Goal: Task Accomplishment & Management: Use online tool/utility

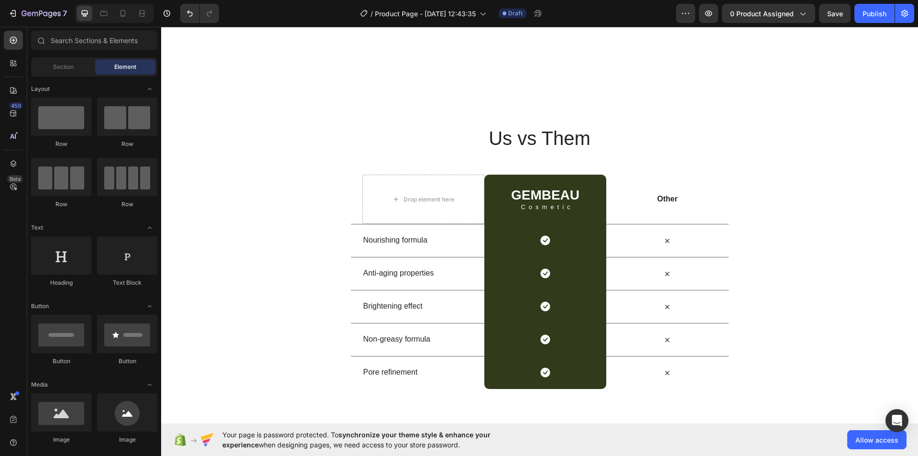
scroll to position [2104, 0]
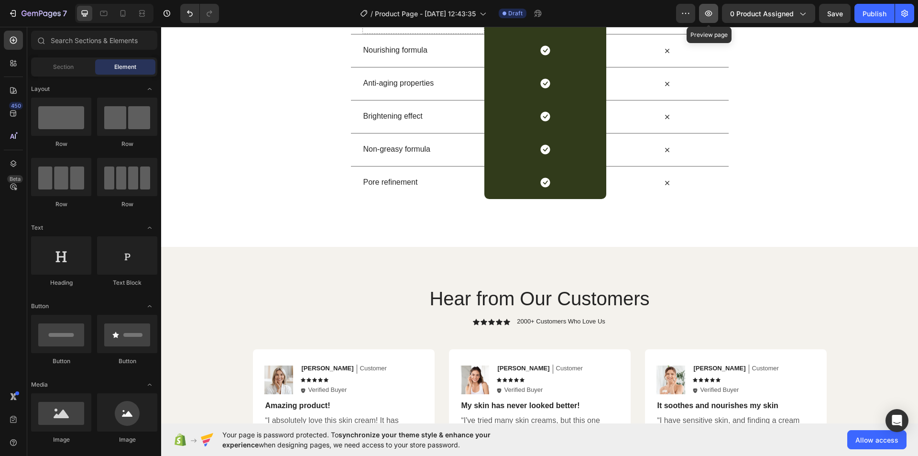
click at [709, 11] on icon "button" at bounding box center [709, 14] width 10 height 10
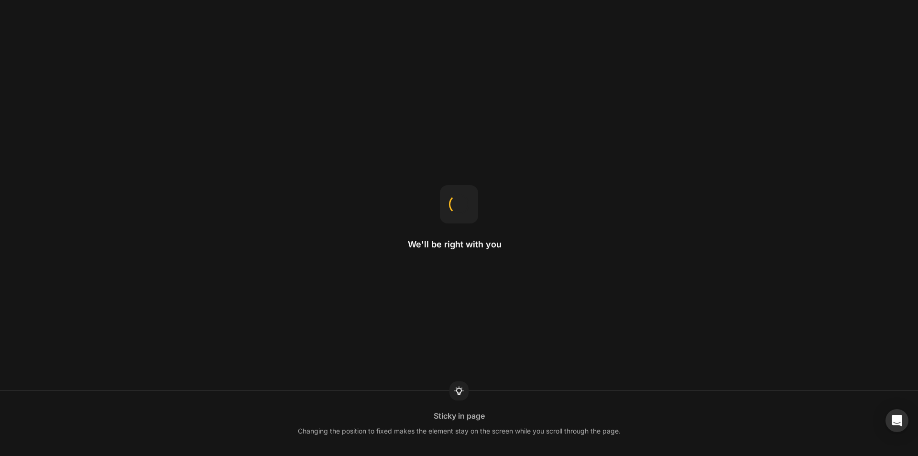
click at [376, 323] on div "We'll be right with you Sticky in page Changing the position to fixed makes the…" at bounding box center [459, 228] width 918 height 456
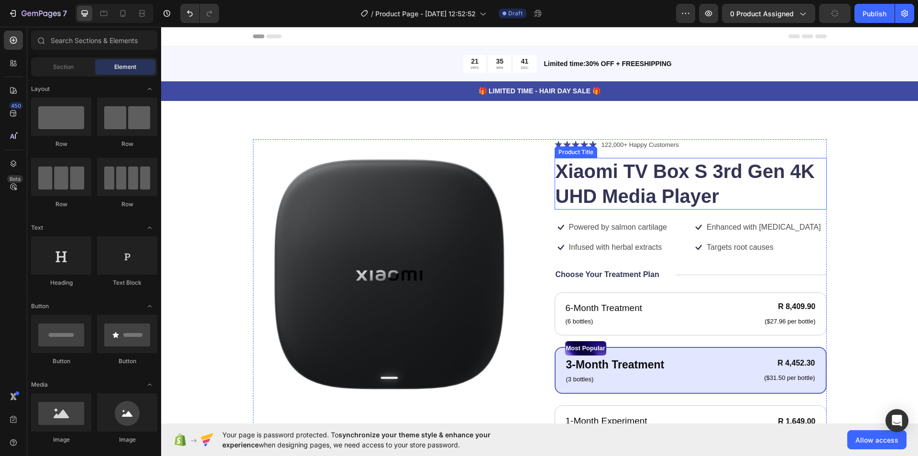
click at [677, 185] on h1 "Xiaomi TV Box S 3rd Gen 4K UHD Media Player" at bounding box center [691, 184] width 272 height 52
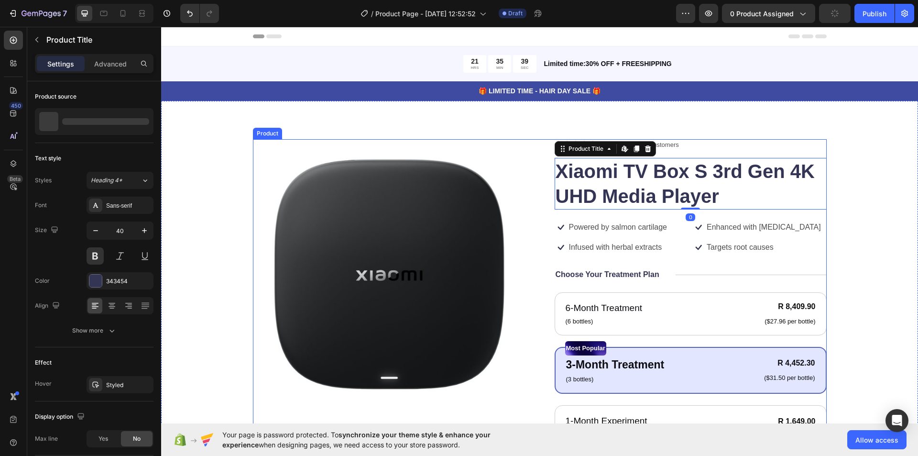
click at [727, 239] on div "Icon Icon Icon Icon Icon Icon List 122,000+ Happy Customers Text Block Row Xiao…" at bounding box center [691, 375] width 272 height 473
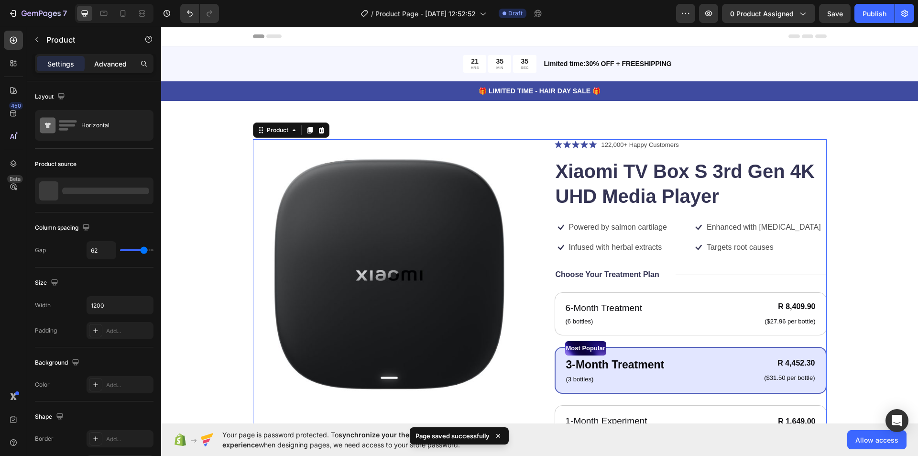
click at [106, 66] on p "Advanced" at bounding box center [110, 64] width 33 height 10
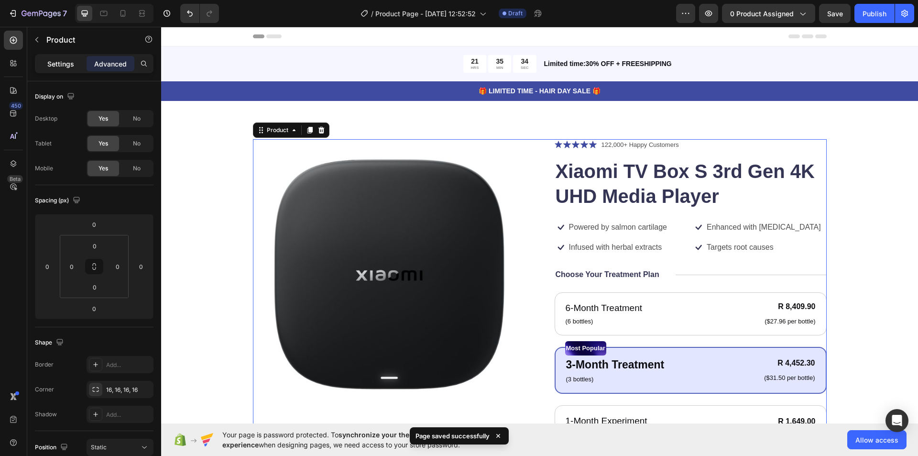
click at [63, 66] on p "Settings" at bounding box center [60, 64] width 27 height 10
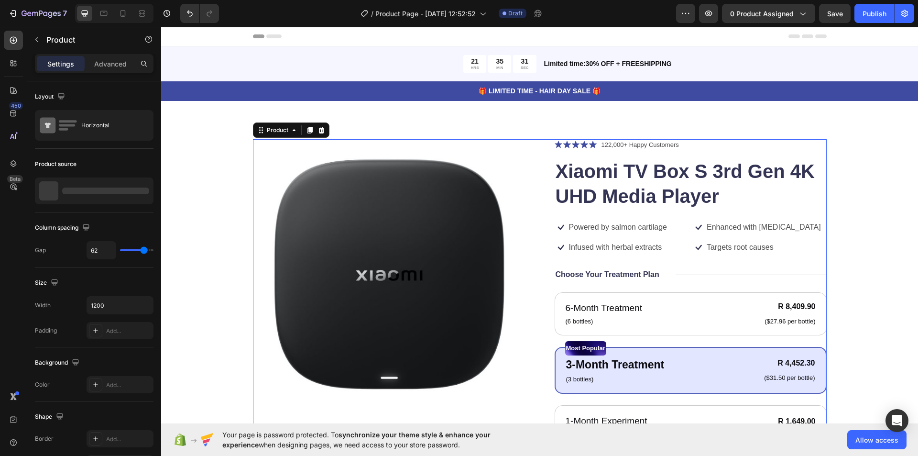
click at [55, 66] on p "Settings" at bounding box center [60, 64] width 27 height 10
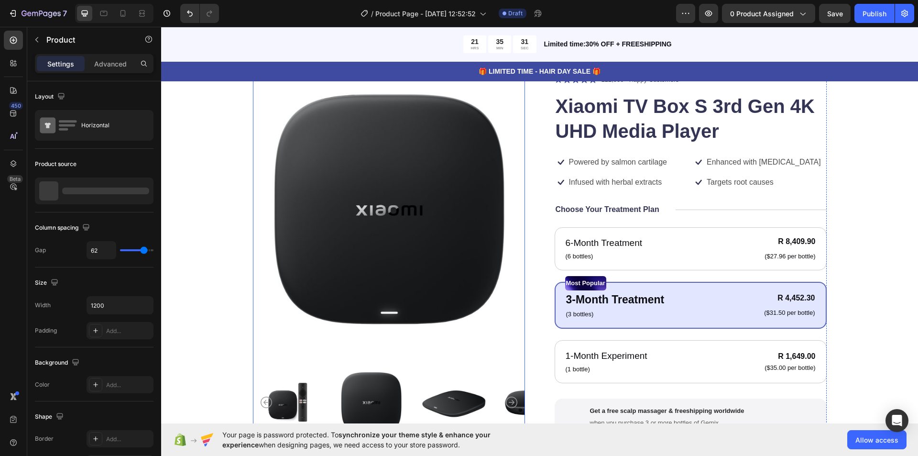
scroll to position [191, 0]
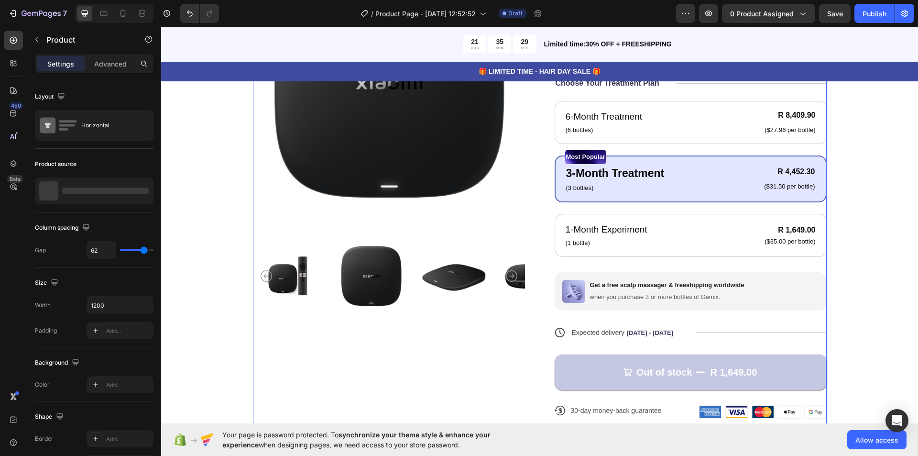
click at [539, 232] on div "Product Images Icon Icon Icon Icon Icon Icon List 122,000+ Happy Customers Text…" at bounding box center [540, 191] width 574 height 486
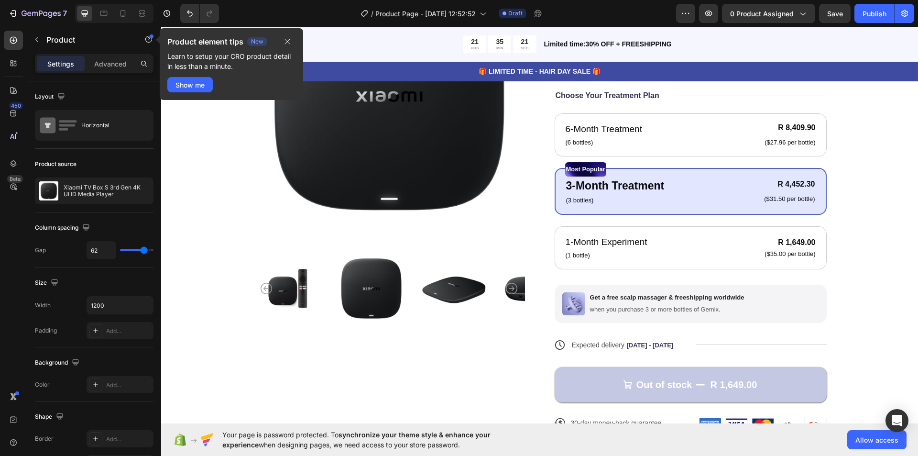
scroll to position [96, 0]
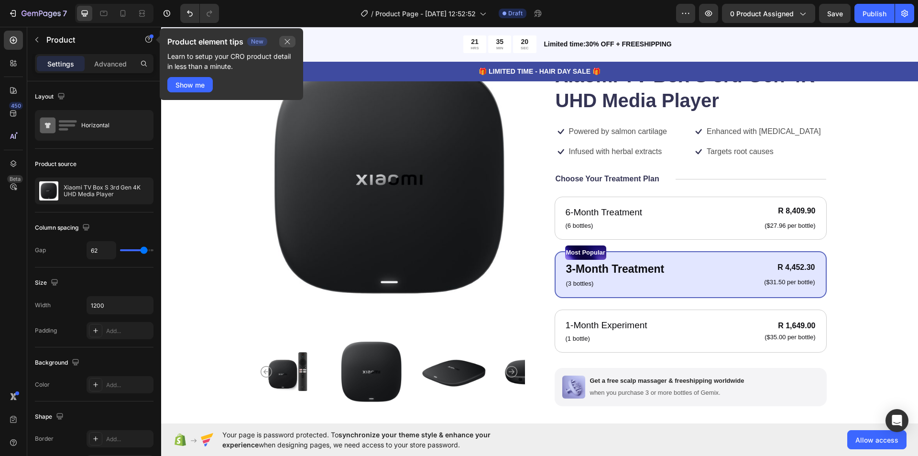
click at [287, 41] on icon "button" at bounding box center [288, 42] width 8 height 8
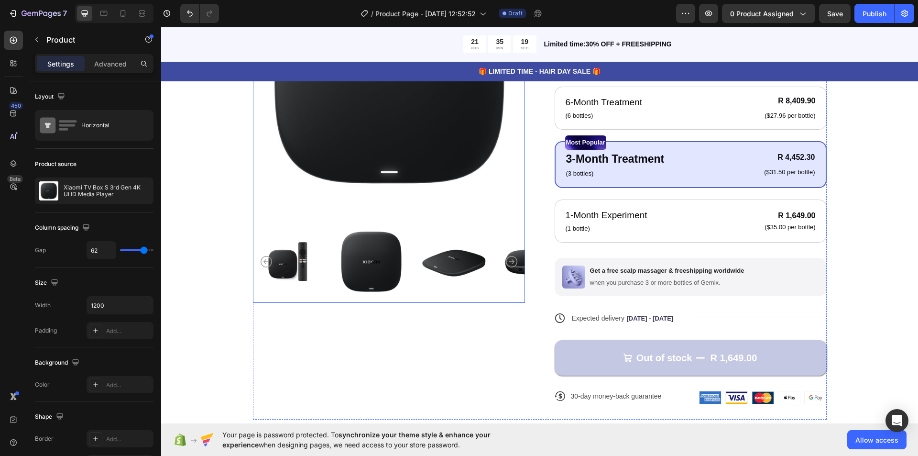
scroll to position [239, 0]
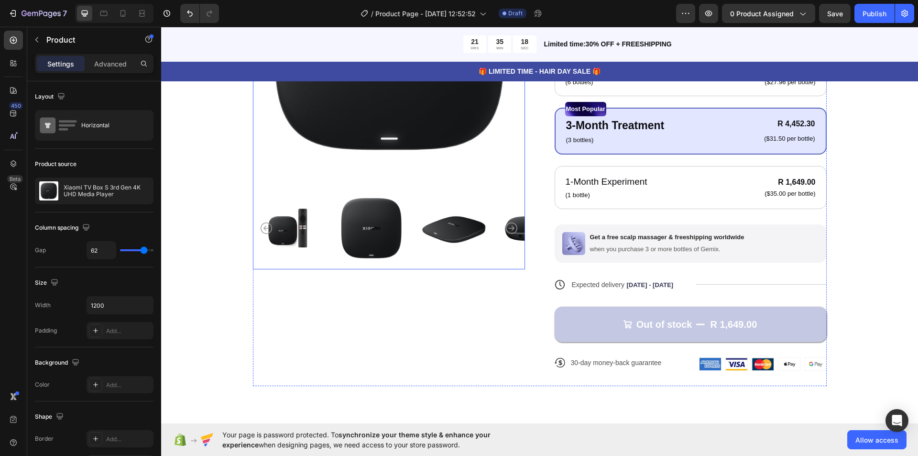
click at [263, 231] on icon "Carousel Back Arrow" at bounding box center [266, 227] width 11 height 11
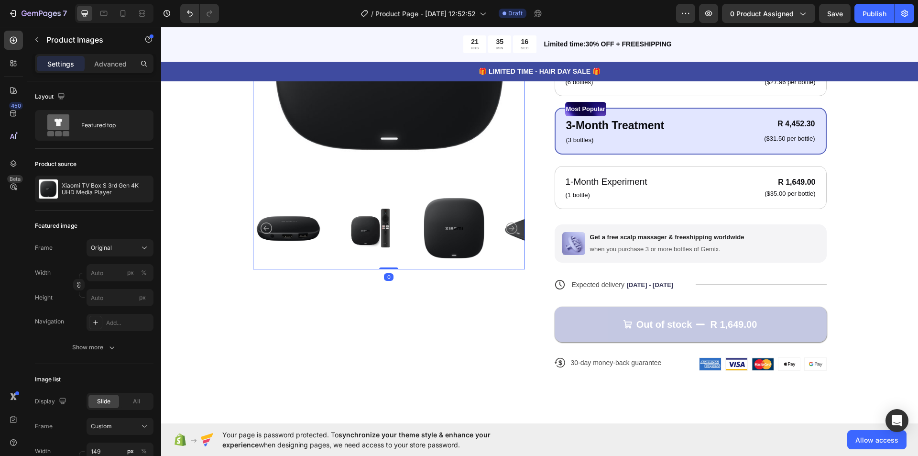
click at [264, 227] on icon "Carousel Back Arrow" at bounding box center [266, 227] width 11 height 11
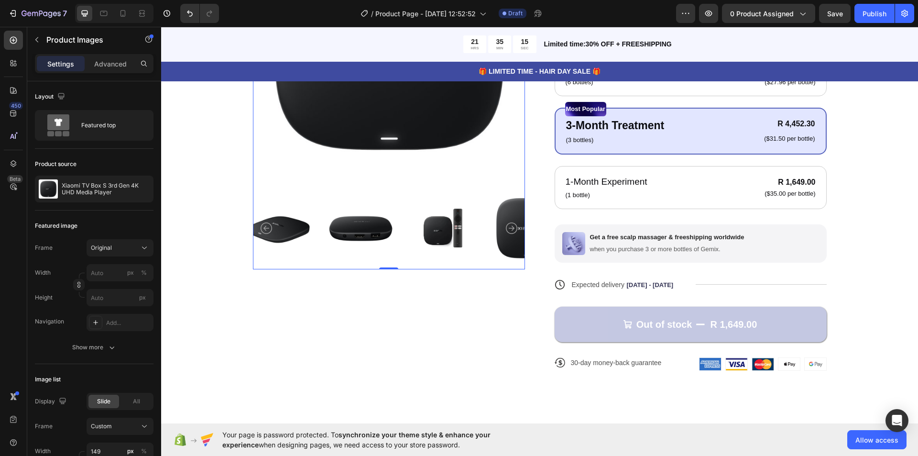
click at [264, 227] on icon "Carousel Back Arrow" at bounding box center [266, 227] width 11 height 11
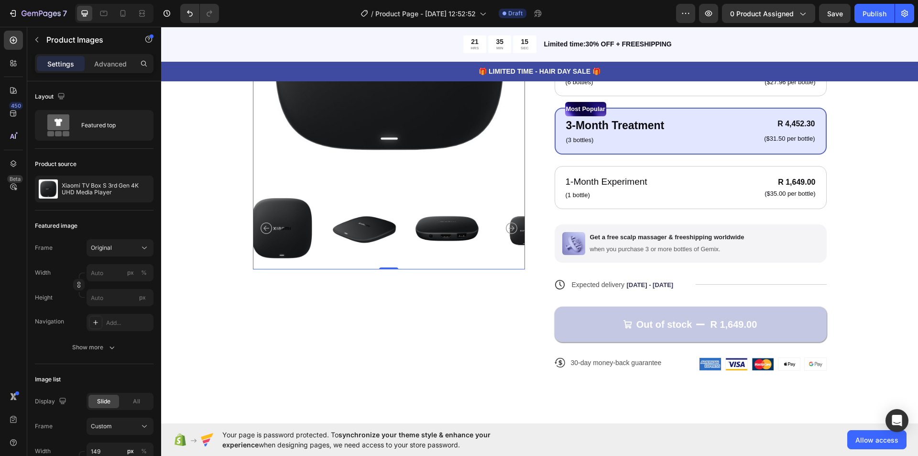
click at [264, 227] on icon "Carousel Back Arrow" at bounding box center [266, 227] width 11 height 11
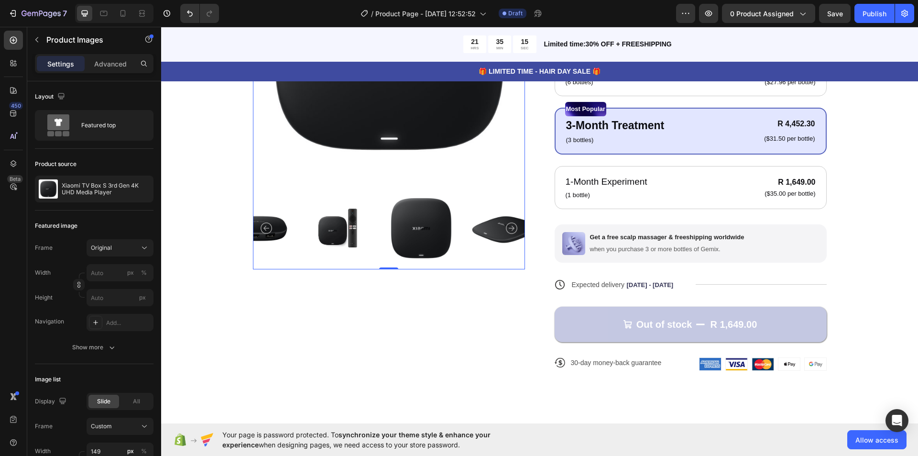
click at [264, 227] on icon "Carousel Back Arrow" at bounding box center [266, 227] width 11 height 11
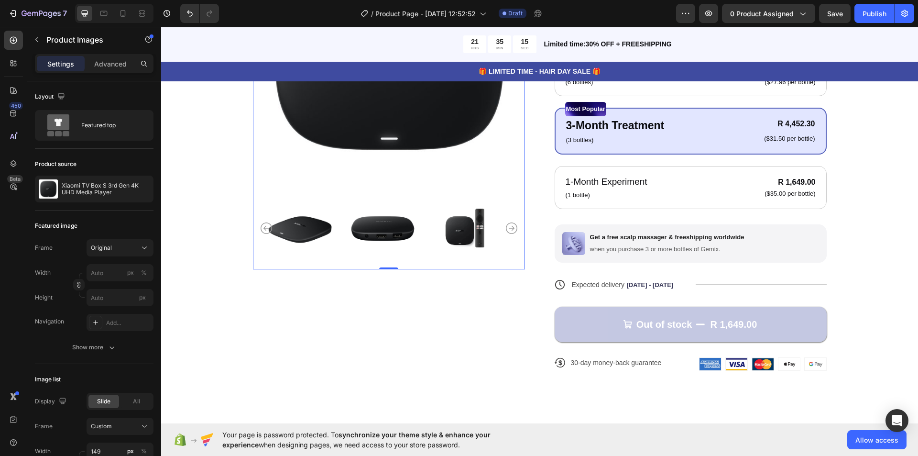
click at [264, 227] on icon "Carousel Back Arrow" at bounding box center [266, 227] width 11 height 11
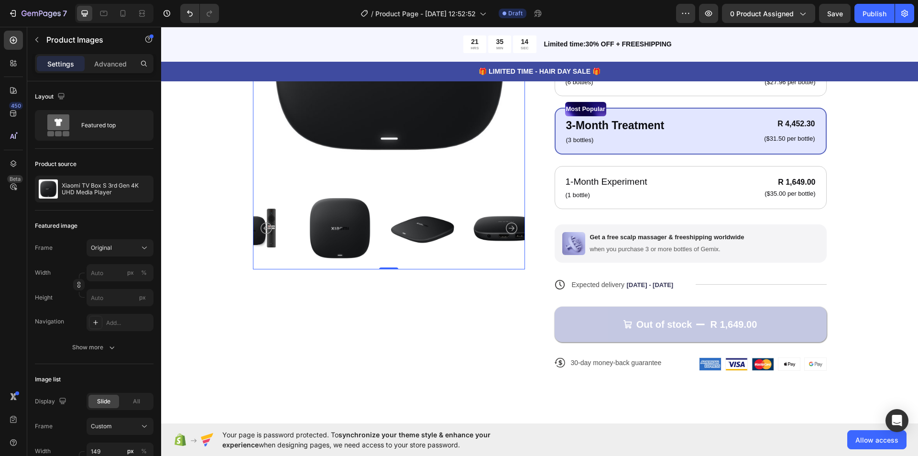
click at [264, 227] on icon "Carousel Back Arrow" at bounding box center [266, 227] width 11 height 11
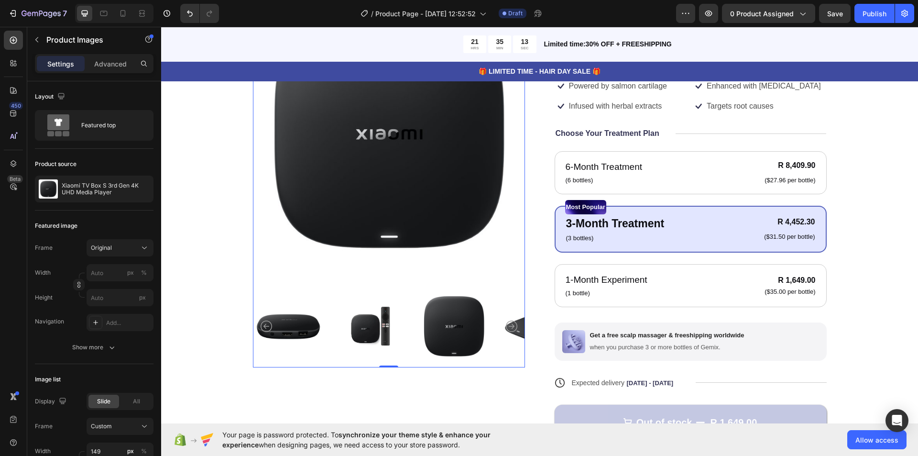
scroll to position [143, 0]
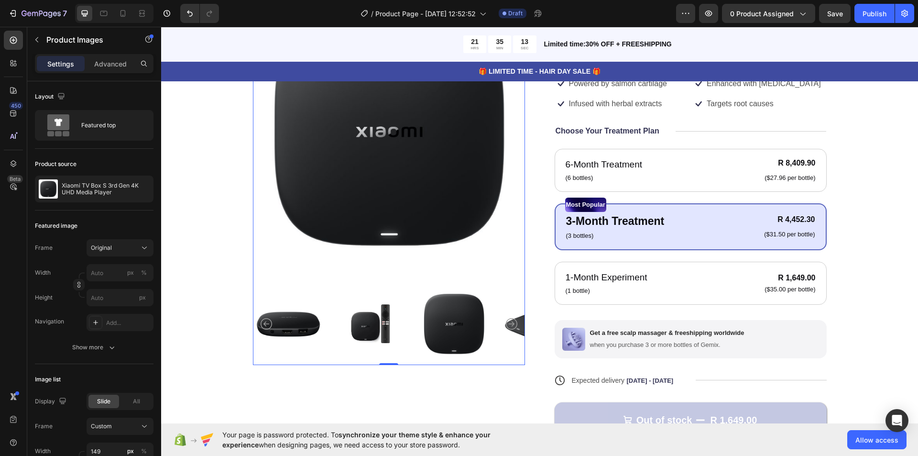
click at [362, 316] on img at bounding box center [371, 324] width 71 height 82
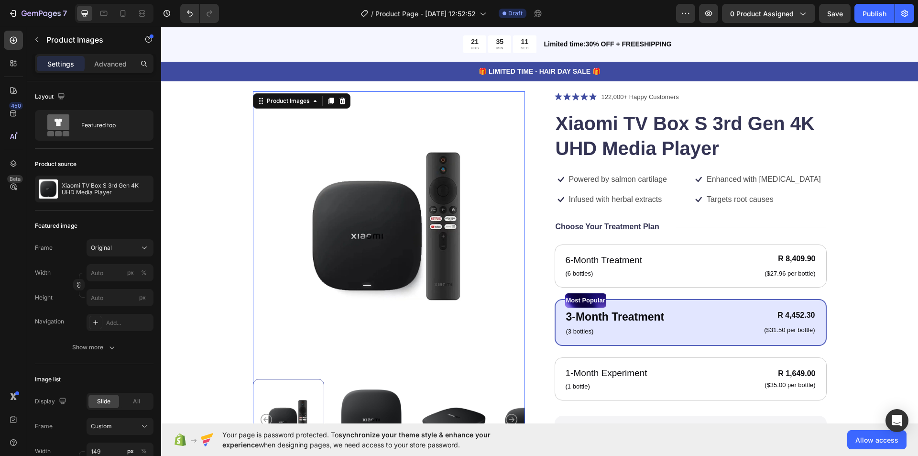
click at [501, 217] on img at bounding box center [389, 227] width 272 height 272
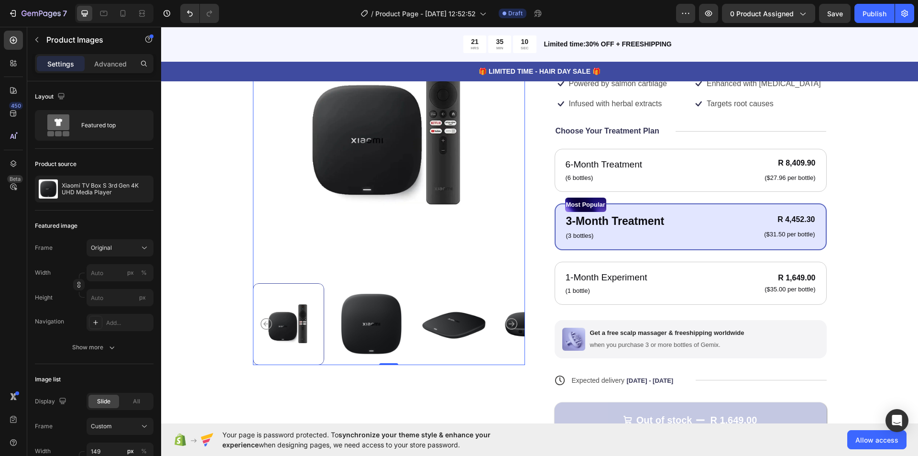
click at [373, 325] on img at bounding box center [371, 324] width 71 height 82
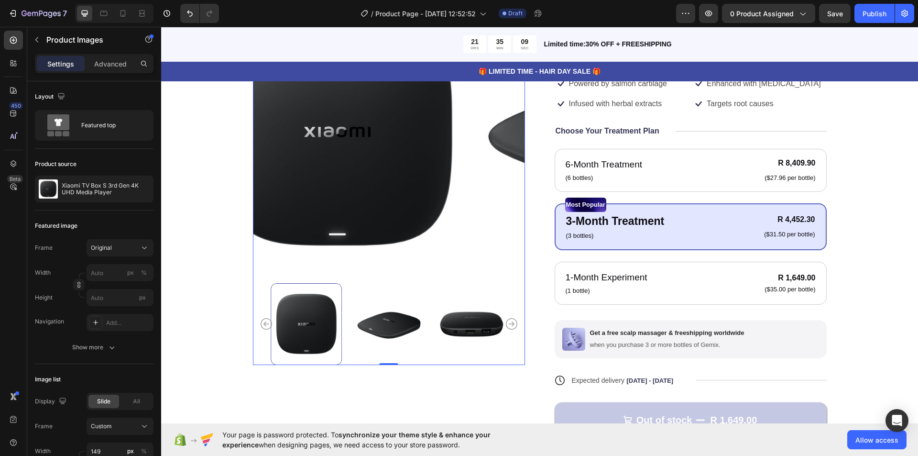
click at [415, 323] on div at bounding box center [389, 324] width 272 height 82
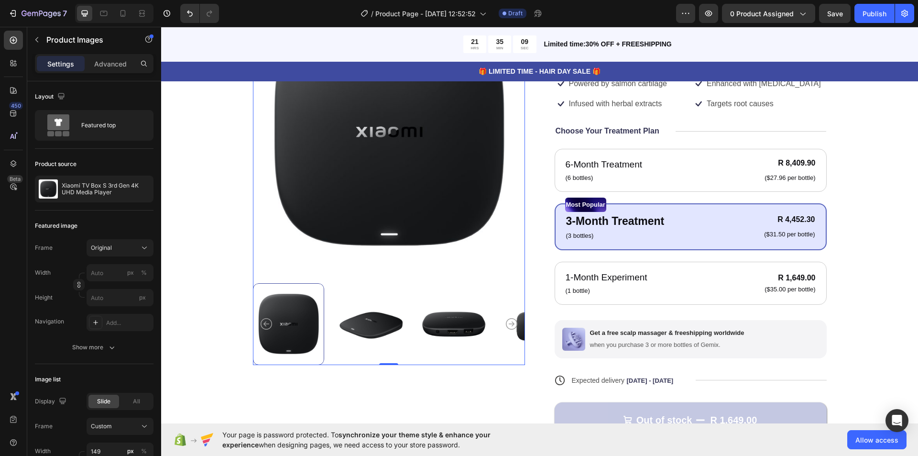
click at [437, 327] on img at bounding box center [453, 324] width 71 height 82
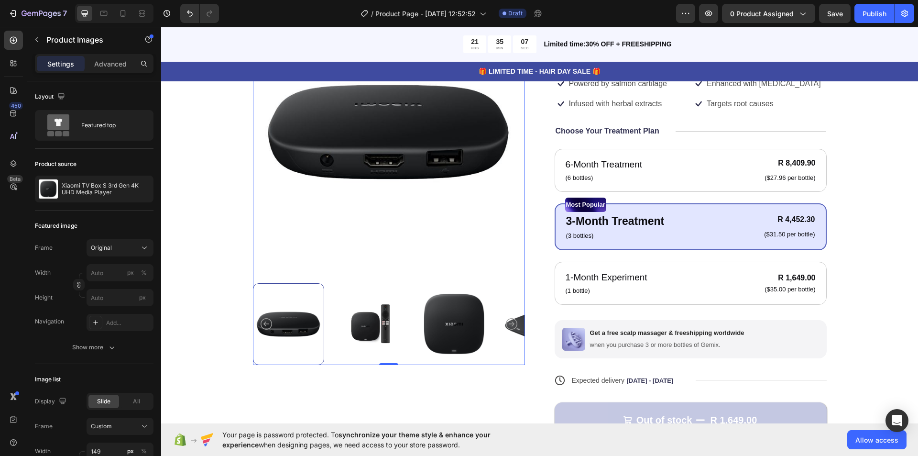
click at [264, 324] on icon "Carousel Back Arrow" at bounding box center [266, 323] width 11 height 11
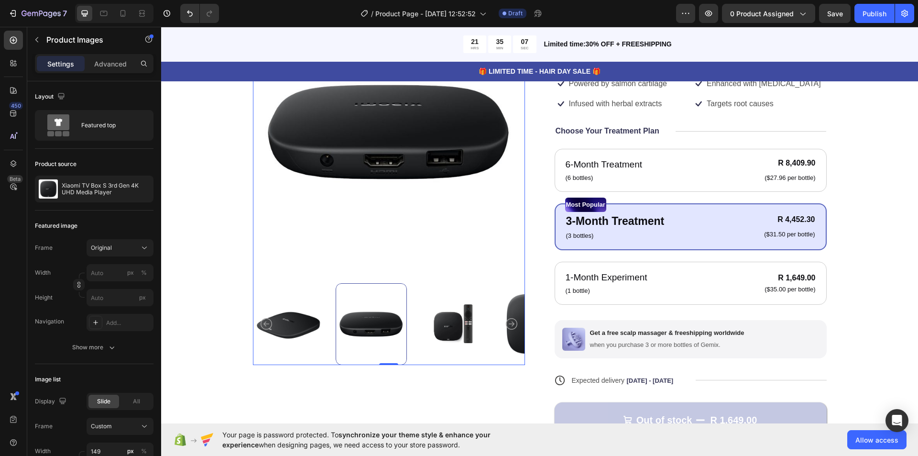
click at [294, 331] on img at bounding box center [288, 324] width 71 height 82
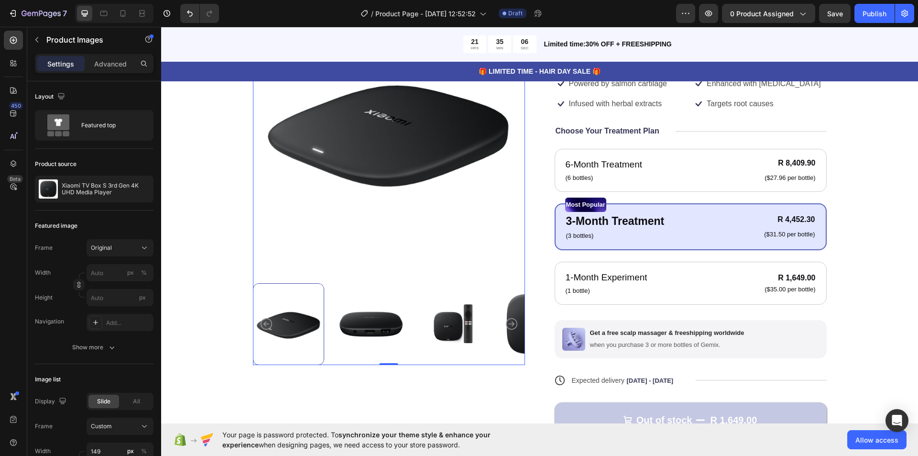
click at [378, 331] on img at bounding box center [371, 324] width 71 height 82
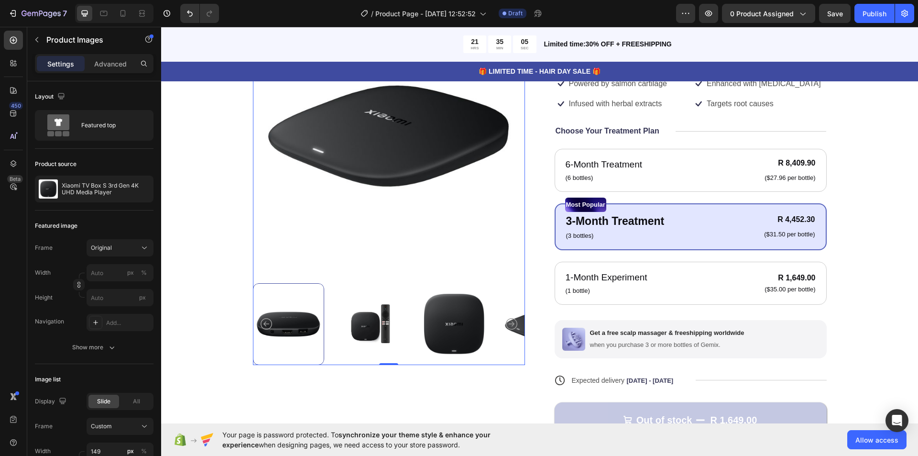
click at [378, 329] on img at bounding box center [371, 324] width 71 height 82
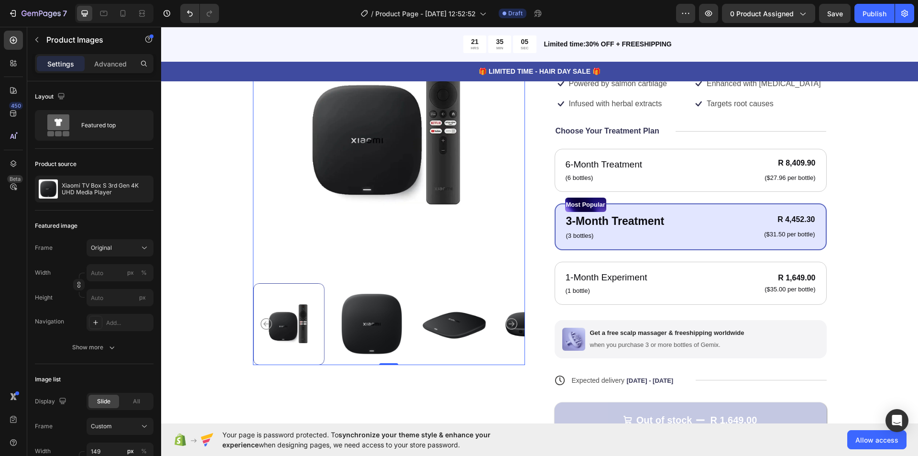
click at [411, 331] on div at bounding box center [389, 324] width 272 height 82
click at [386, 329] on img at bounding box center [371, 324] width 71 height 82
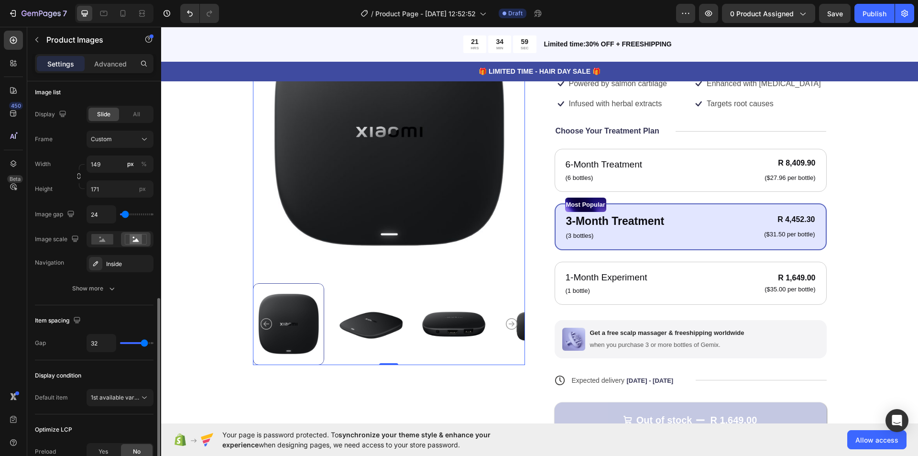
scroll to position [395, 0]
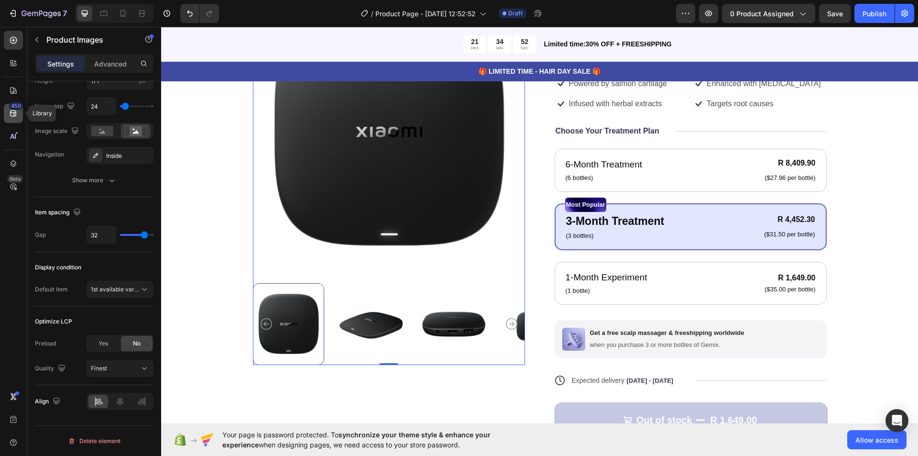
click at [14, 112] on icon at bounding box center [14, 114] width 10 height 10
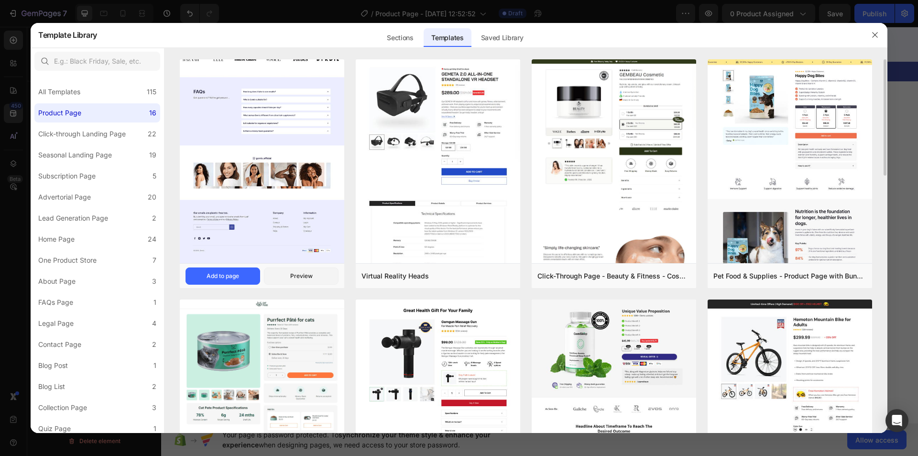
scroll to position [287, 0]
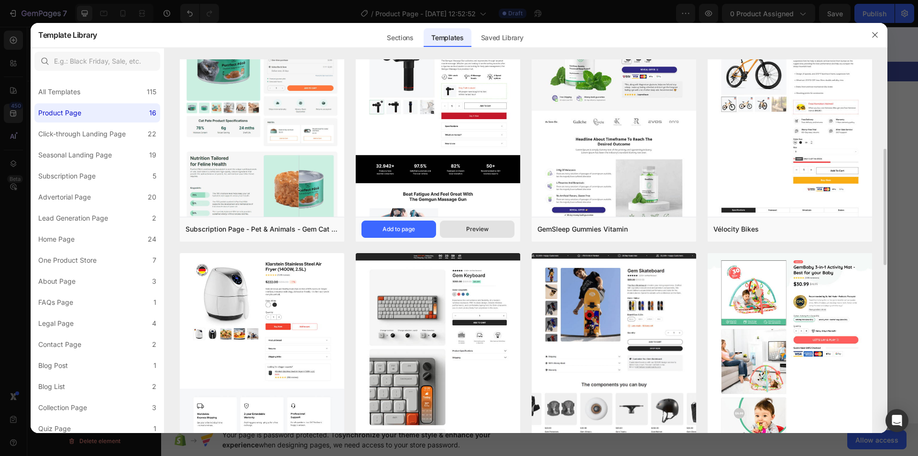
click at [456, 227] on button "Preview" at bounding box center [477, 228] width 75 height 17
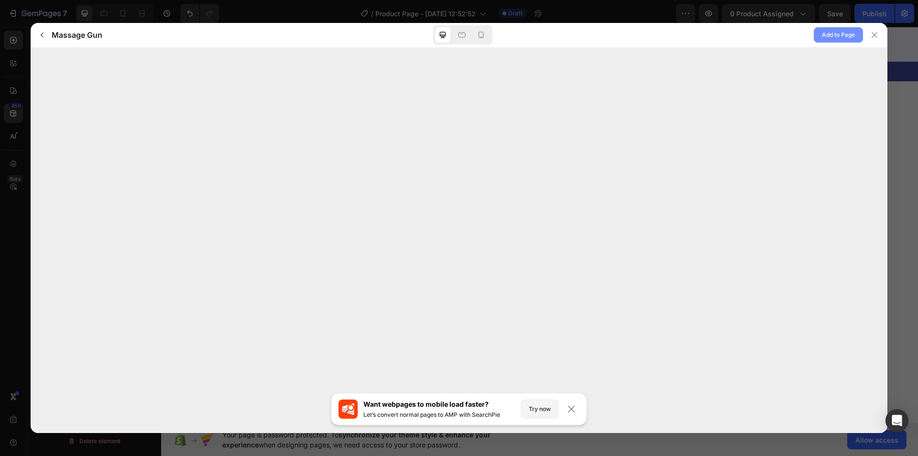
click at [847, 37] on span "Add to Page" at bounding box center [838, 34] width 33 height 11
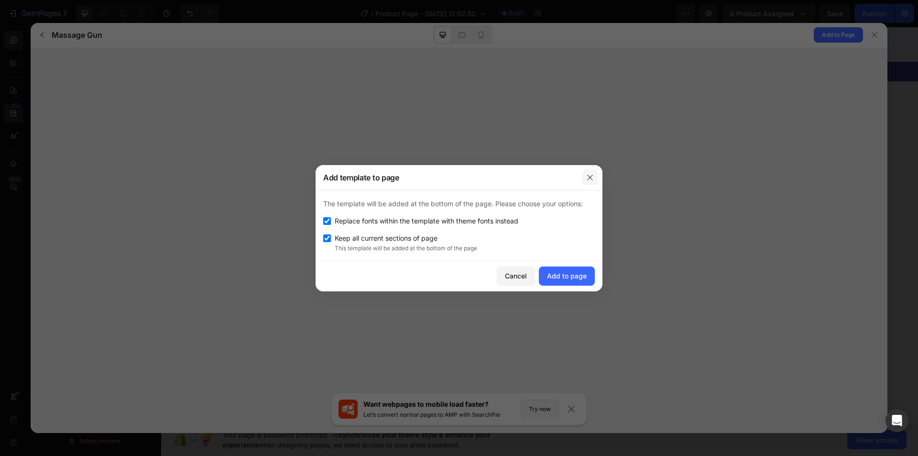
click at [589, 178] on icon "button" at bounding box center [590, 178] width 8 height 8
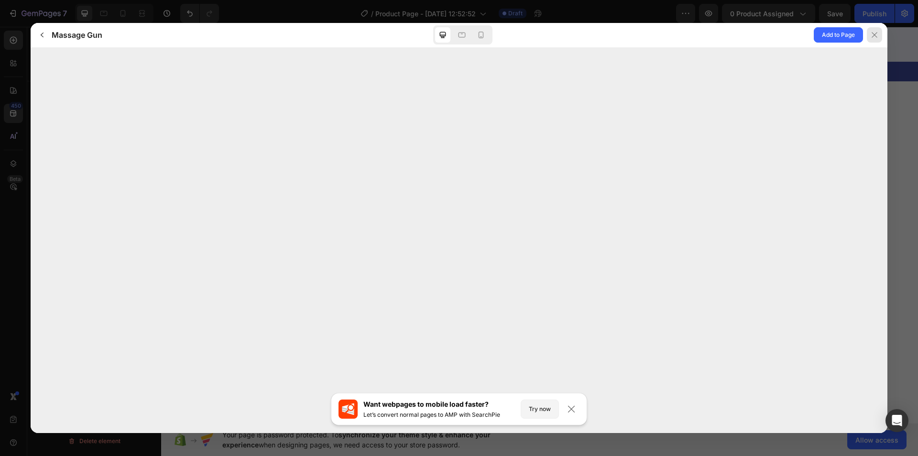
click at [870, 34] on div at bounding box center [874, 34] width 15 height 15
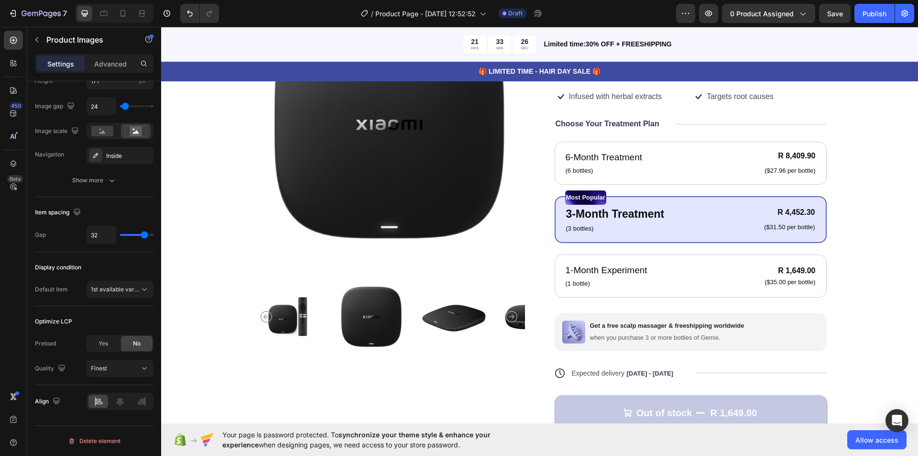
scroll to position [335, 0]
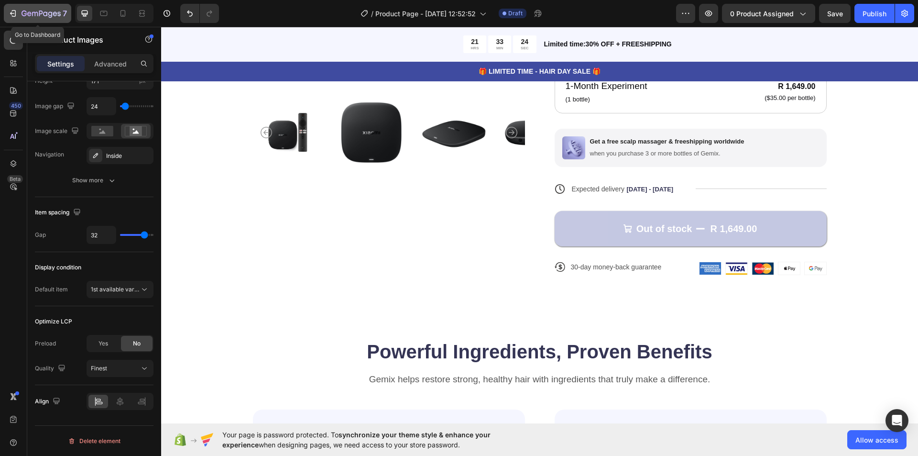
click at [16, 14] on icon "button" at bounding box center [14, 13] width 4 height 7
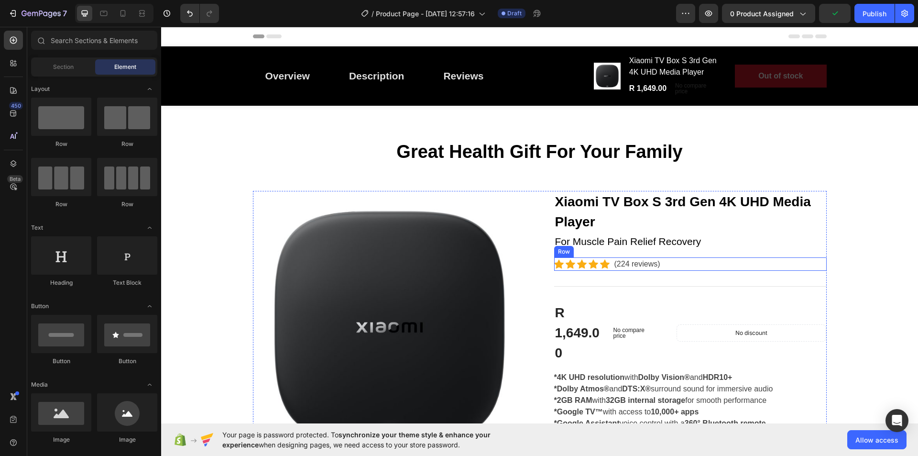
click at [672, 267] on div "Icon Icon Icon Icon Icon Icon List Hoz (224 reviews) Text block Row" at bounding box center [690, 263] width 273 height 13
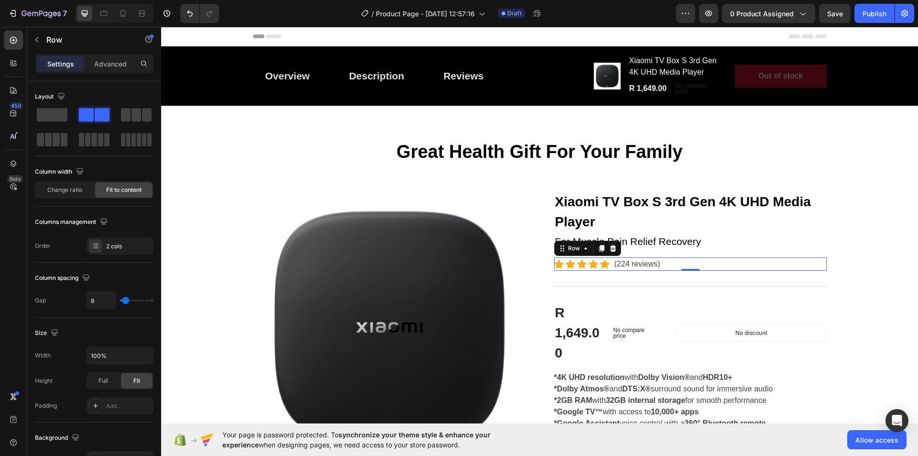
click at [607, 263] on div "Icon Icon Icon Icon Icon Icon List Hoz (224 reviews) Text block Row 0" at bounding box center [690, 263] width 273 height 13
click at [632, 333] on p "No compare price" at bounding box center [636, 332] width 44 height 11
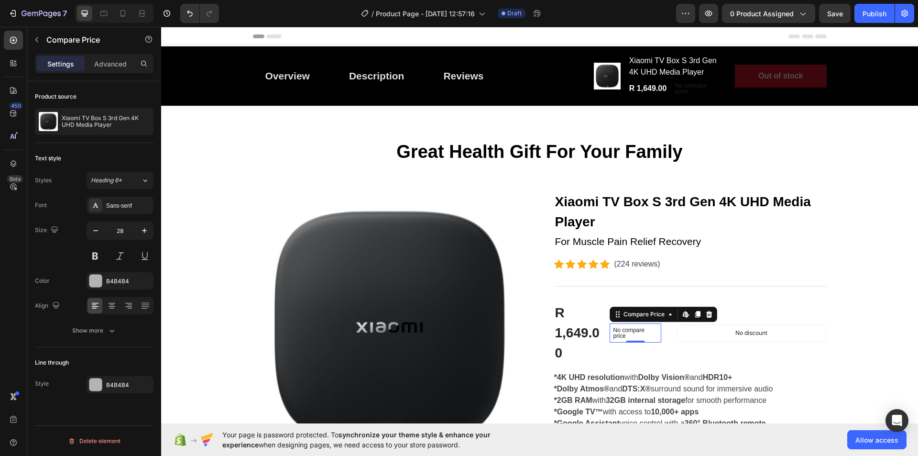
click at [642, 330] on p "No compare price" at bounding box center [636, 332] width 44 height 11
click at [706, 313] on icon at bounding box center [709, 314] width 6 height 7
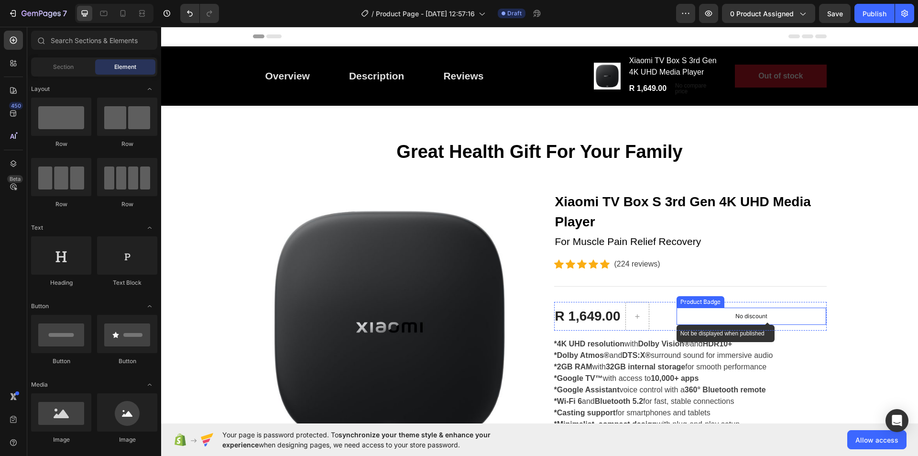
click at [718, 318] on div "No discount" at bounding box center [751, 316] width 149 height 16
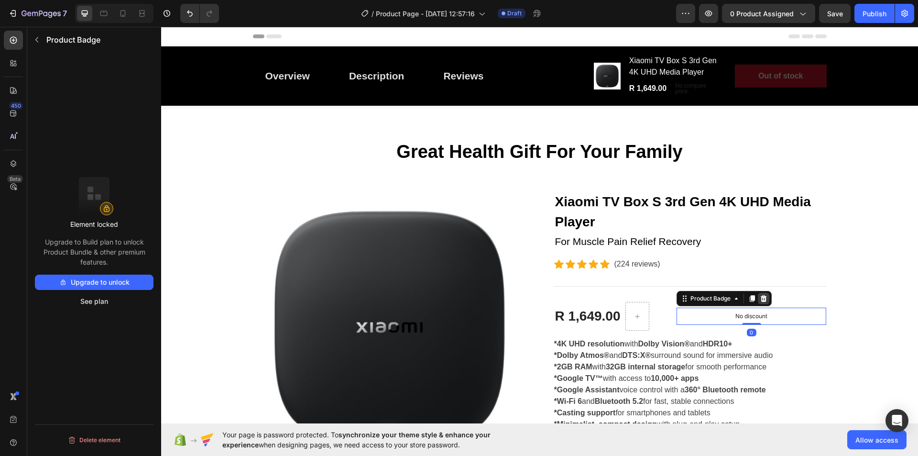
click at [763, 299] on icon at bounding box center [763, 298] width 6 height 7
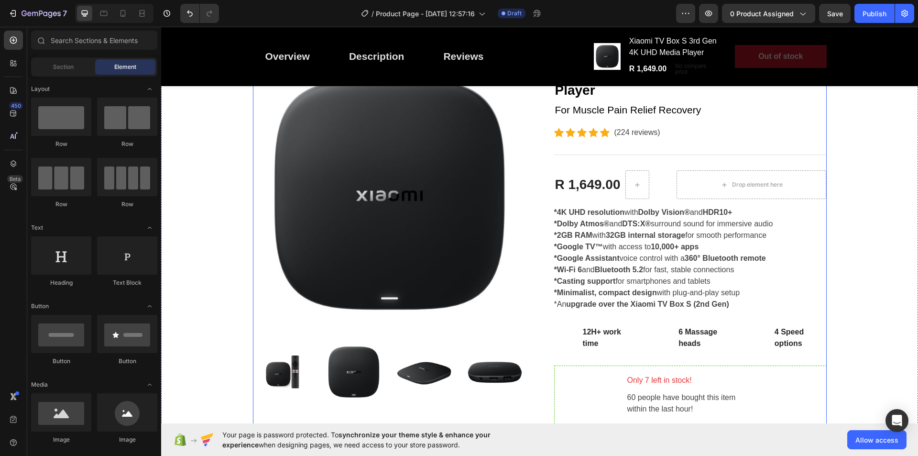
scroll to position [143, 0]
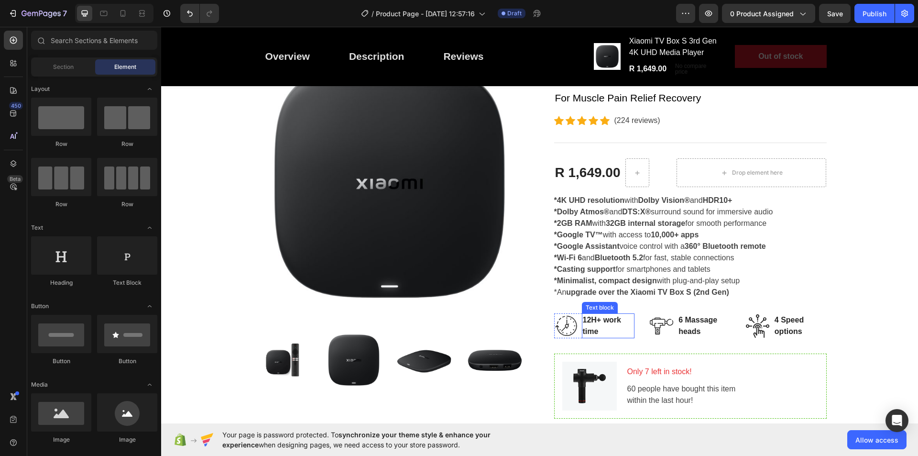
click at [609, 331] on p "12H+ work time" at bounding box center [608, 325] width 51 height 23
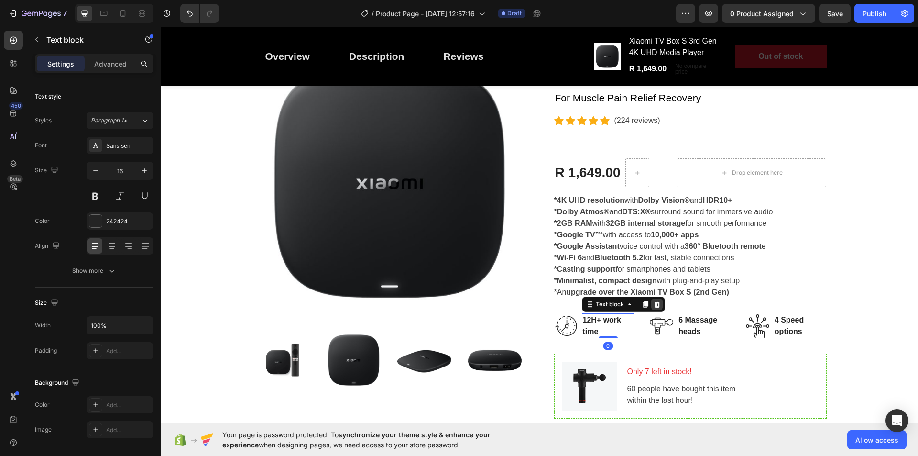
click at [654, 304] on icon at bounding box center [657, 304] width 6 height 7
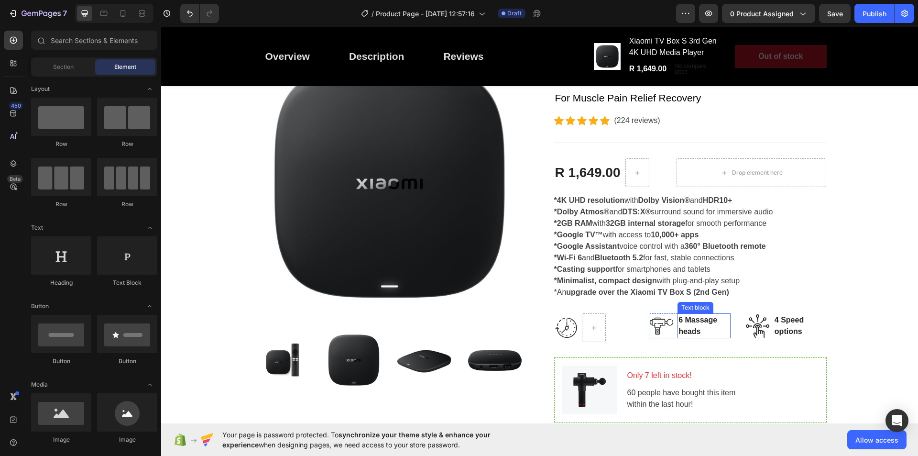
click at [718, 332] on p "6 Massage heads" at bounding box center [704, 325] width 51 height 23
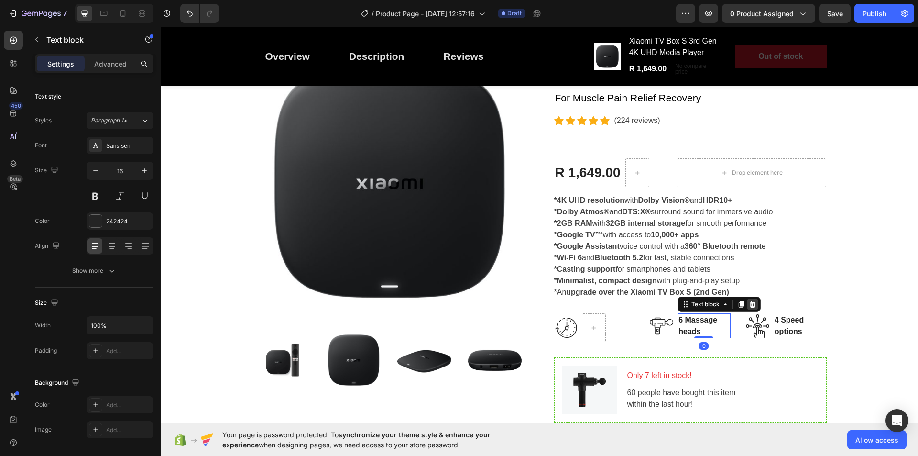
click at [750, 307] on icon at bounding box center [753, 304] width 6 height 7
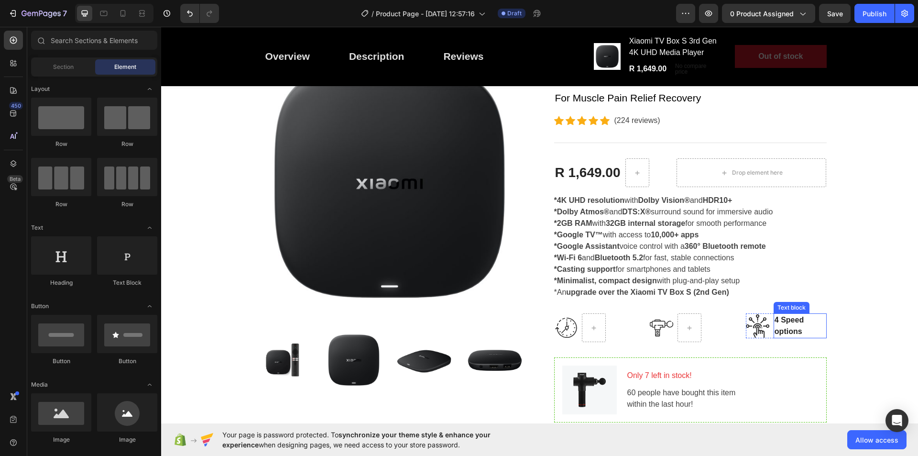
click at [813, 328] on p "4 Speed options" at bounding box center [800, 325] width 51 height 23
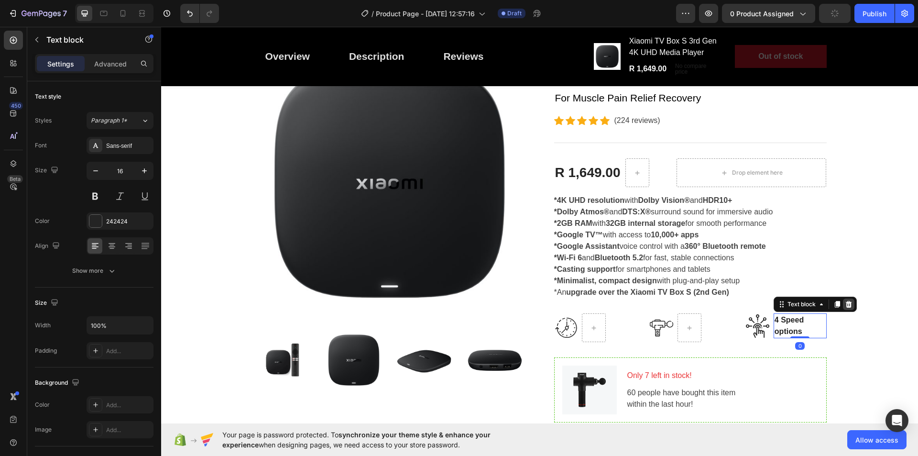
click at [846, 304] on icon at bounding box center [849, 304] width 6 height 7
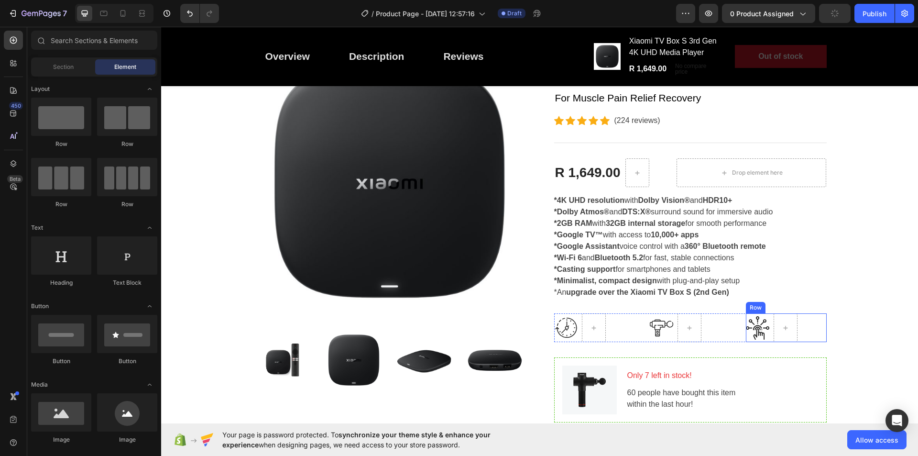
click at [748, 335] on img at bounding box center [758, 327] width 24 height 23
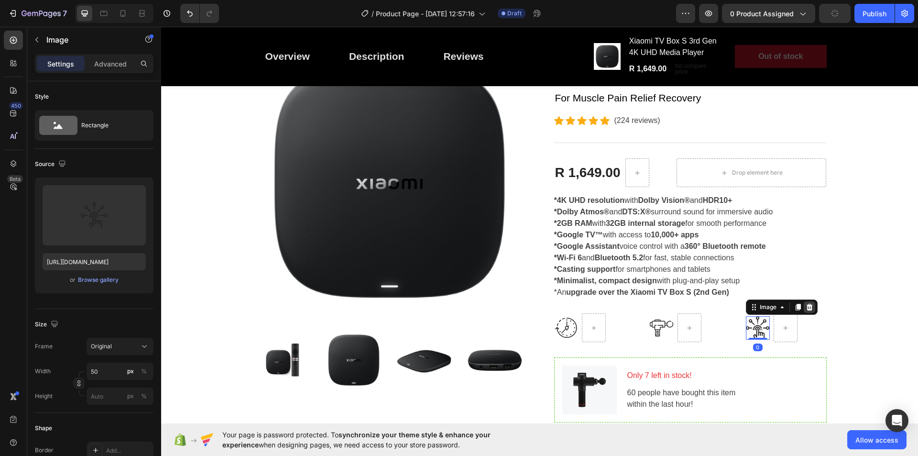
click at [811, 308] on div at bounding box center [809, 306] width 11 height 11
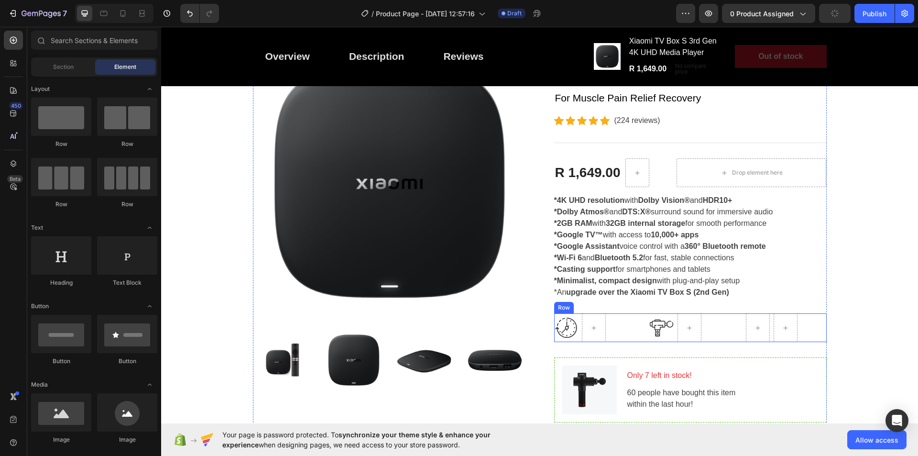
click at [632, 334] on div "Image Row Image Row [GEOGRAPHIC_DATA]" at bounding box center [690, 327] width 273 height 29
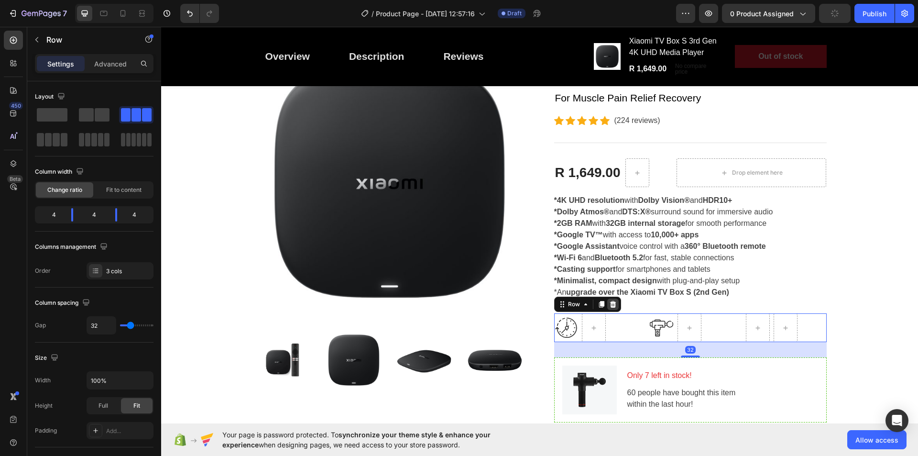
click at [610, 305] on icon at bounding box center [613, 304] width 6 height 7
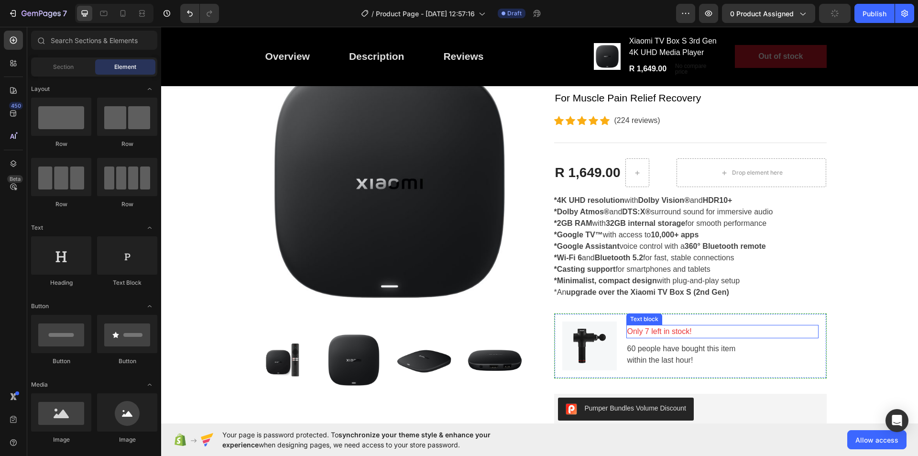
scroll to position [191, 0]
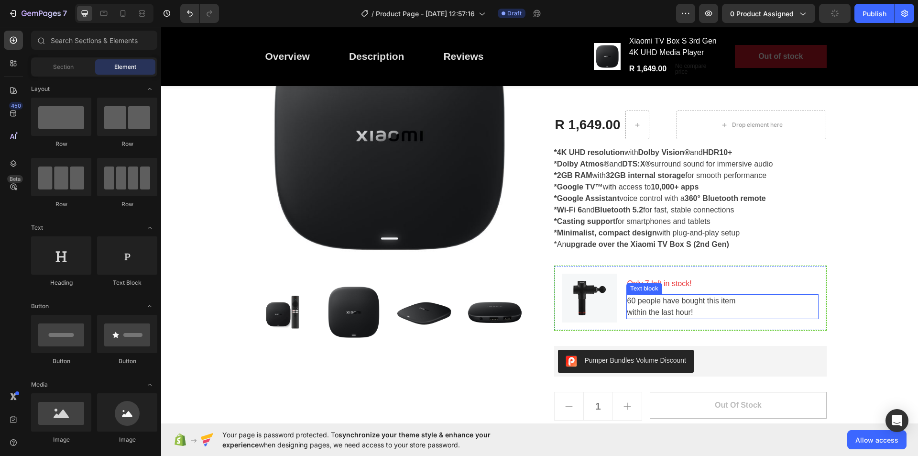
click at [746, 315] on p "60 people have bought this item within the last hour!" at bounding box center [722, 306] width 190 height 23
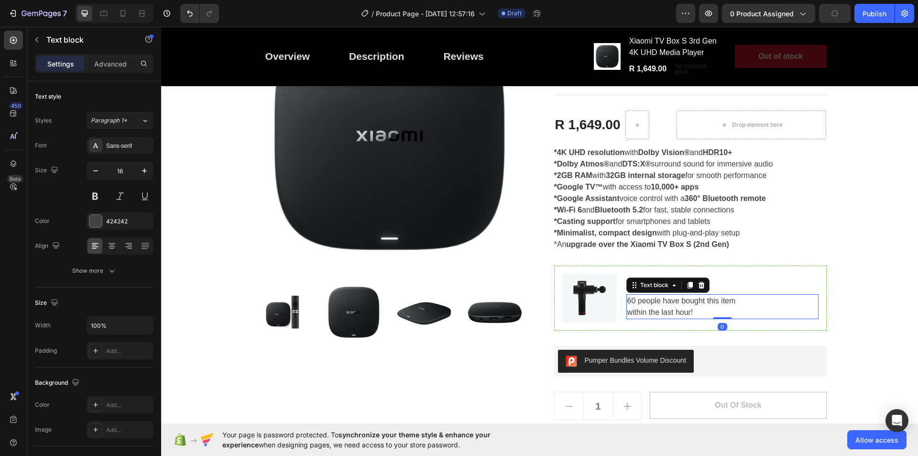
click at [807, 290] on div "Only 7 left in stock!" at bounding box center [723, 283] width 192 height 13
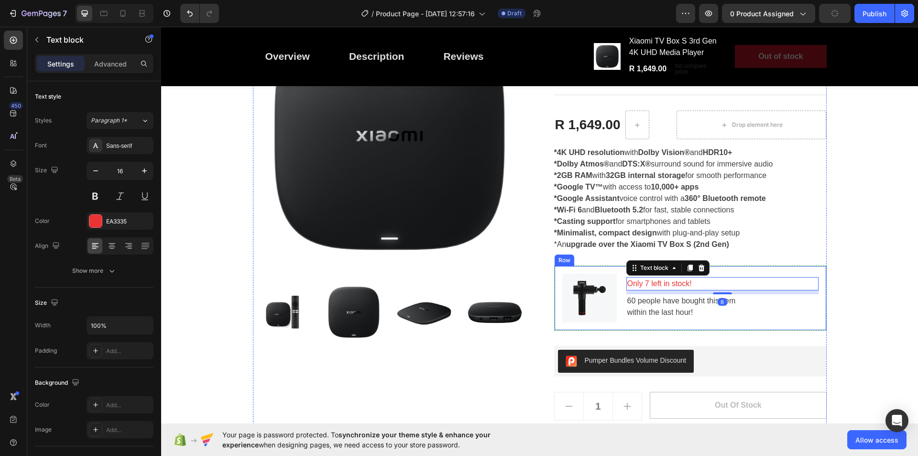
click at [809, 320] on div "Only 7 left in stock! Text block 8 60 people have bought this item within the l…" at bounding box center [723, 298] width 192 height 49
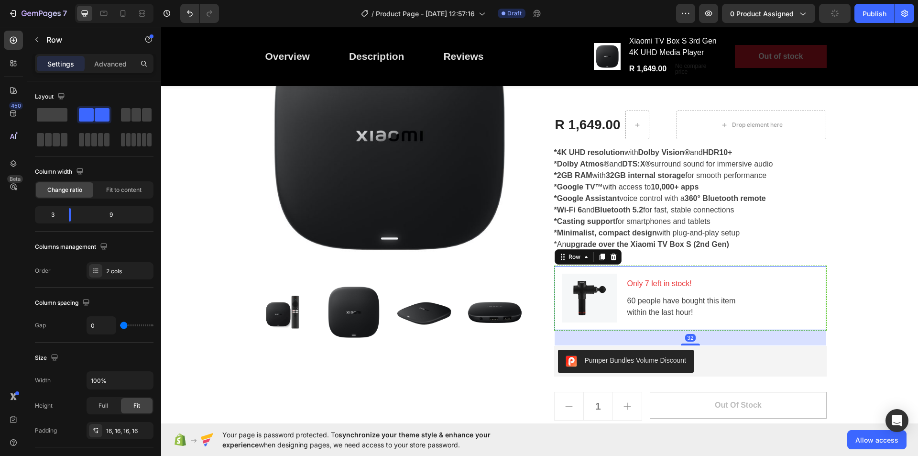
click at [608, 252] on div at bounding box center [613, 256] width 11 height 11
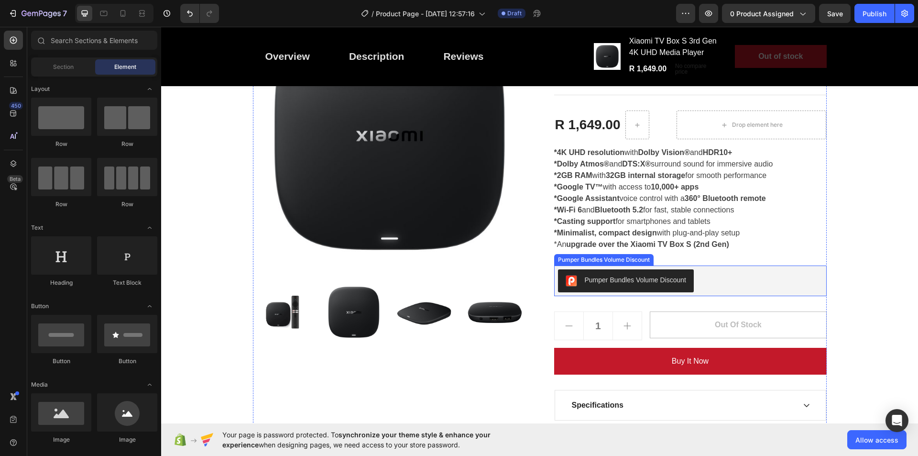
click at [796, 286] on div "Pumper Bundles Volume Discount" at bounding box center [690, 280] width 265 height 23
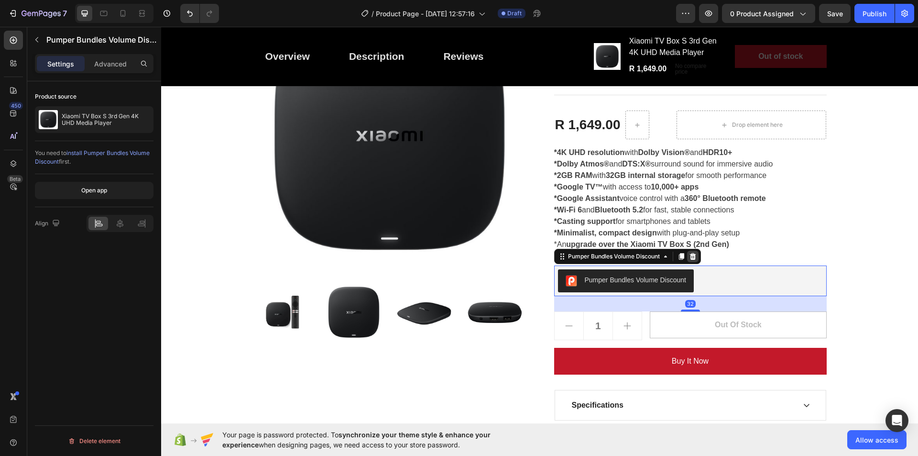
click at [693, 254] on icon at bounding box center [693, 257] width 8 height 8
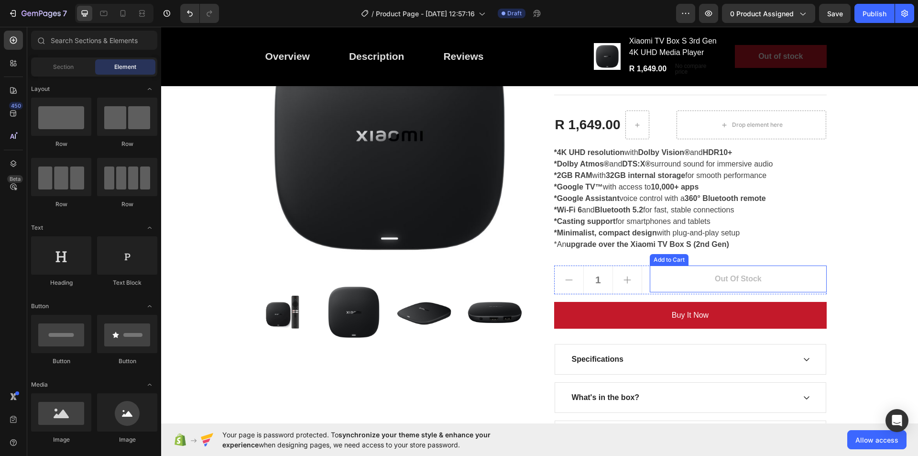
click at [801, 284] on button "Out of stock" at bounding box center [738, 278] width 176 height 27
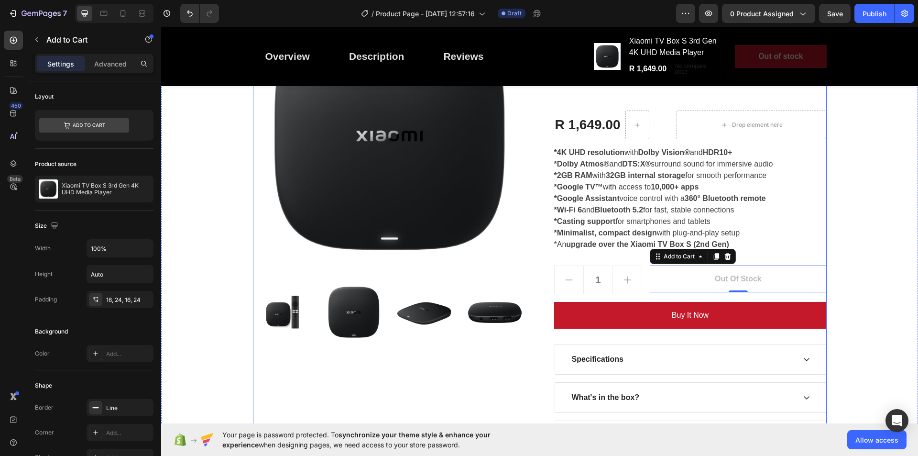
click at [757, 257] on div "Xiaomi TV Box S 3rd Gen 4K UHD Media Player Product Title For Muscle Pain Relie…" at bounding box center [690, 226] width 273 height 452
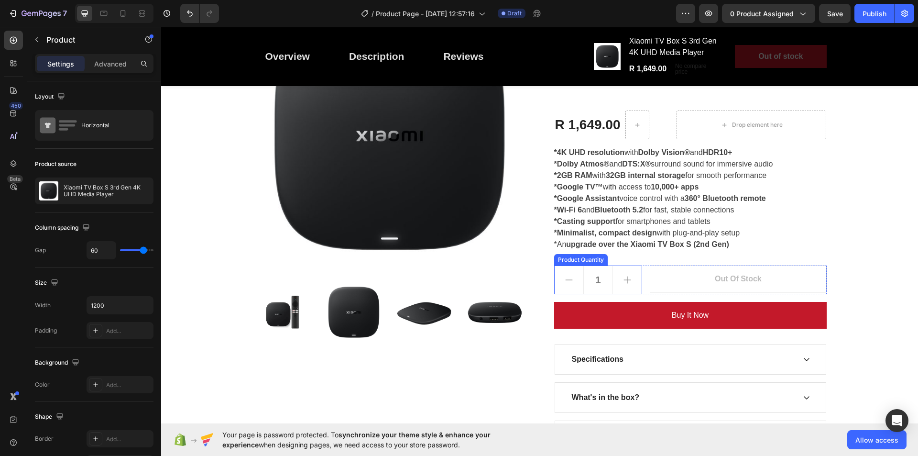
click at [615, 280] on button "increment" at bounding box center [627, 280] width 29 height 28
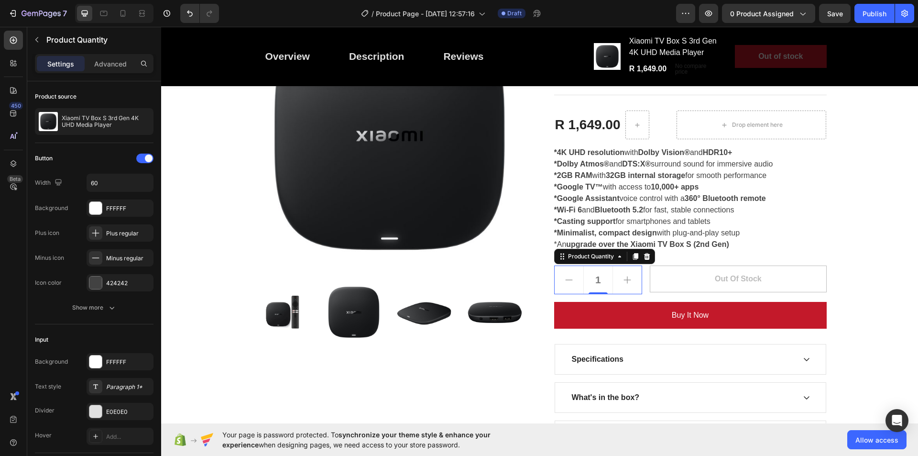
click at [570, 280] on button "decrement" at bounding box center [569, 280] width 29 height 28
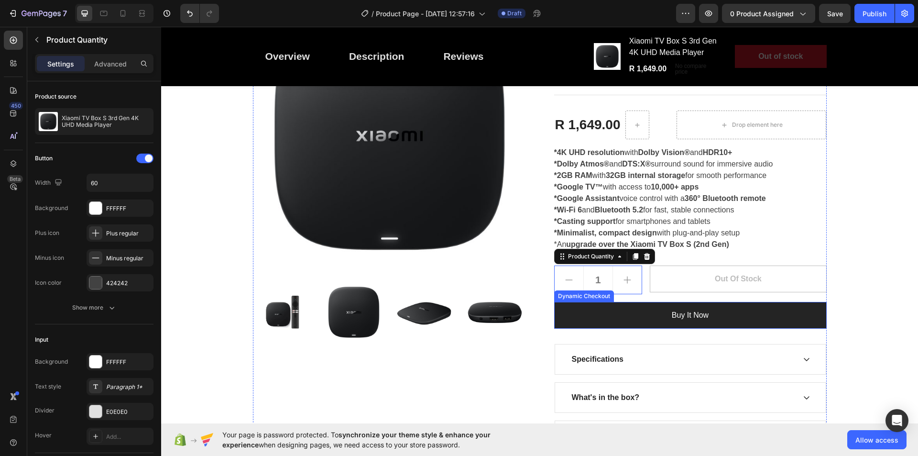
scroll to position [335, 0]
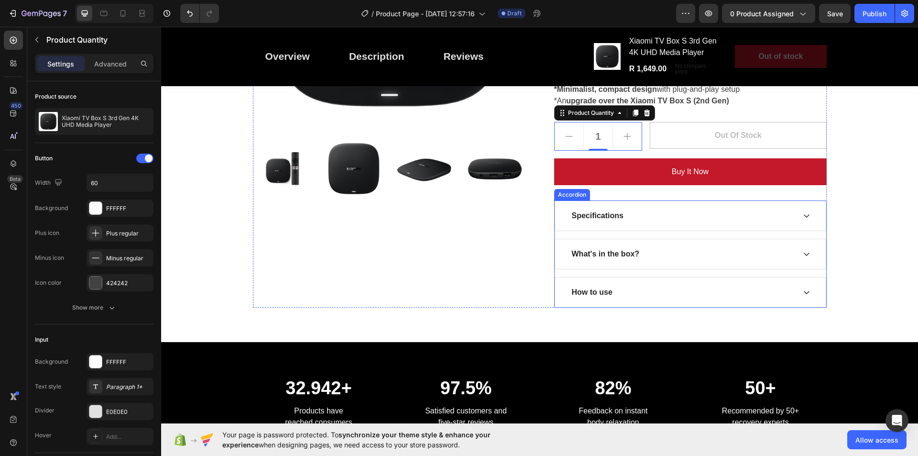
click at [717, 217] on div "Specifications" at bounding box center [683, 216] width 225 height 14
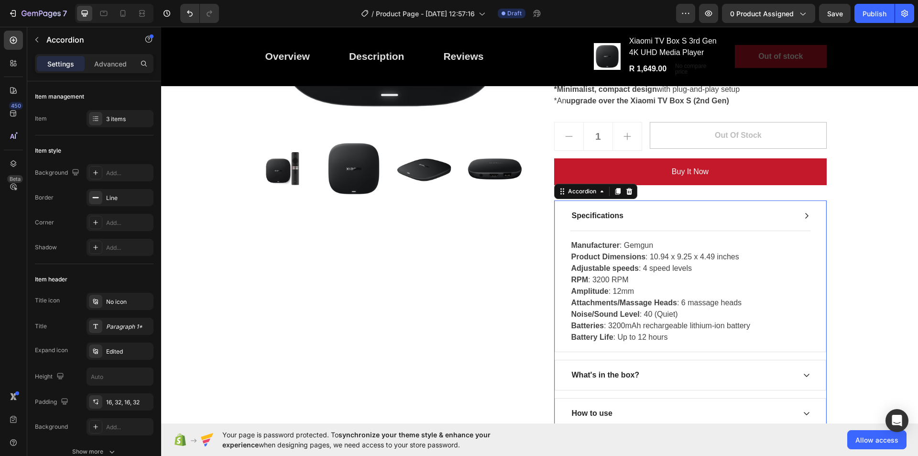
click at [660, 211] on div "Specifications" at bounding box center [683, 216] width 225 height 14
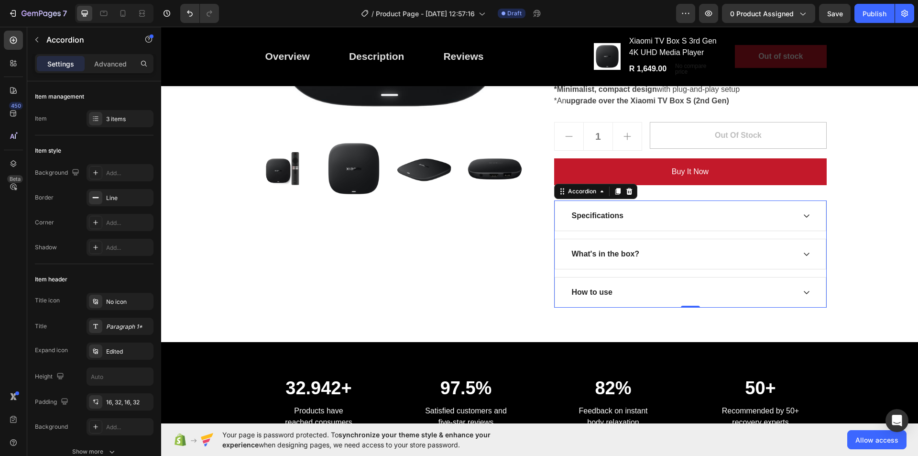
click at [660, 211] on div "Specifications" at bounding box center [683, 216] width 225 height 14
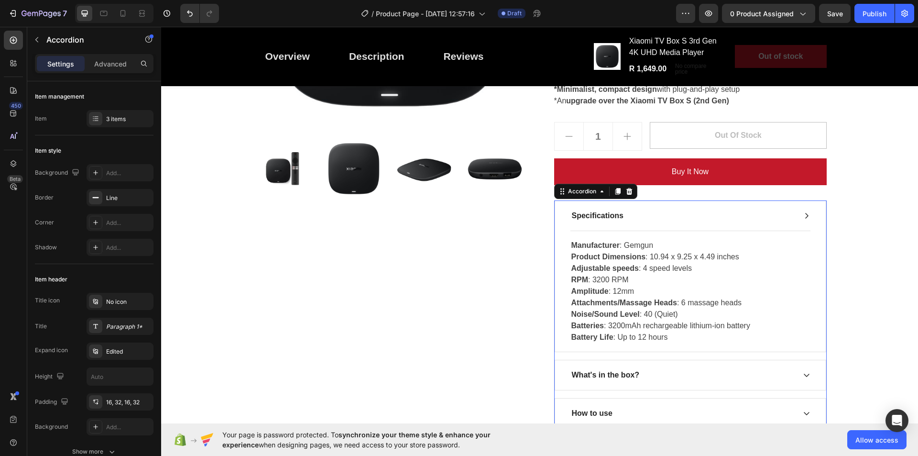
click at [660, 211] on div "Specifications" at bounding box center [683, 216] width 225 height 14
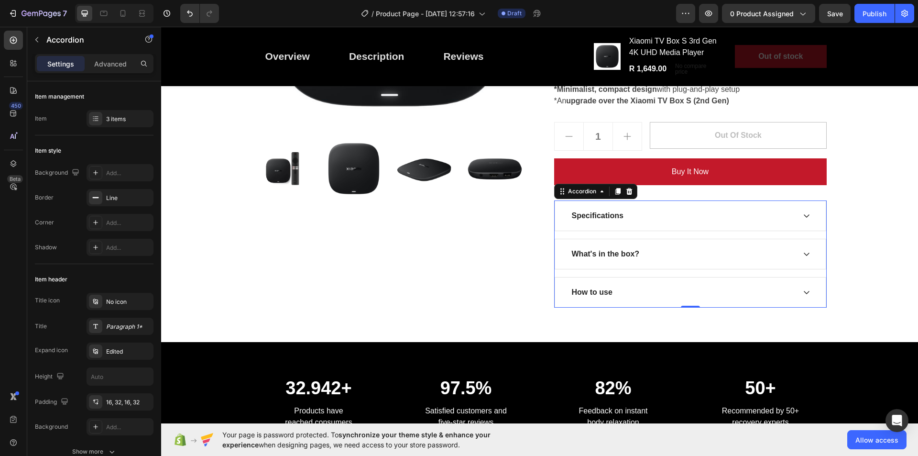
click at [685, 253] on div "What's in the box?" at bounding box center [683, 254] width 225 height 14
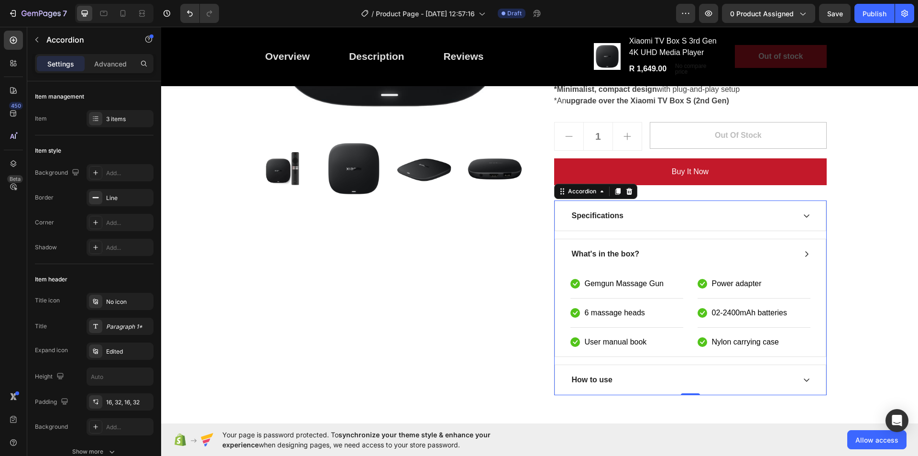
click at [685, 253] on div "What's in the box?" at bounding box center [683, 254] width 225 height 14
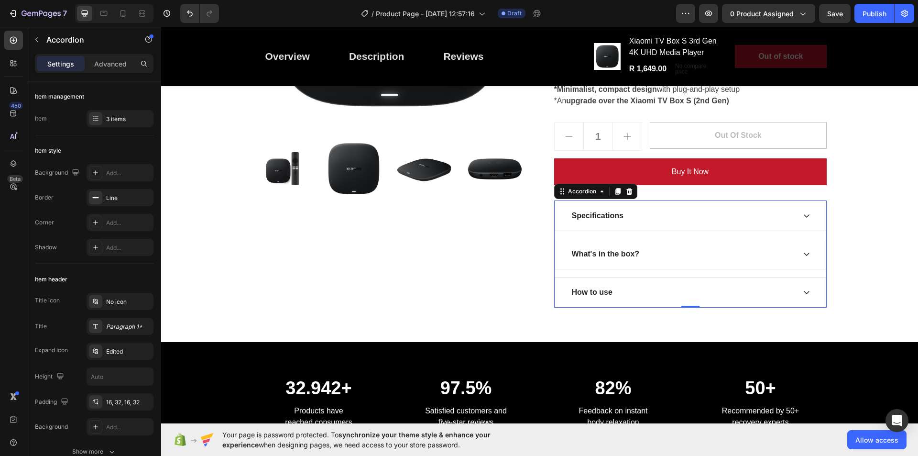
click at [692, 294] on div "How to use" at bounding box center [683, 292] width 225 height 14
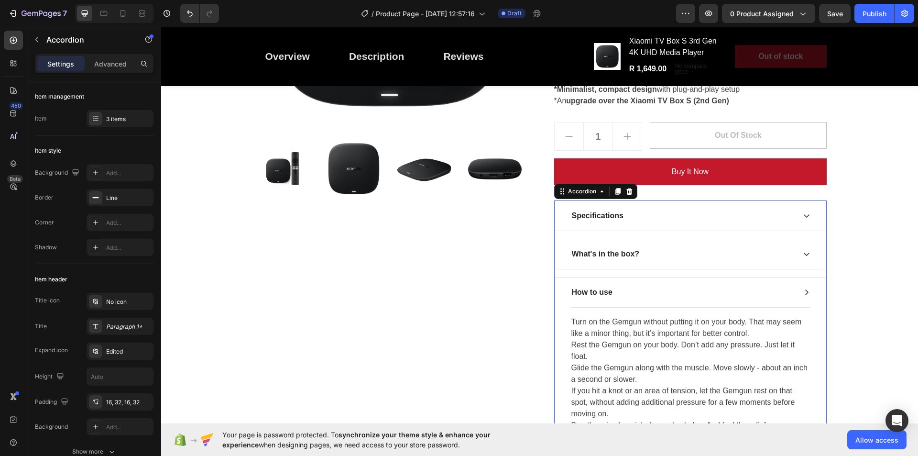
click at [692, 294] on div "How to use" at bounding box center [683, 292] width 225 height 14
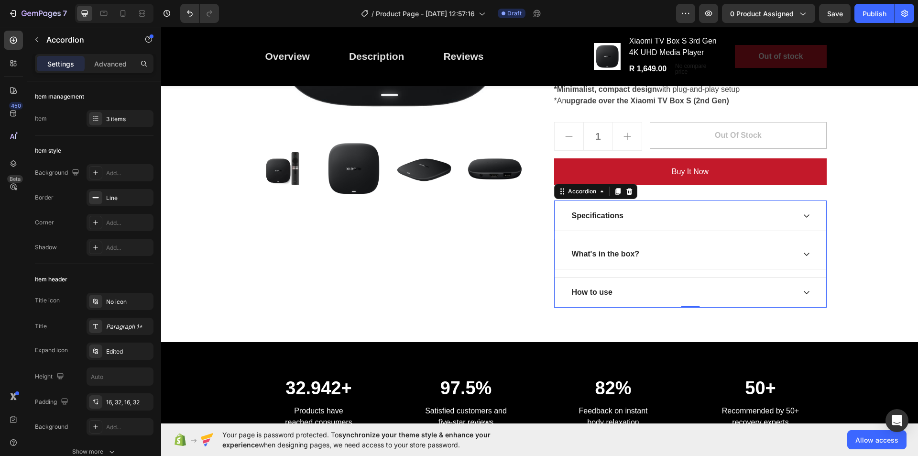
click at [628, 192] on icon at bounding box center [630, 191] width 8 height 8
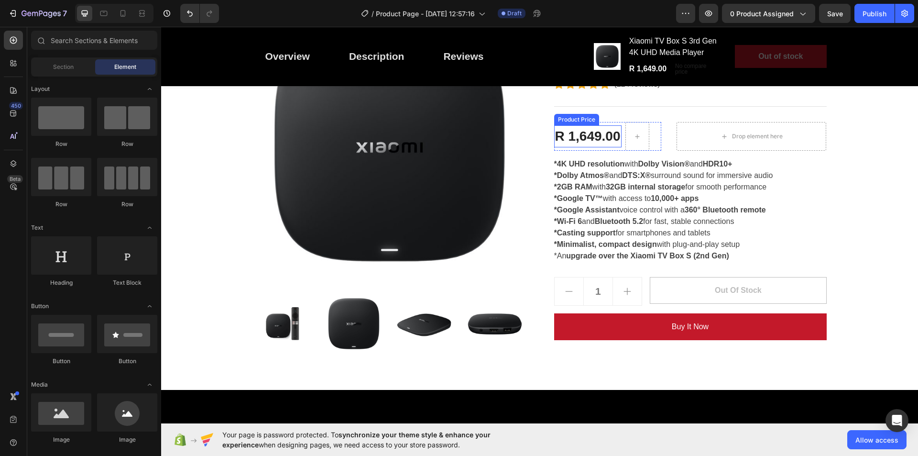
scroll to position [287, 0]
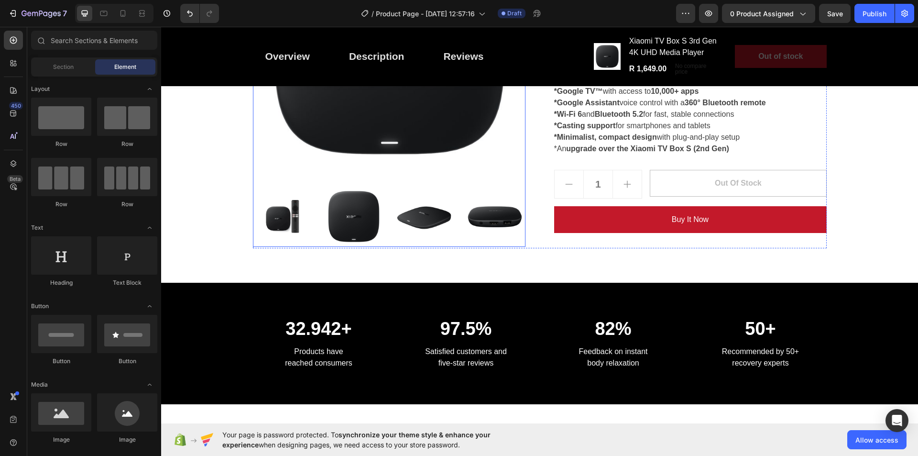
click at [271, 218] on img at bounding box center [283, 217] width 61 height 61
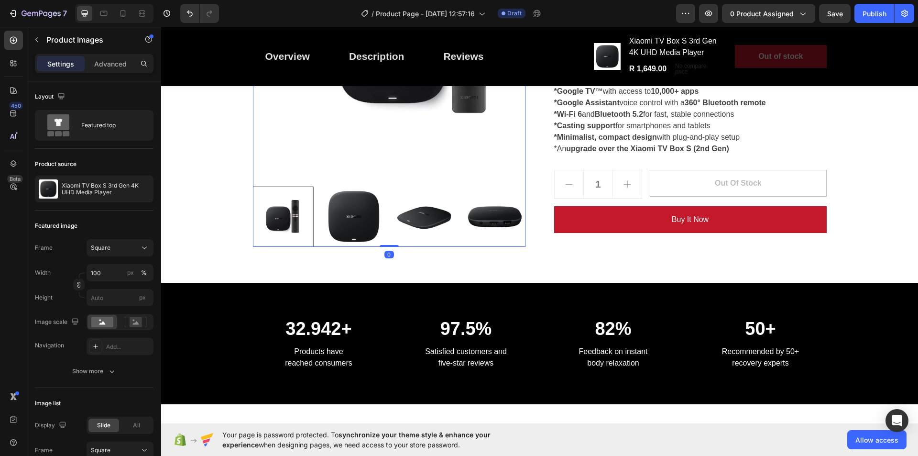
click at [346, 222] on img at bounding box center [353, 217] width 61 height 61
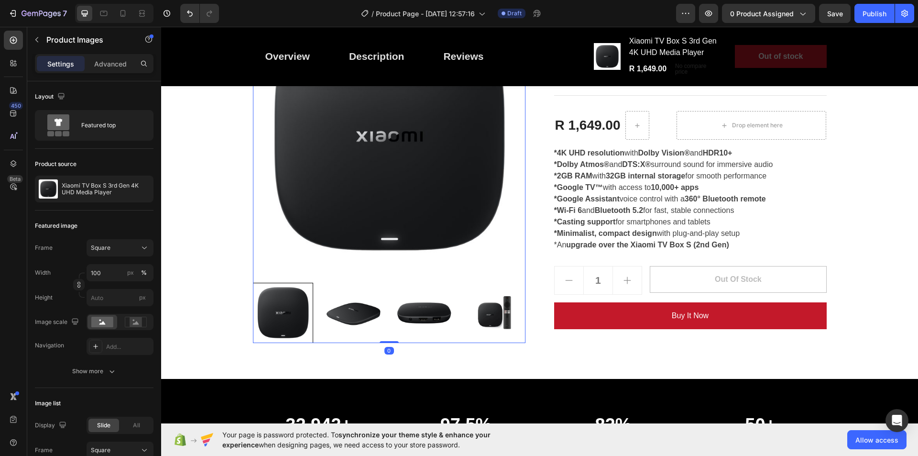
scroll to position [191, 0]
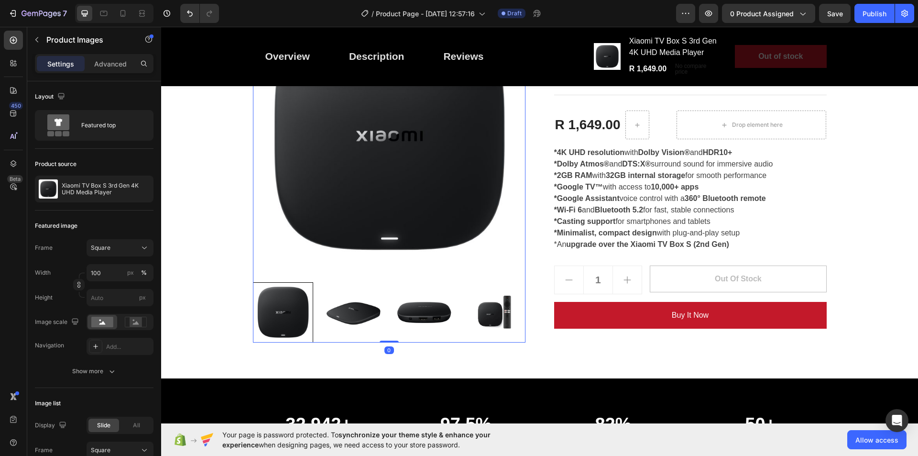
click at [368, 314] on img at bounding box center [353, 312] width 61 height 61
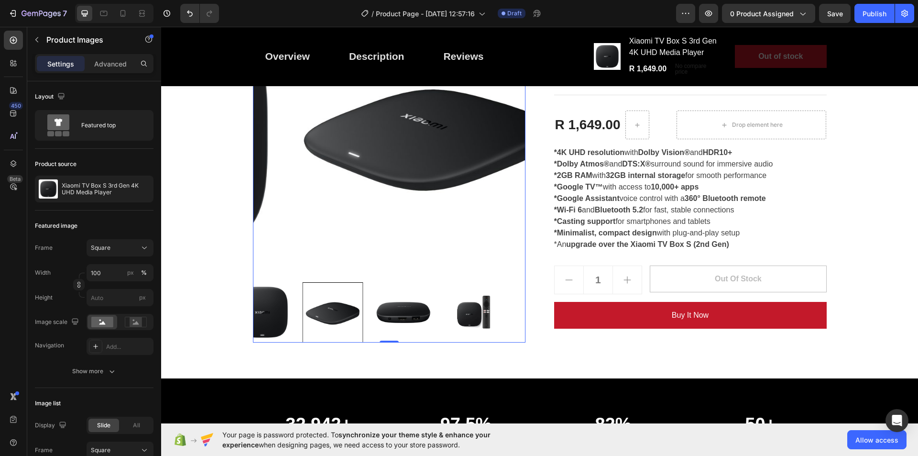
click at [401, 306] on div at bounding box center [389, 312] width 273 height 61
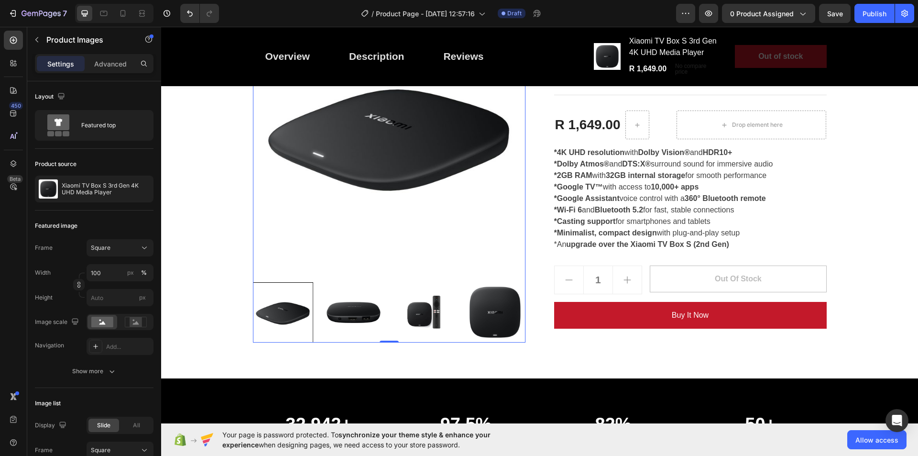
click at [424, 308] on img at bounding box center [424, 312] width 61 height 61
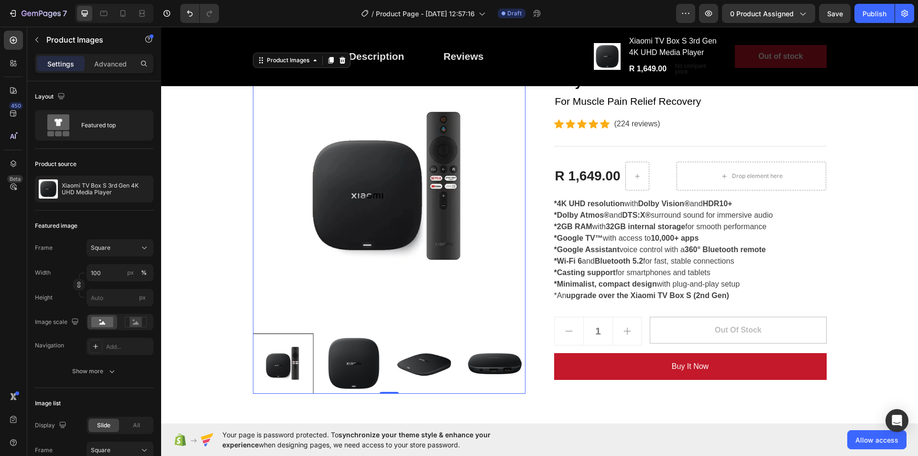
scroll to position [143, 0]
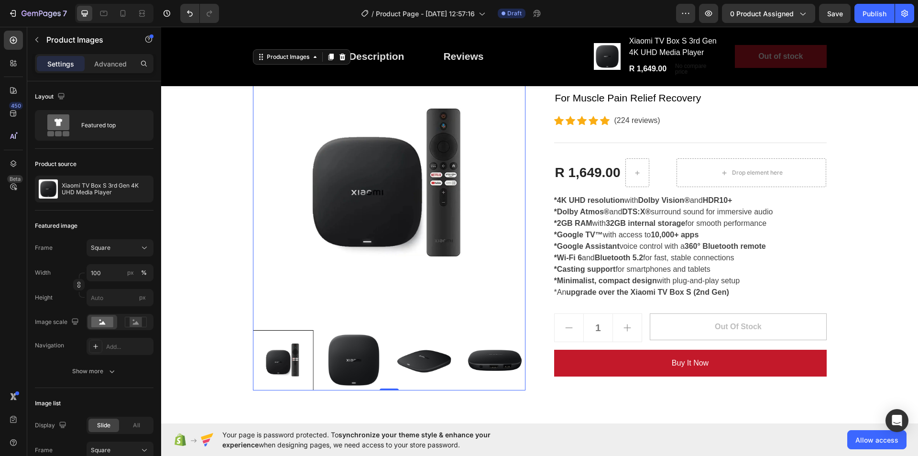
click at [410, 350] on img at bounding box center [424, 360] width 61 height 61
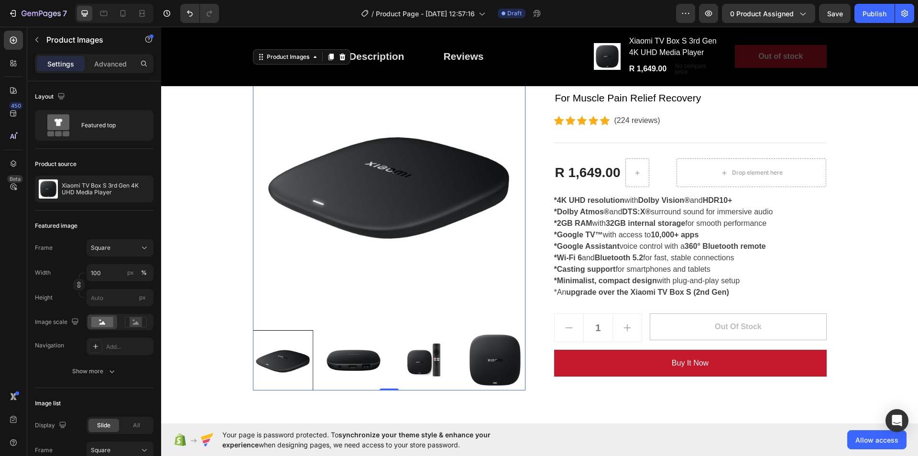
click at [331, 356] on img at bounding box center [353, 360] width 61 height 61
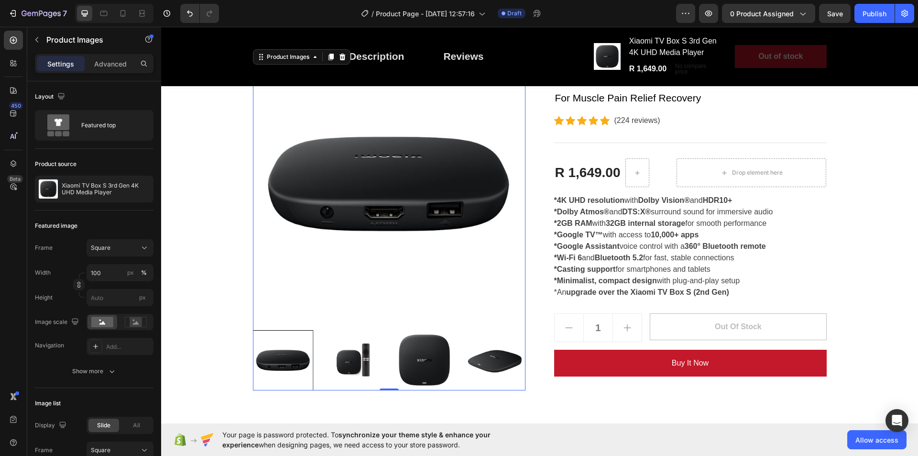
click at [418, 356] on img at bounding box center [424, 360] width 61 height 61
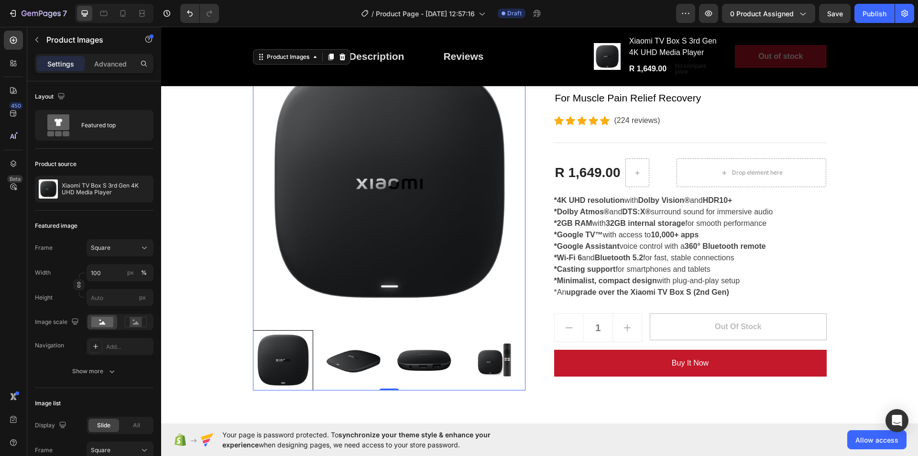
scroll to position [383, 0]
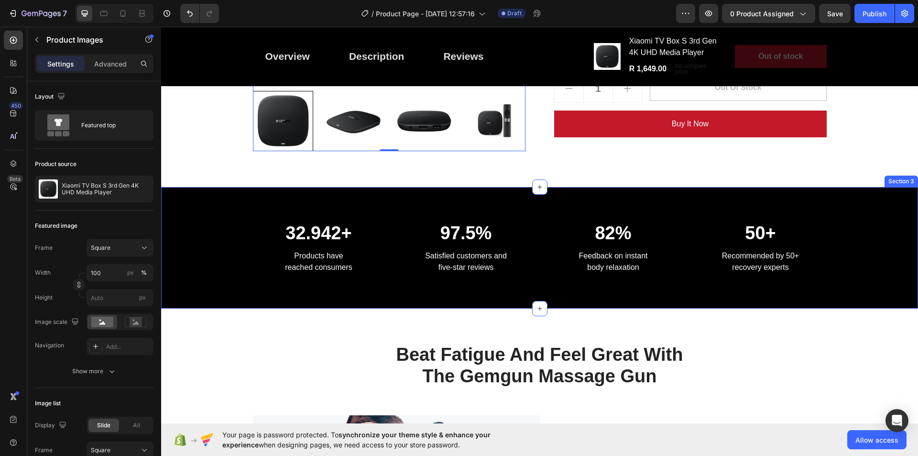
click at [746, 194] on div "32.942+ Heading Products have reached consumers Text block 97.5% Heading Satisf…" at bounding box center [539, 247] width 757 height 121
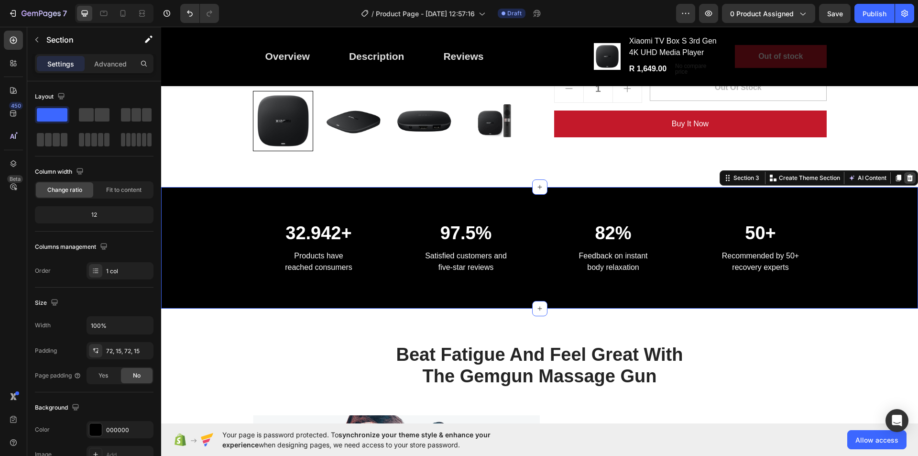
click at [907, 175] on icon at bounding box center [910, 178] width 6 height 7
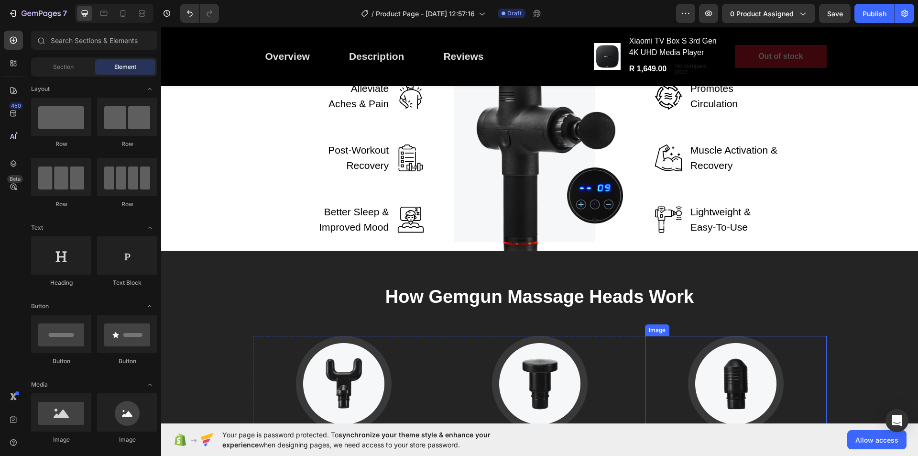
scroll to position [1196, 0]
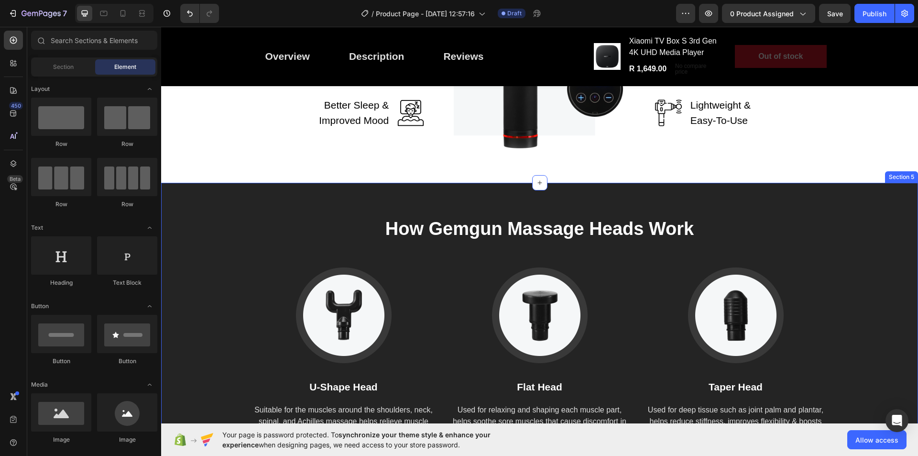
click at [843, 207] on div "How Gemgun Massage Heads Work Heading Image U-Shape Head Text block Suitable fo…" at bounding box center [539, 328] width 757 height 291
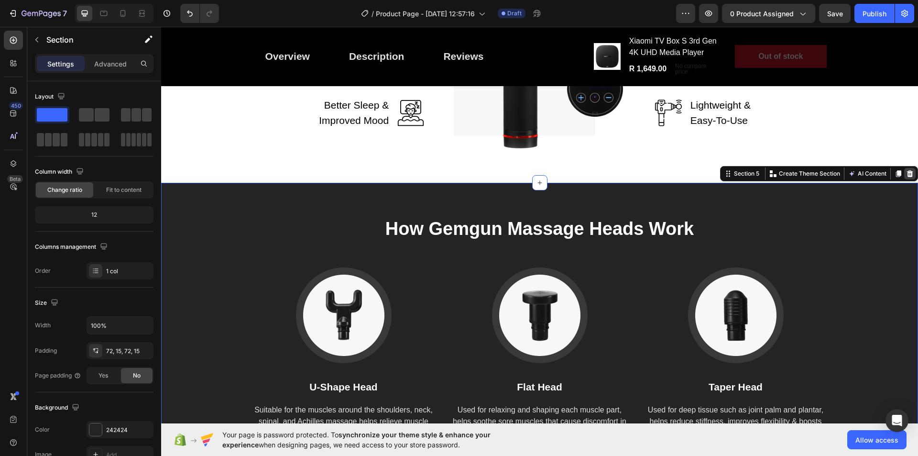
click at [907, 176] on div at bounding box center [909, 173] width 11 height 11
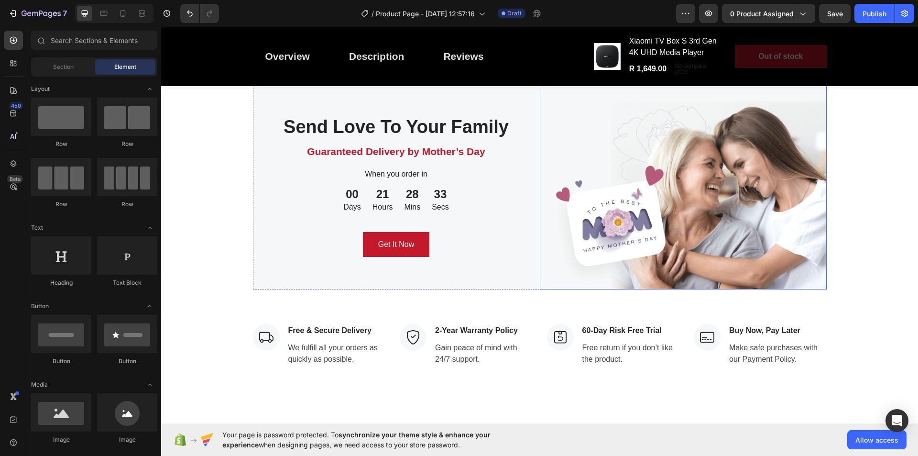
scroll to position [1578, 0]
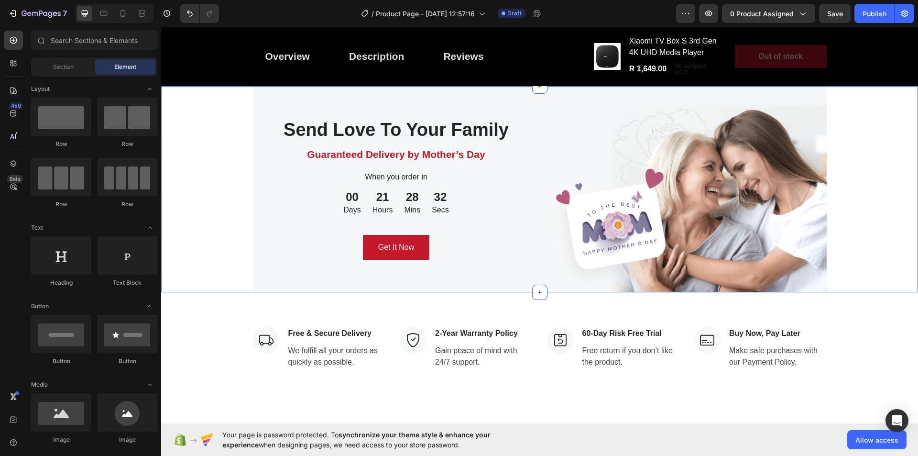
click at [859, 292] on div "Send Love To Your Family Heading Guaranteed Delivery by Mother’s Day Text block…" at bounding box center [539, 189] width 757 height 206
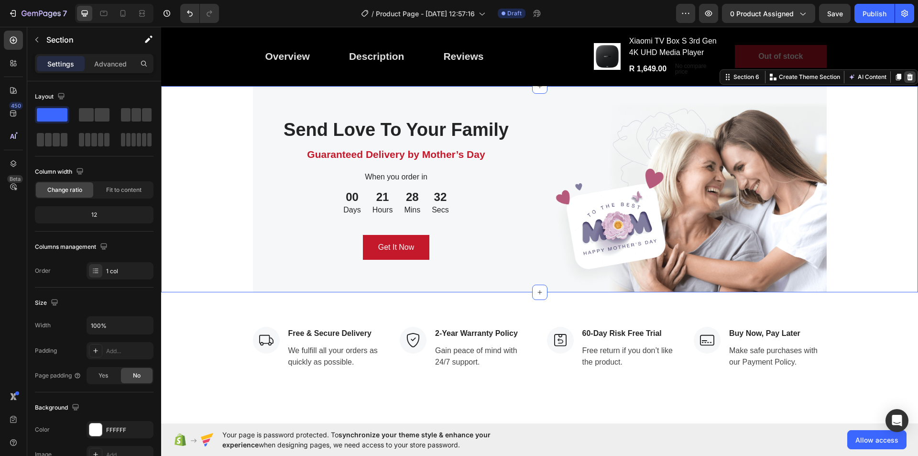
click at [907, 80] on icon at bounding box center [910, 77] width 6 height 7
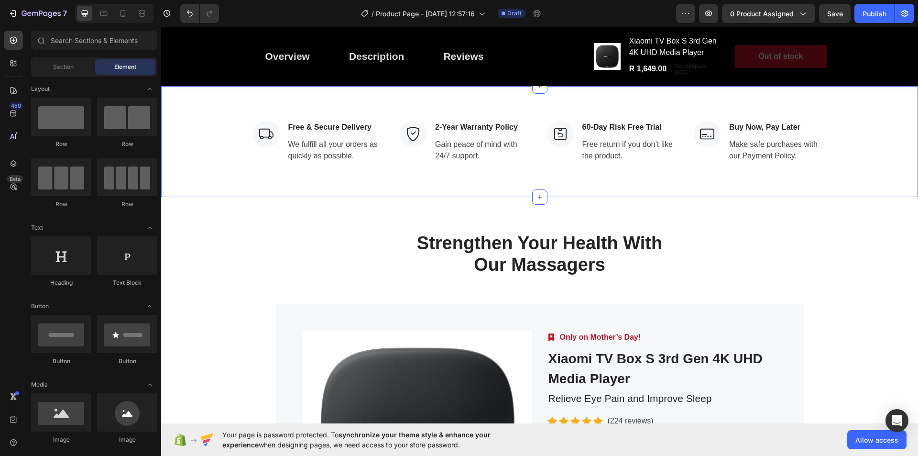
scroll to position [1530, 0]
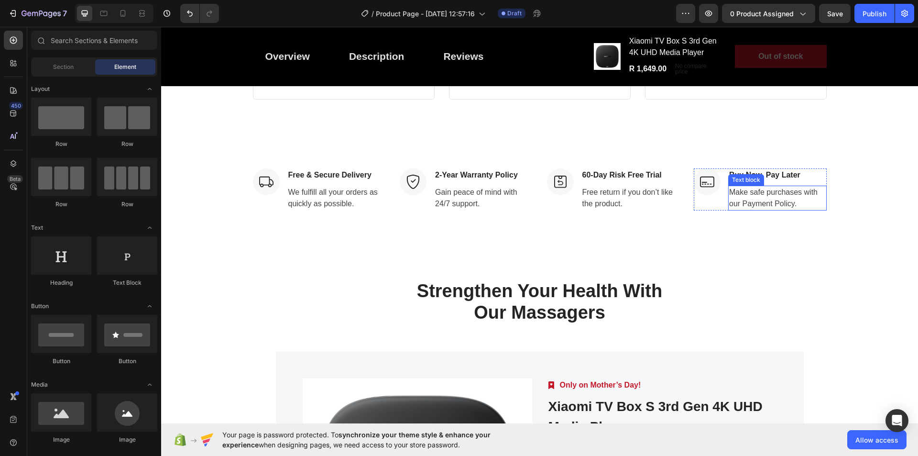
click at [814, 209] on p "Make safe purchases with our Payment Policy." at bounding box center [777, 198] width 97 height 23
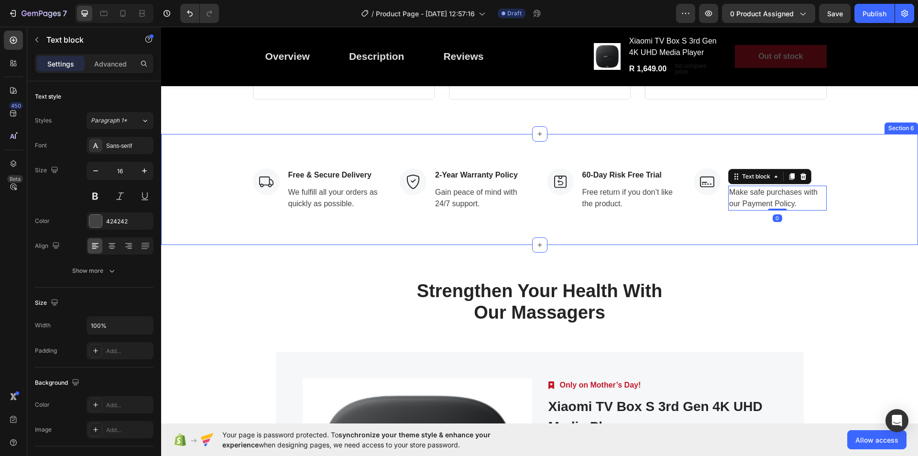
click at [822, 181] on p "Buy Now, Pay Later" at bounding box center [777, 174] width 97 height 11
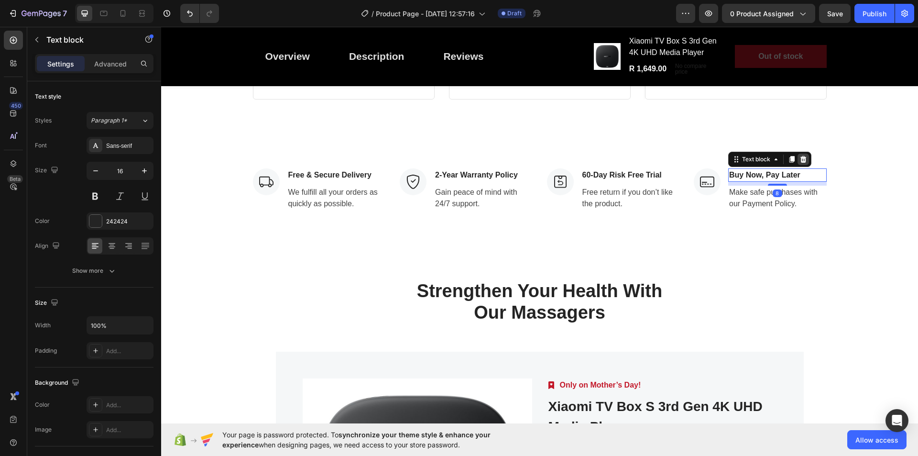
click at [801, 163] on icon at bounding box center [804, 159] width 8 height 8
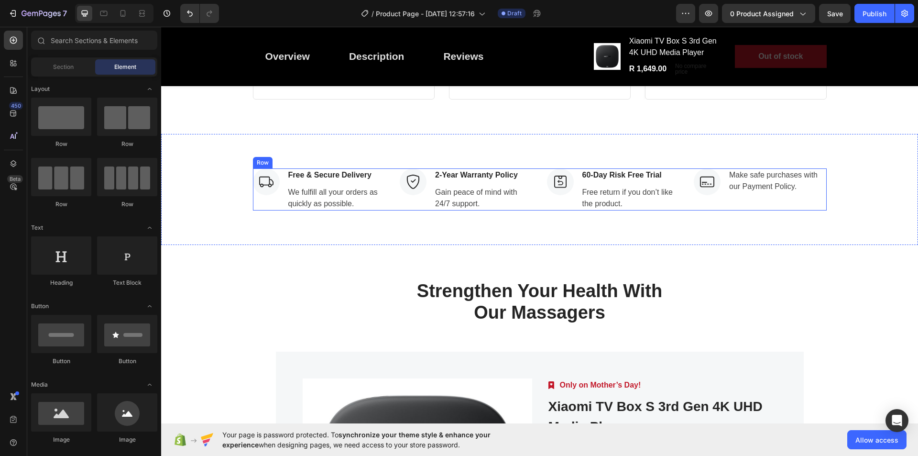
click at [805, 210] on div "Image Make safe purchases with our Payment Policy. Text block Row" at bounding box center [760, 189] width 133 height 42
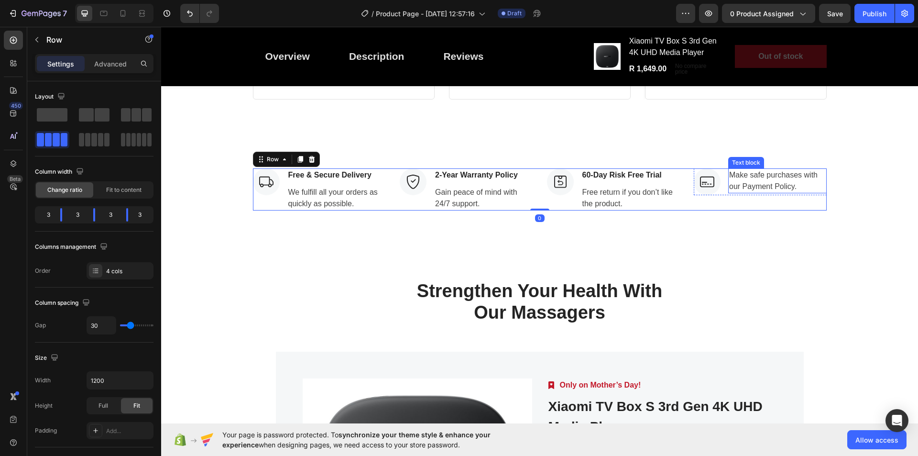
click at [795, 192] on p "Make safe purchases with our Payment Policy." at bounding box center [777, 180] width 97 height 23
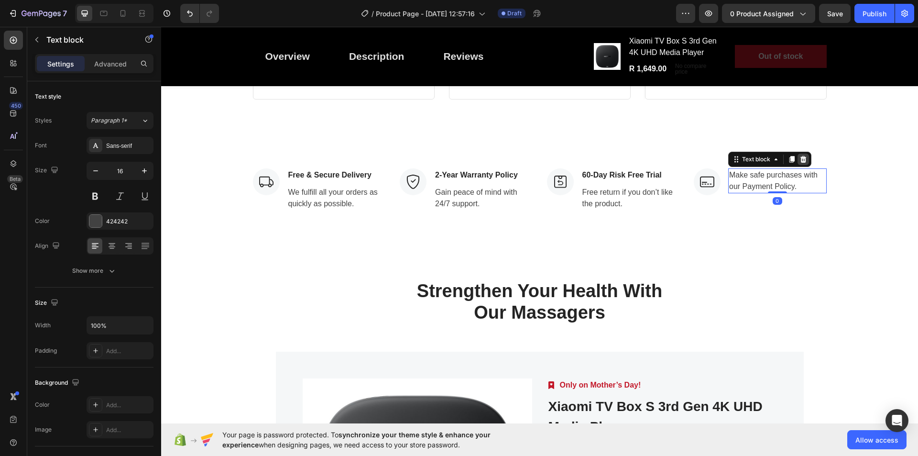
click at [802, 163] on icon at bounding box center [804, 159] width 6 height 7
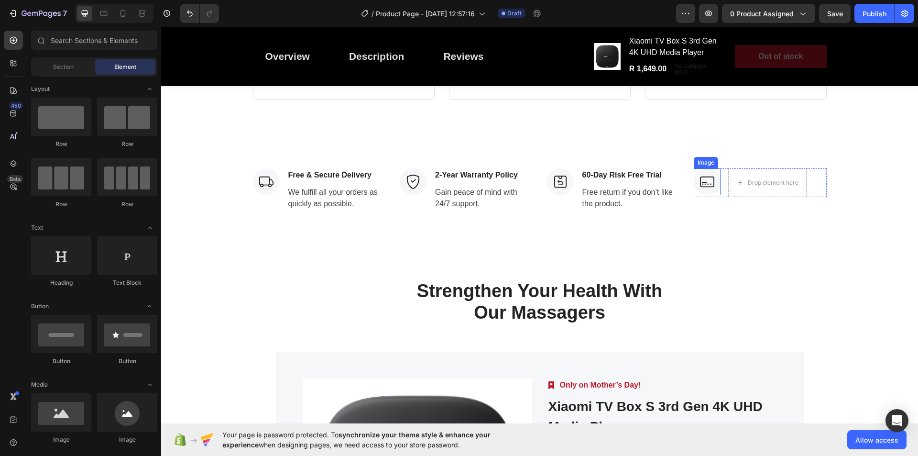
click at [708, 195] on img at bounding box center [707, 181] width 27 height 27
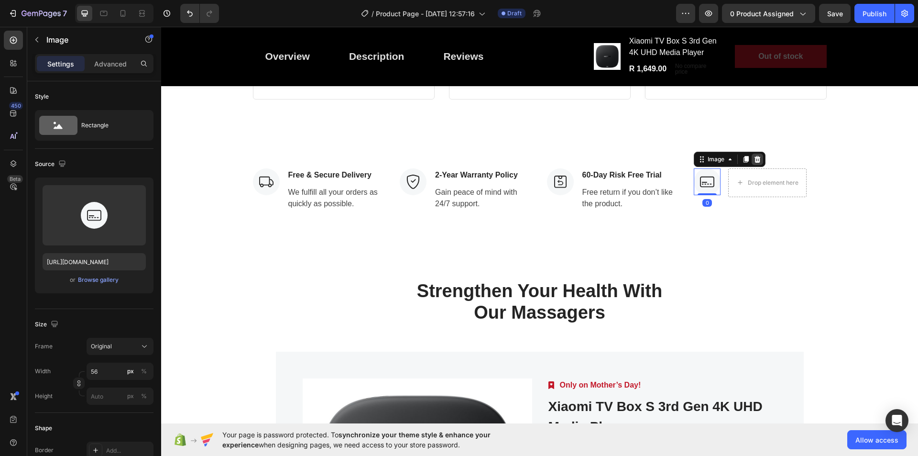
click at [755, 163] on icon at bounding box center [758, 159] width 8 height 8
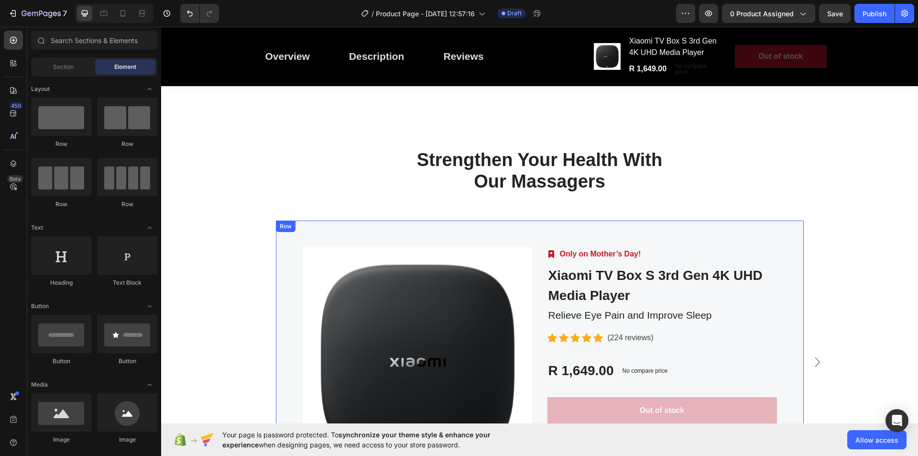
scroll to position [1674, 0]
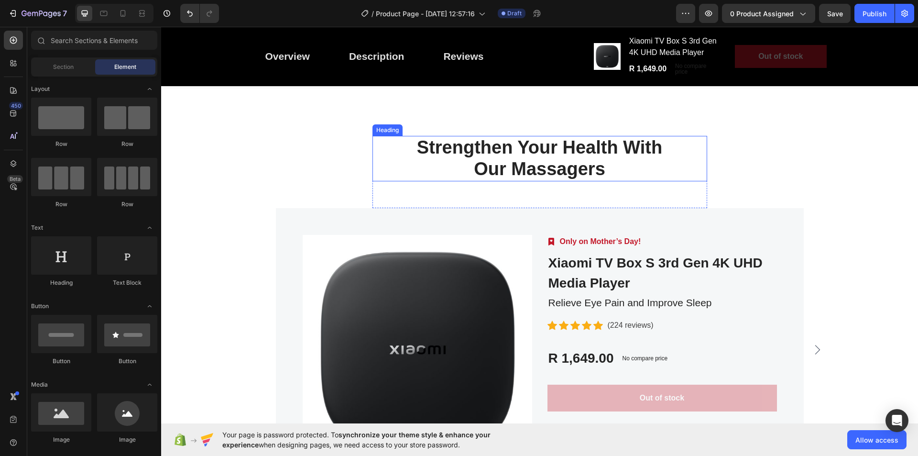
click at [653, 180] on p "Strengthen Your Health With Our Massagers" at bounding box center [540, 159] width 333 height 44
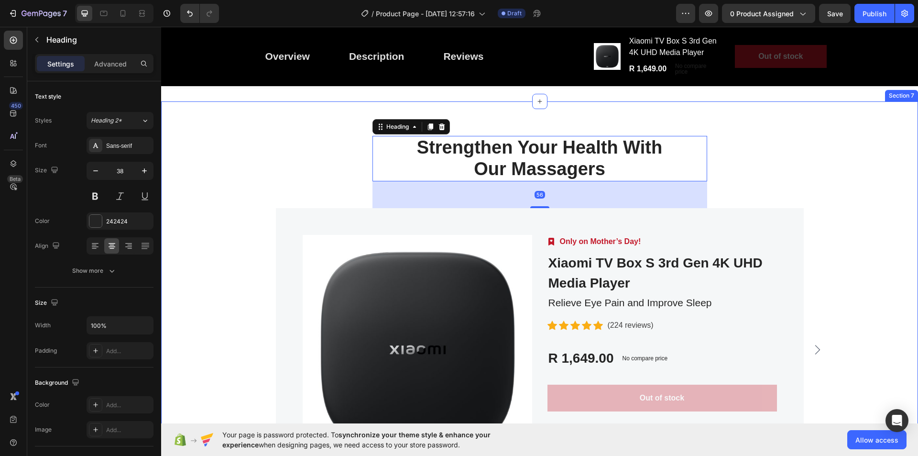
click at [714, 257] on div "Strengthen Your Health With Our Massagers Heading 56 Row Product Images Image O…" at bounding box center [539, 313] width 757 height 424
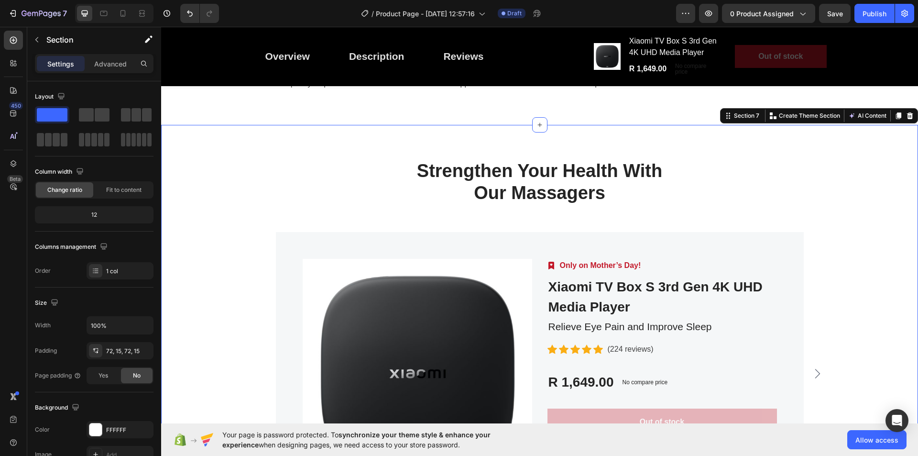
scroll to position [1770, 0]
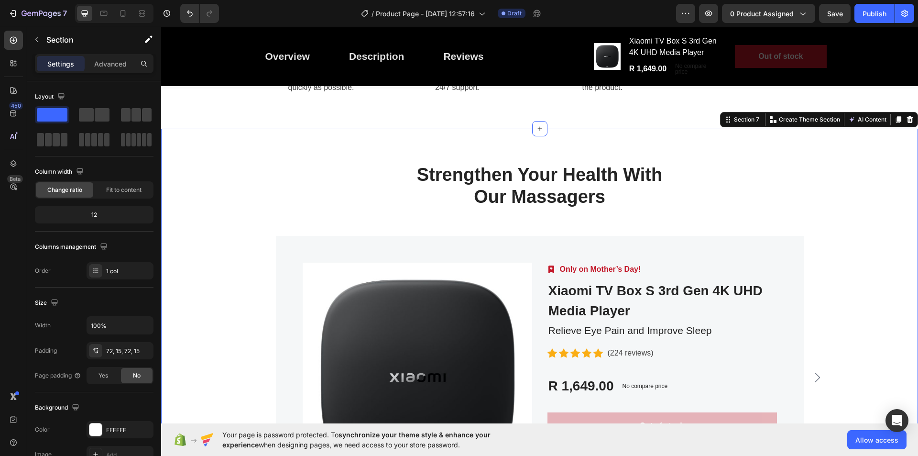
click at [907, 119] on icon at bounding box center [910, 119] width 6 height 7
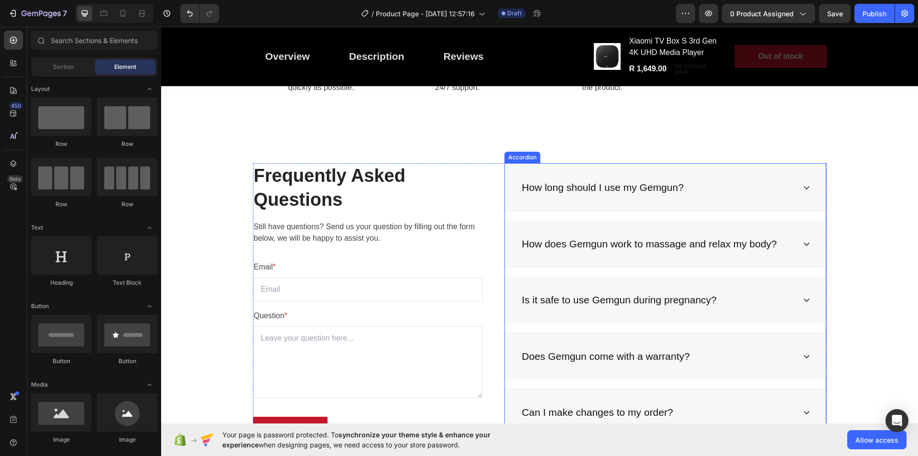
click at [786, 189] on div "How long should I use my Gemgun?" at bounding box center [657, 187] width 275 height 18
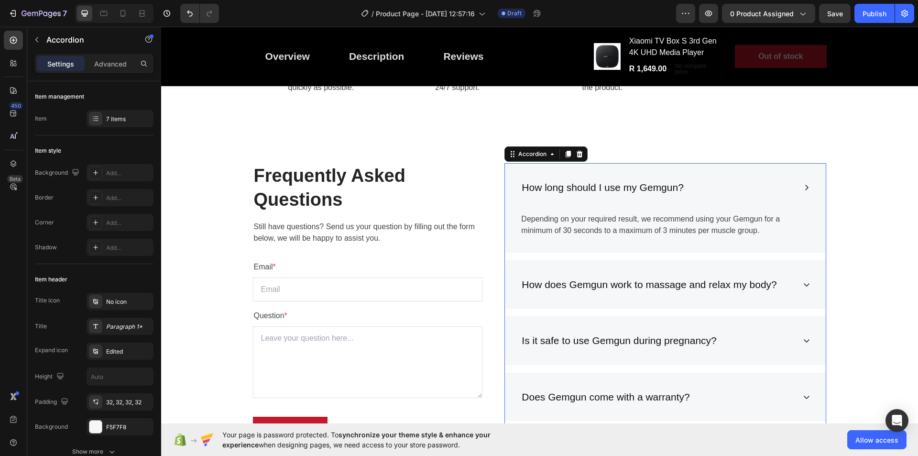
click at [660, 191] on div "How long should I use my Gemgun?" at bounding box center [602, 187] width 165 height 18
click at [753, 190] on div "How long should I use my Gemgun?" at bounding box center [657, 187] width 275 height 18
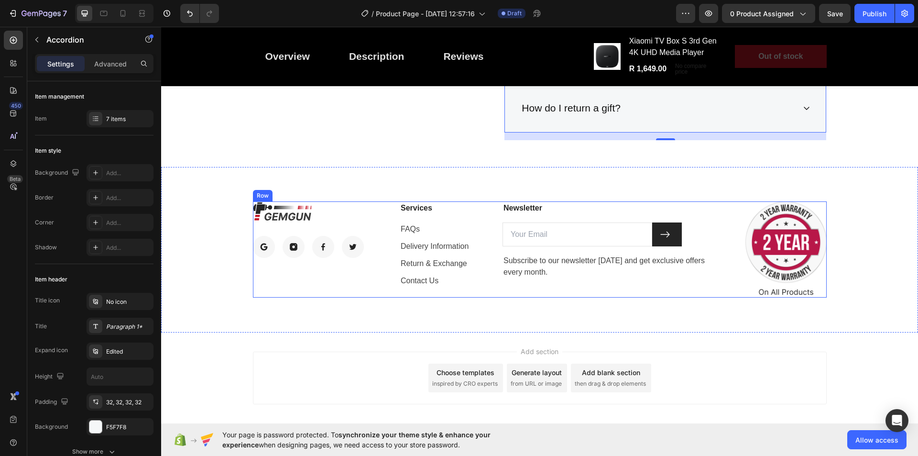
scroll to position [2200, 0]
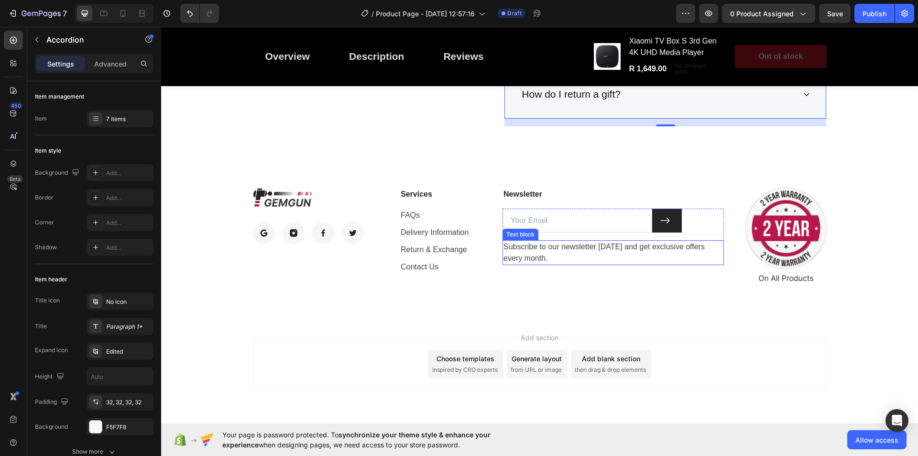
click at [662, 253] on p "Subscribe to our newsletter [DATE] and get exclusive offers every month." at bounding box center [614, 252] width 220 height 23
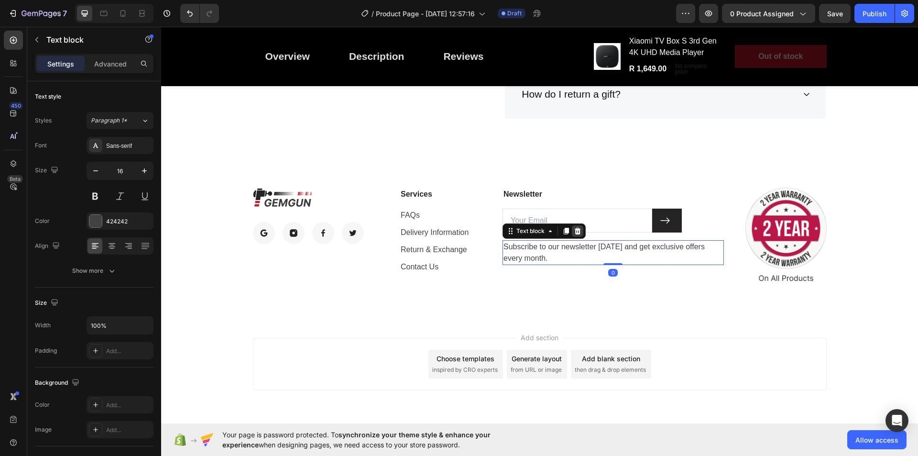
click at [574, 231] on icon at bounding box center [578, 231] width 8 height 8
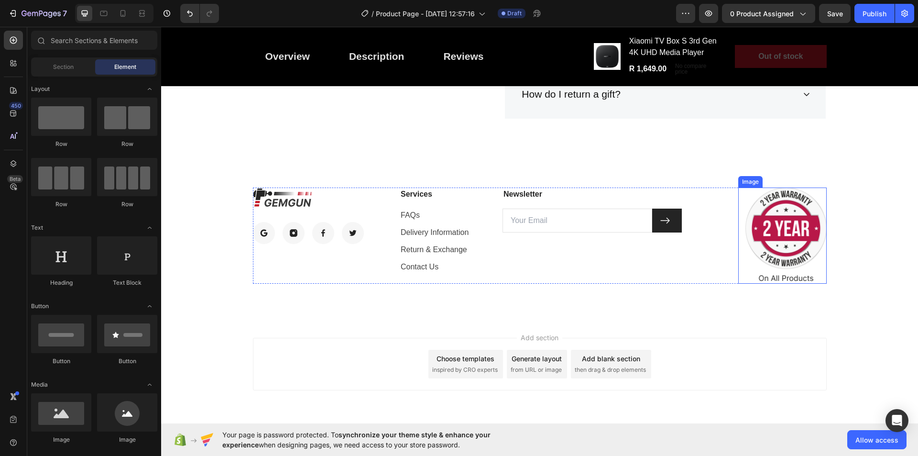
click at [812, 267] on img at bounding box center [786, 235] width 81 height 96
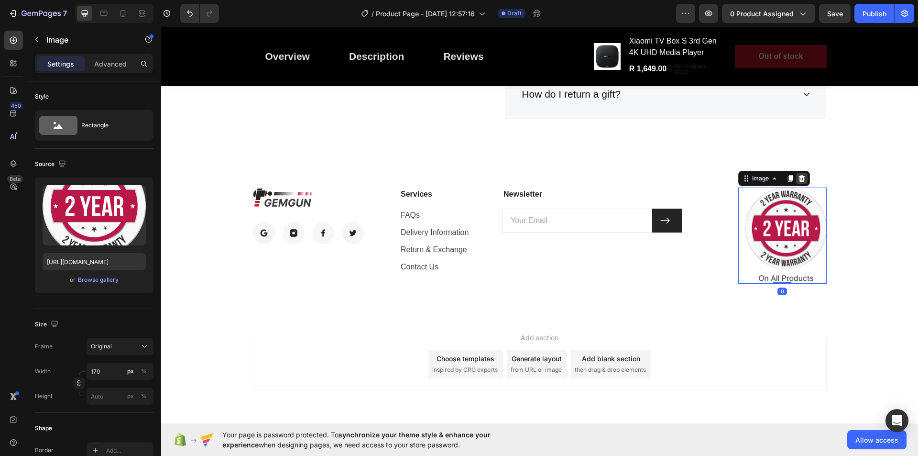
click at [798, 178] on icon at bounding box center [802, 179] width 8 height 8
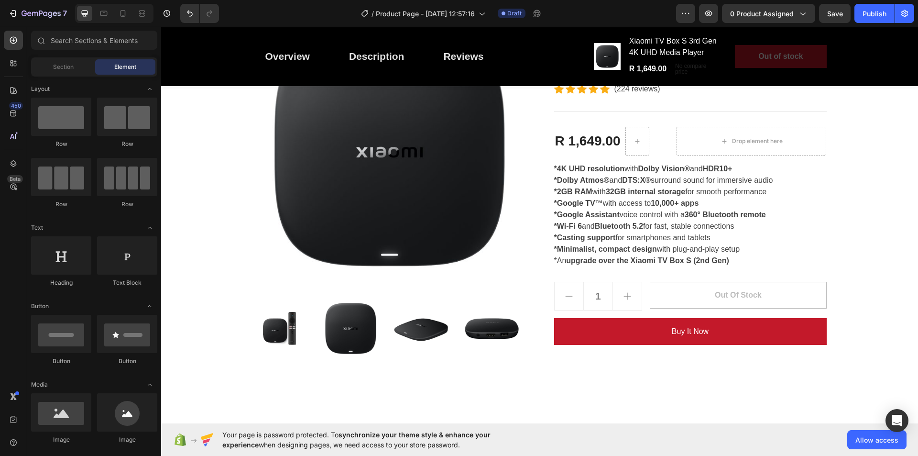
scroll to position [138, 0]
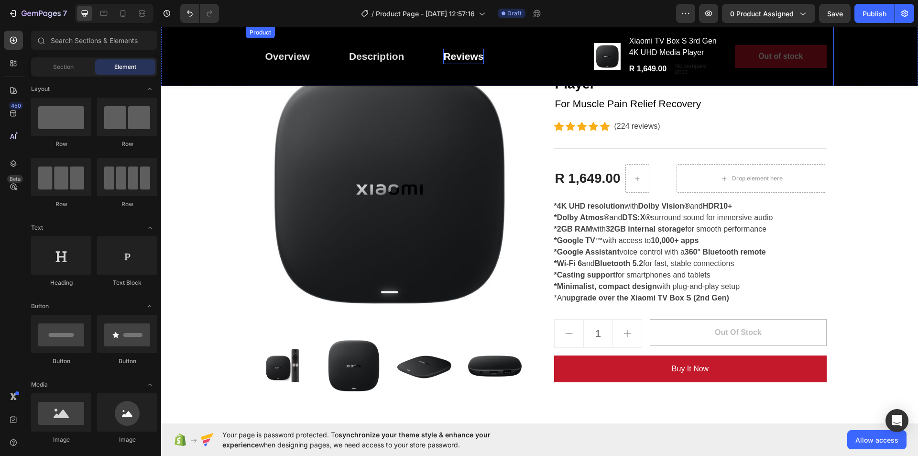
click at [462, 55] on div "Reviews" at bounding box center [463, 56] width 40 height 15
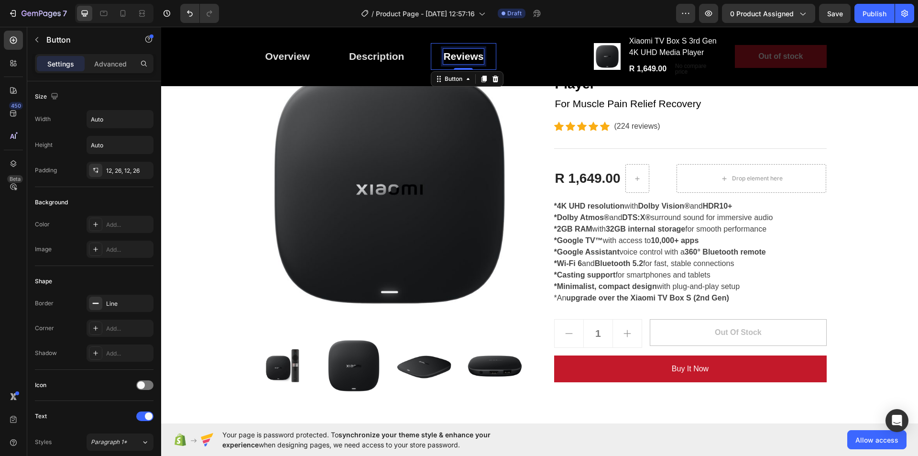
click at [450, 57] on div "Reviews" at bounding box center [463, 56] width 40 height 15
click at [381, 56] on div "Description" at bounding box center [376, 56] width 55 height 15
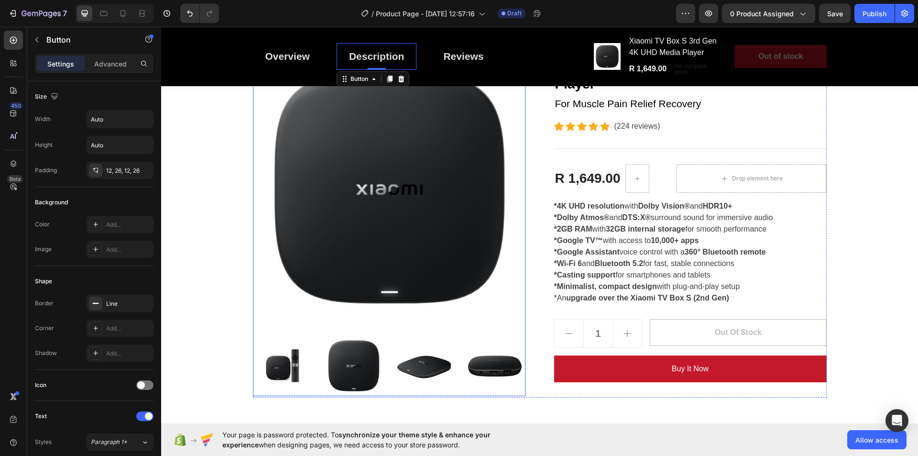
scroll to position [0, 0]
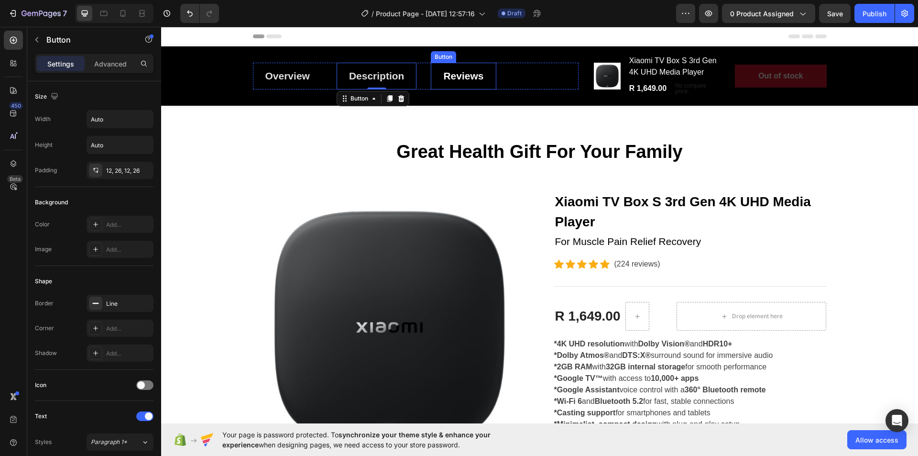
click at [436, 72] on link "Reviews" at bounding box center [463, 76] width 65 height 27
click at [365, 75] on div "Description" at bounding box center [376, 75] width 55 height 15
click at [294, 75] on div "Overview" at bounding box center [287, 75] width 44 height 15
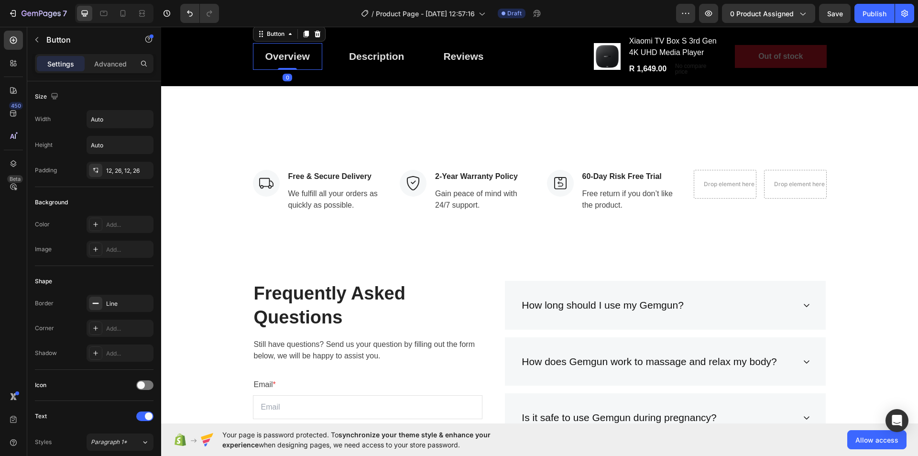
scroll to position [1653, 0]
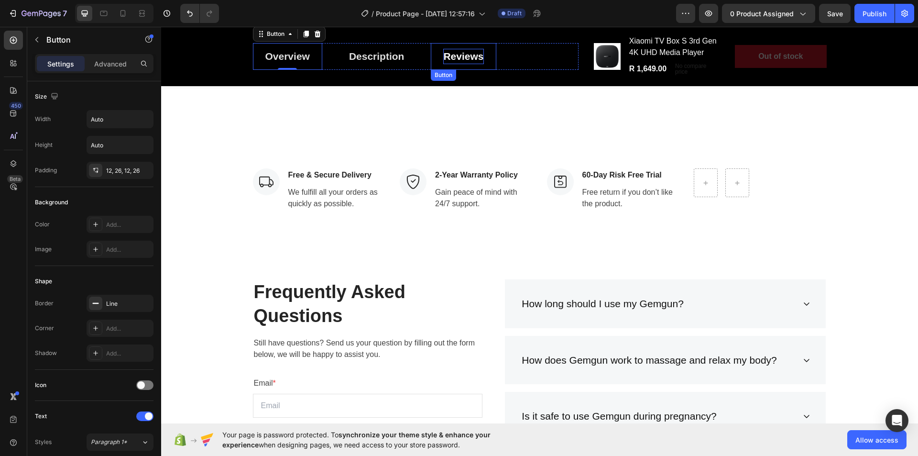
click at [463, 63] on p "Reviews" at bounding box center [463, 56] width 40 height 15
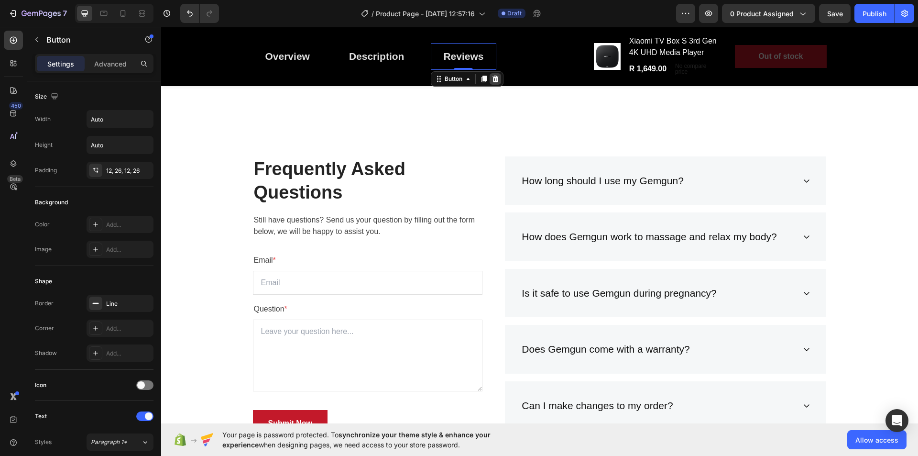
click at [493, 79] on icon at bounding box center [496, 79] width 8 height 8
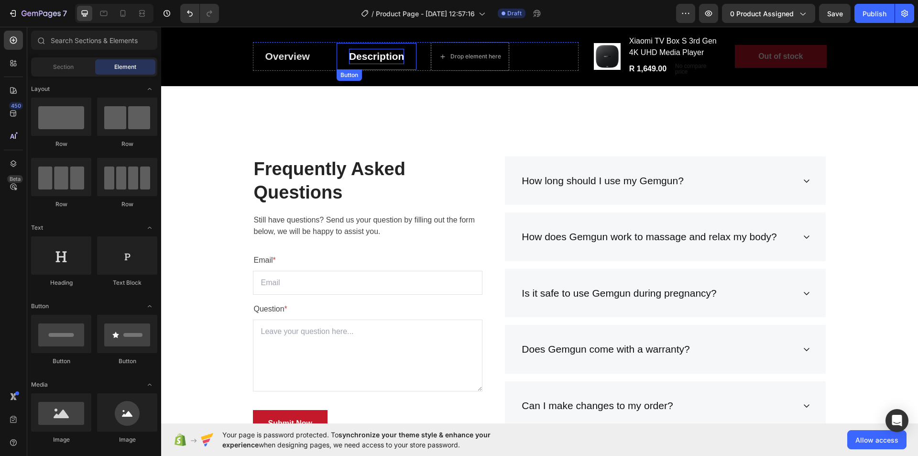
click at [399, 56] on div "Description" at bounding box center [376, 56] width 55 height 15
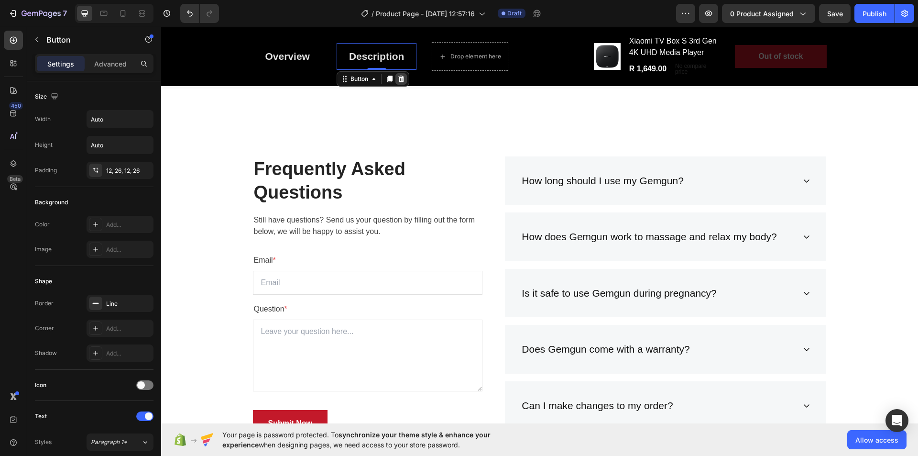
click at [399, 76] on icon at bounding box center [401, 79] width 8 height 8
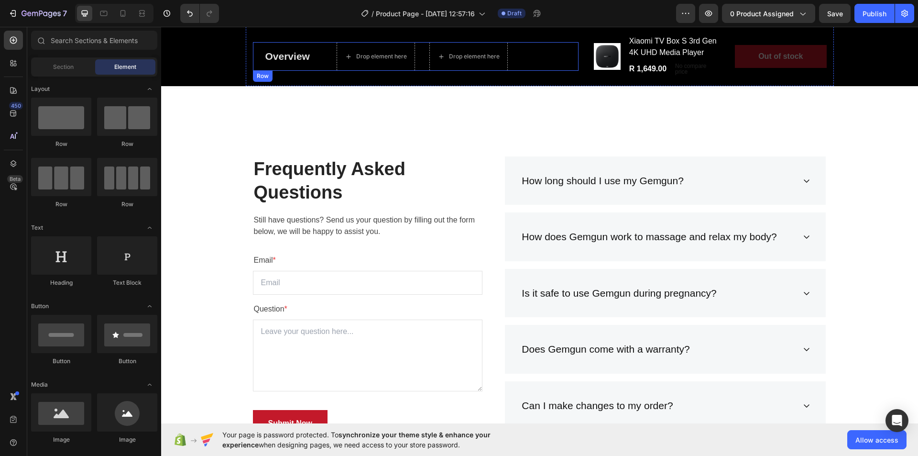
click at [327, 58] on div "Overview Button Drop element here Drop element here Row" at bounding box center [416, 56] width 326 height 29
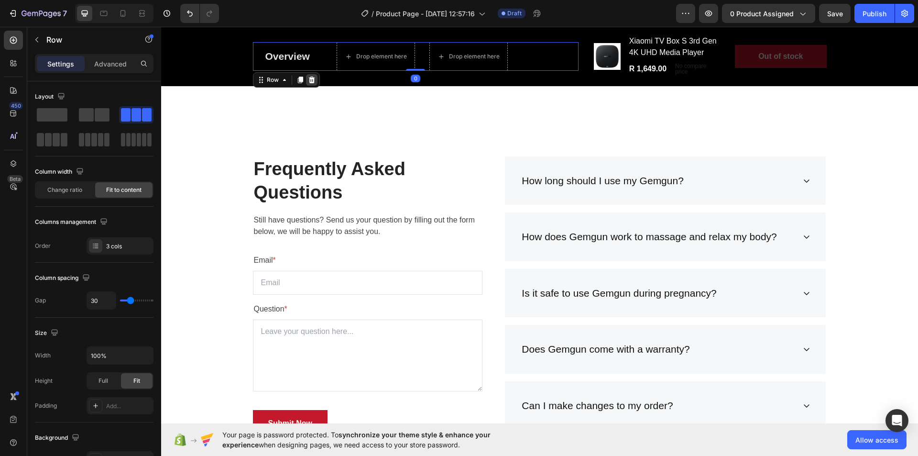
click at [312, 77] on div at bounding box center [311, 79] width 11 height 11
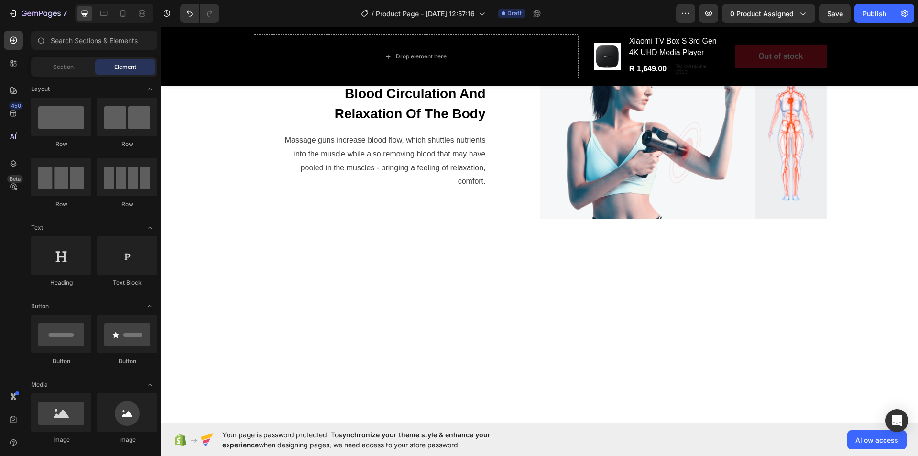
scroll to position [572, 0]
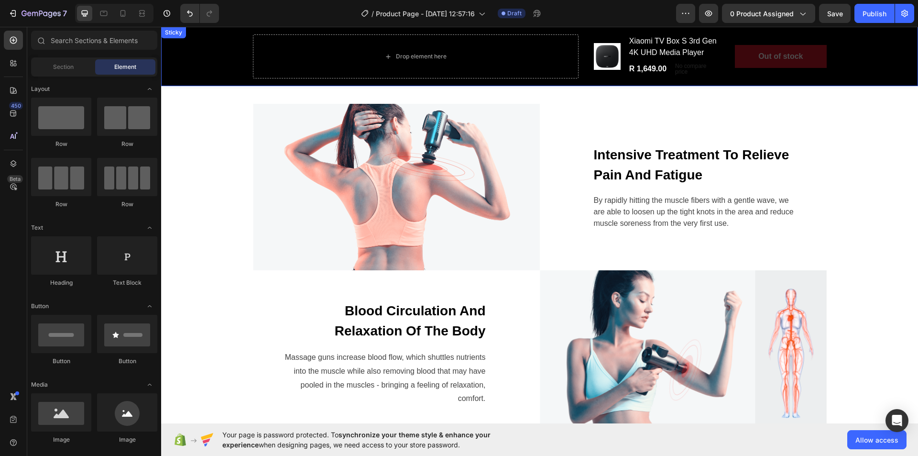
click at [840, 66] on div "Drop element here Product Images Xiaomi TV Box S 3rd Gen 4K UHD Media Player Pr…" at bounding box center [539, 56] width 757 height 59
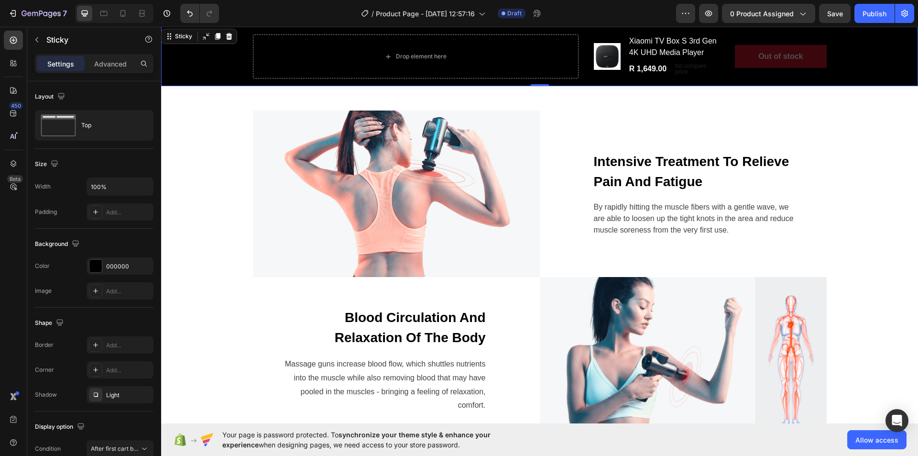
scroll to position [286, 0]
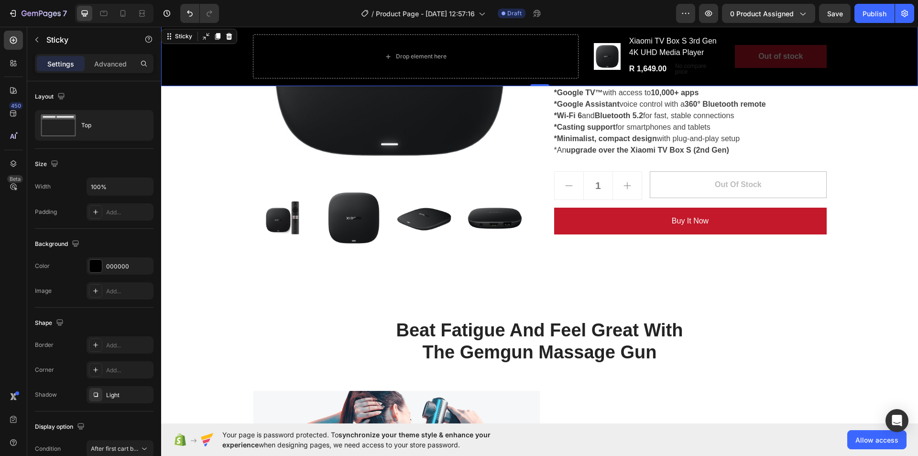
click at [230, 37] on icon at bounding box center [229, 36] width 6 height 7
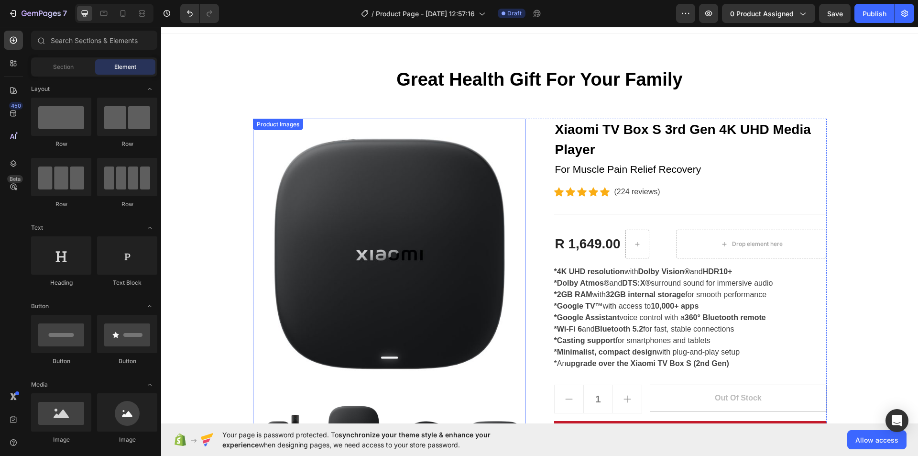
scroll to position [0, 0]
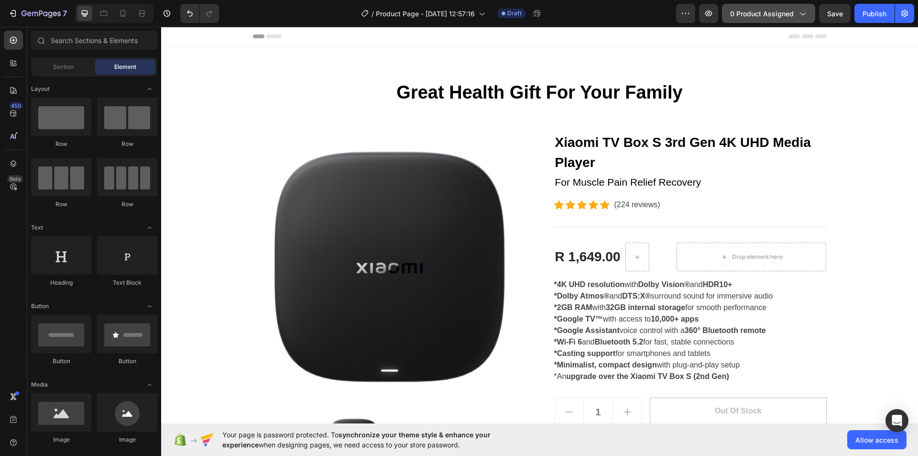
click at [782, 16] on span "0 product assigned" at bounding box center [762, 14] width 64 height 10
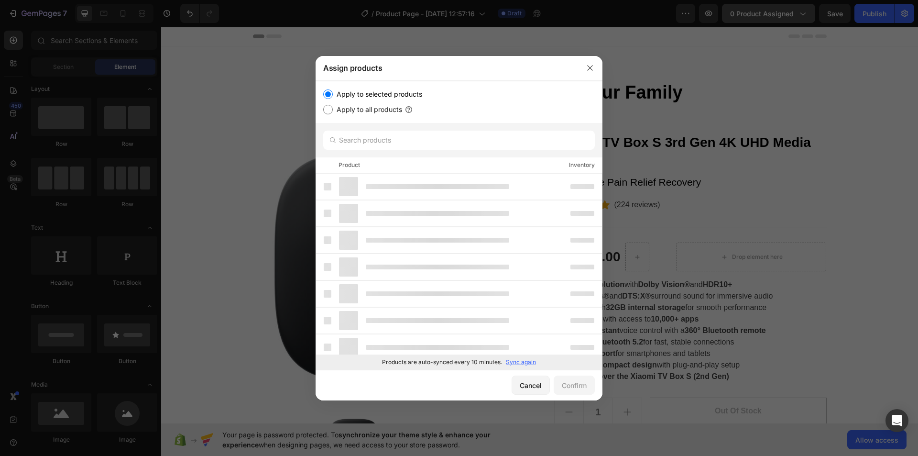
click at [782, 16] on div at bounding box center [459, 228] width 918 height 456
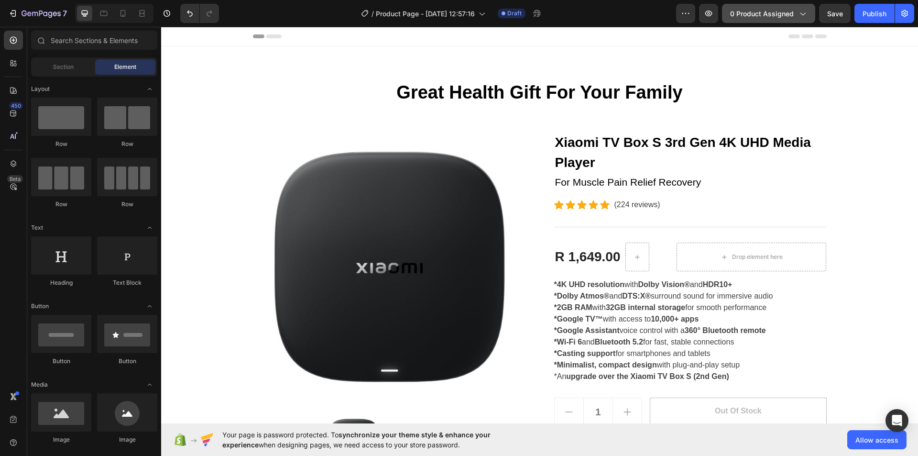
click at [782, 16] on span "0 product assigned" at bounding box center [762, 14] width 64 height 10
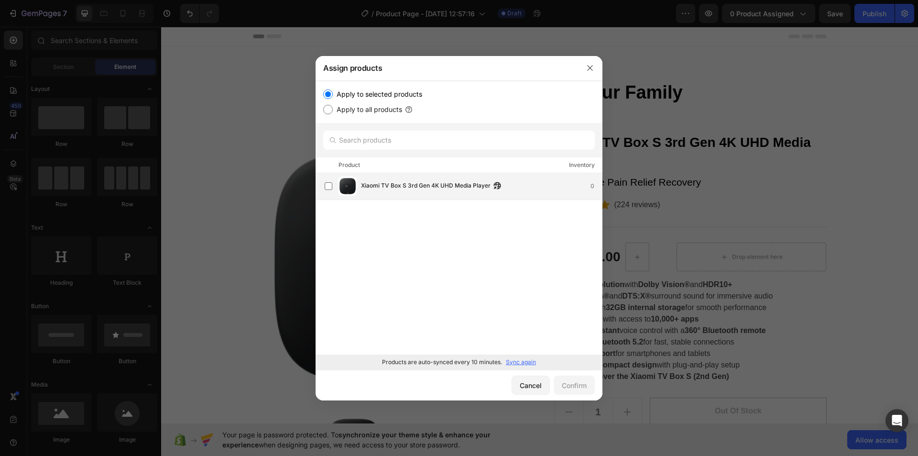
click at [411, 182] on span "Xiaomi TV Box S 3rd Gen 4K UHD Media Player" at bounding box center [426, 186] width 130 height 11
click at [579, 386] on div "Confirm" at bounding box center [574, 385] width 25 height 10
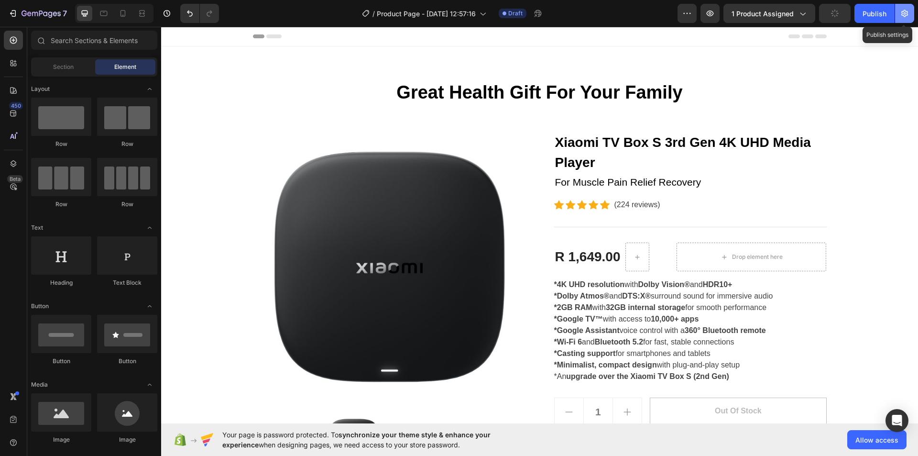
click at [897, 16] on button "button" at bounding box center [904, 13] width 19 height 19
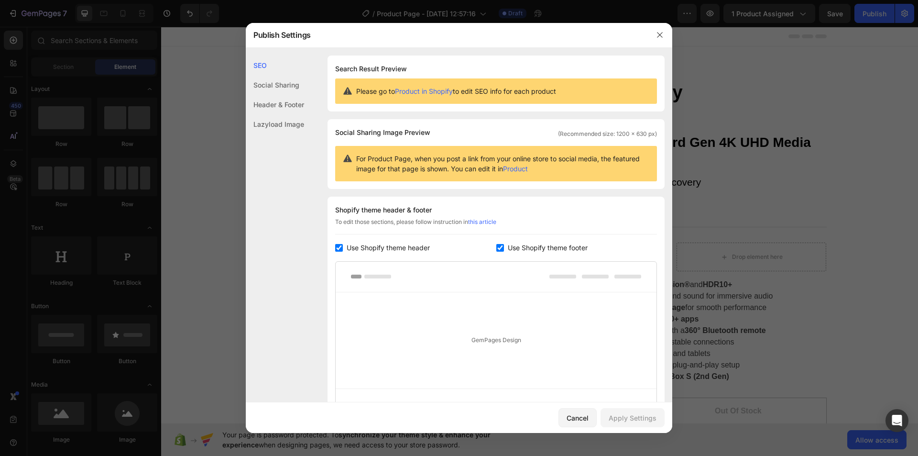
click at [652, 32] on div at bounding box center [660, 34] width 25 height 25
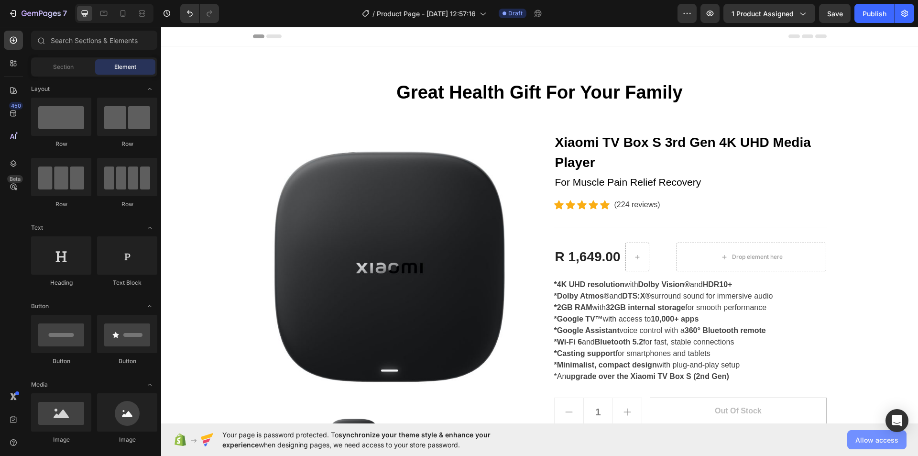
click at [868, 435] on span "Allow access" at bounding box center [877, 440] width 43 height 10
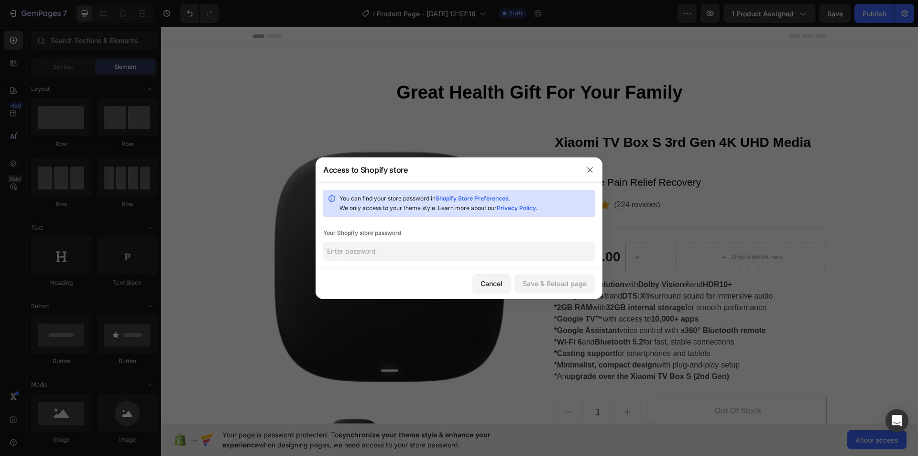
click at [396, 248] on input "text" at bounding box center [459, 251] width 272 height 19
click at [481, 196] on link "Shopify Store Preferences" at bounding box center [472, 198] width 73 height 7
click at [378, 251] on input "text" at bounding box center [459, 251] width 272 height 19
paste input "naghet"
type input "naghet"
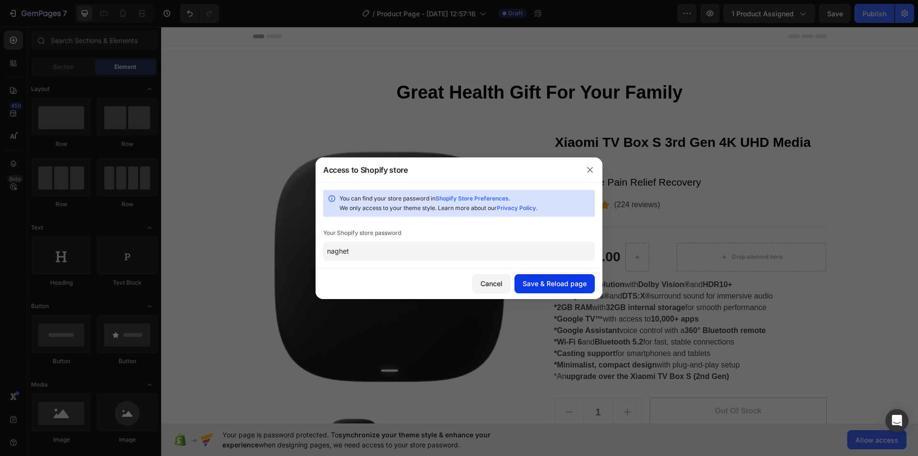
click at [541, 283] on div "Save & Reload page" at bounding box center [555, 283] width 64 height 10
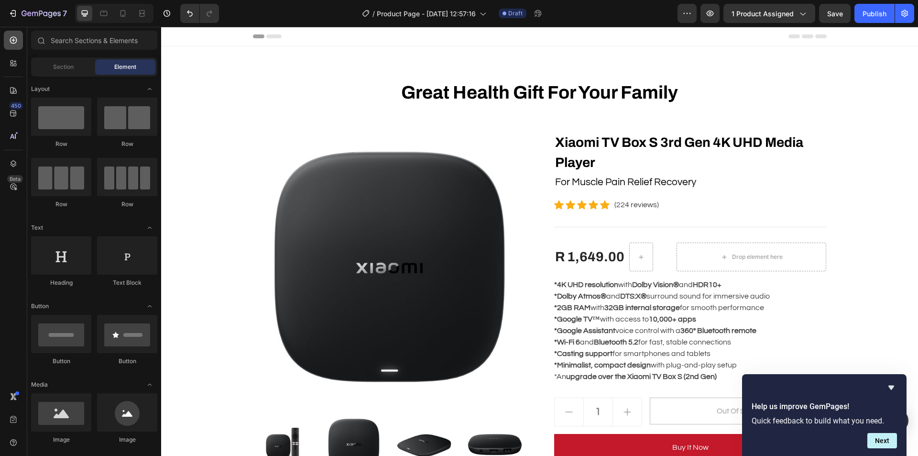
click at [16, 44] on icon at bounding box center [14, 40] width 10 height 10
click at [73, 66] on span "Section" at bounding box center [63, 67] width 21 height 9
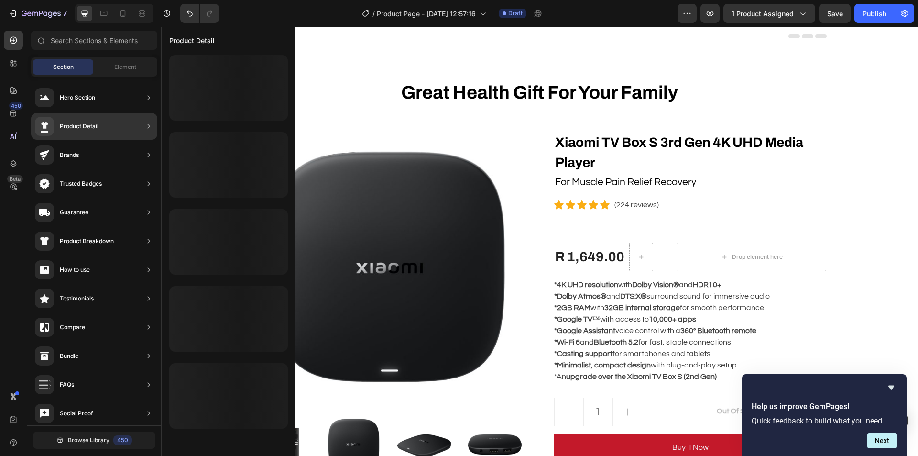
click at [97, 122] on div "Product Detail" at bounding box center [79, 126] width 39 height 10
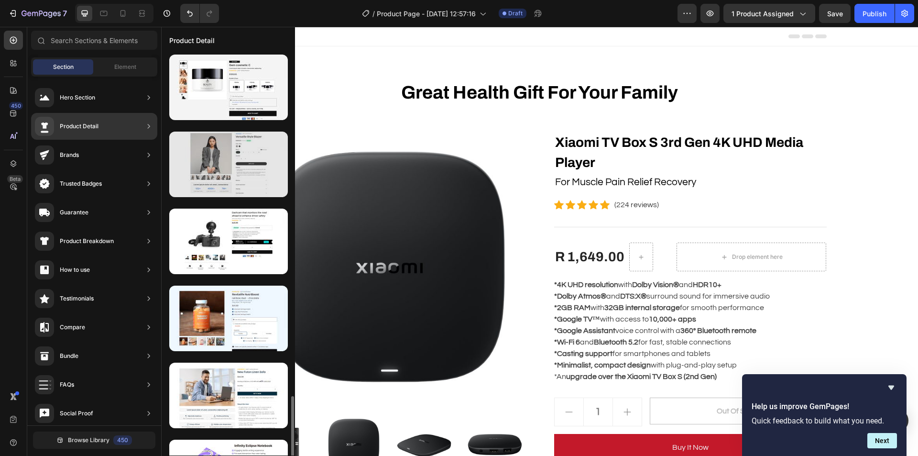
scroll to position [1126, 0]
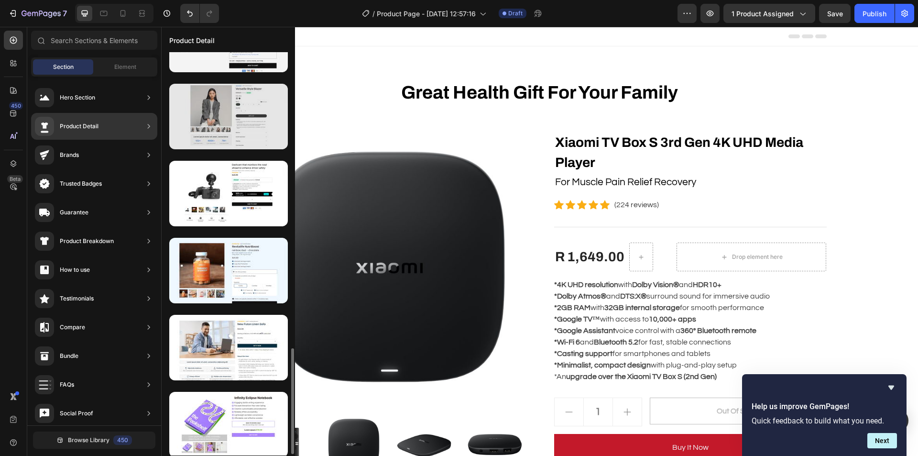
click at [232, 129] on div at bounding box center [228, 117] width 119 height 66
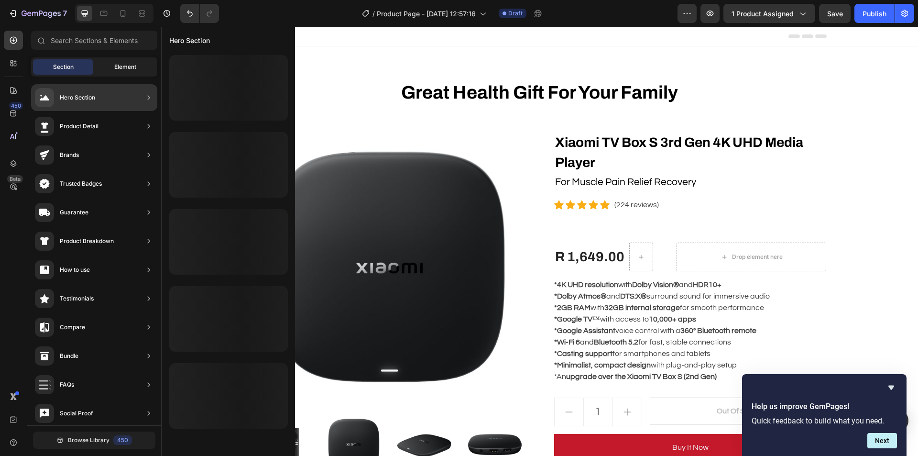
scroll to position [0, 0]
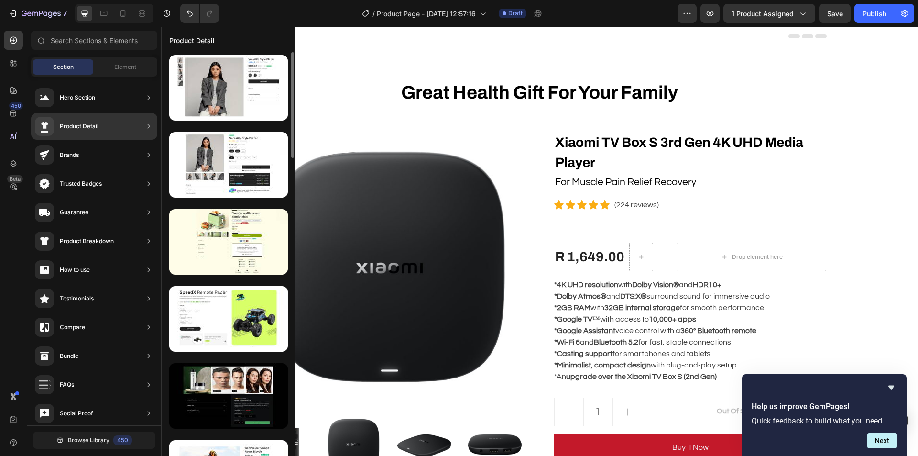
click at [104, 124] on div "Product Detail" at bounding box center [94, 126] width 126 height 27
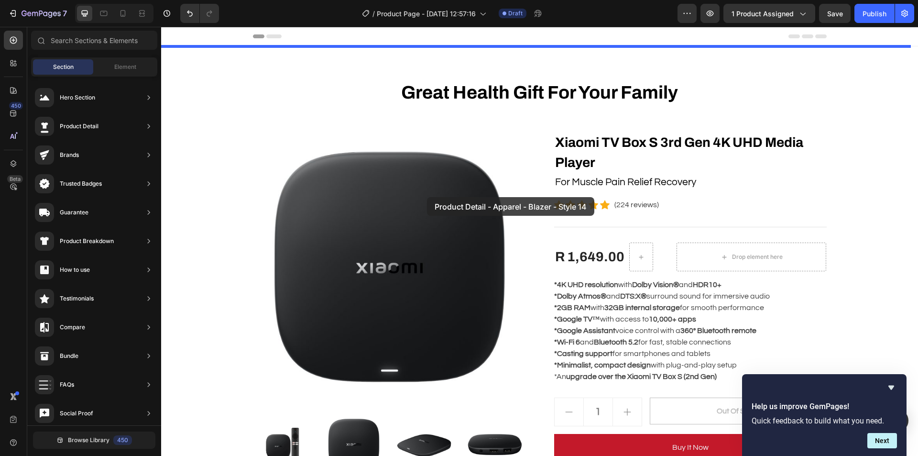
drag, startPoint x: 390, startPoint y: 133, endPoint x: 433, endPoint y: 198, distance: 77.6
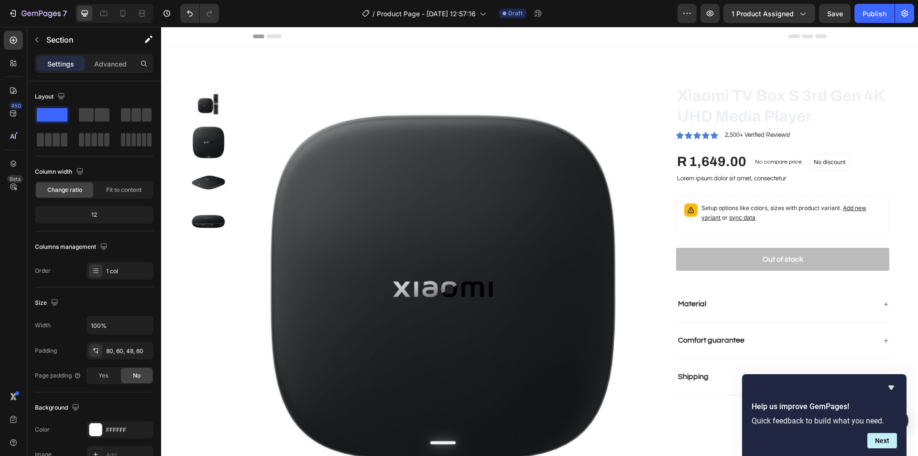
click at [523, 61] on div "Product Images Xiaomi TV Box S 3rd Gen 4K UHD Media Player Product Title Icon I…" at bounding box center [539, 286] width 757 height 481
click at [877, 166] on div "R 1,649.00 Product Price Product Price No compare price Product Price No discou…" at bounding box center [782, 161] width 213 height 19
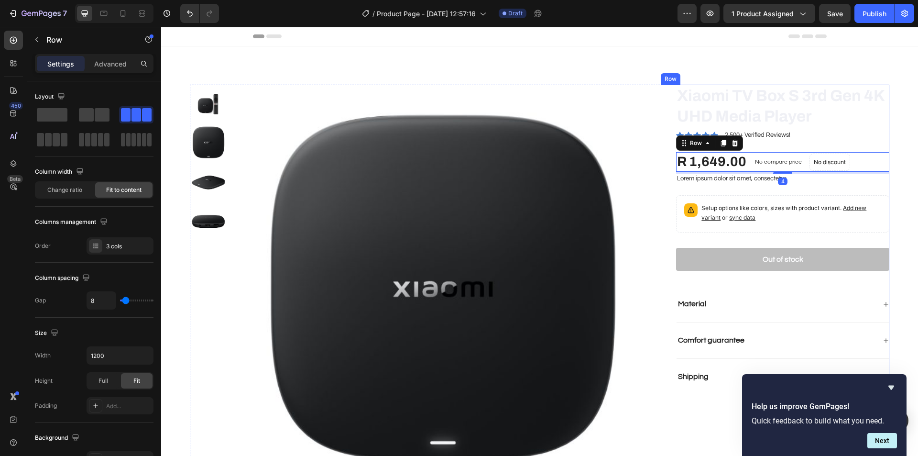
click at [873, 124] on h1 "Xiaomi TV Box S 3rd Gen 4K UHD Media Player" at bounding box center [782, 106] width 213 height 43
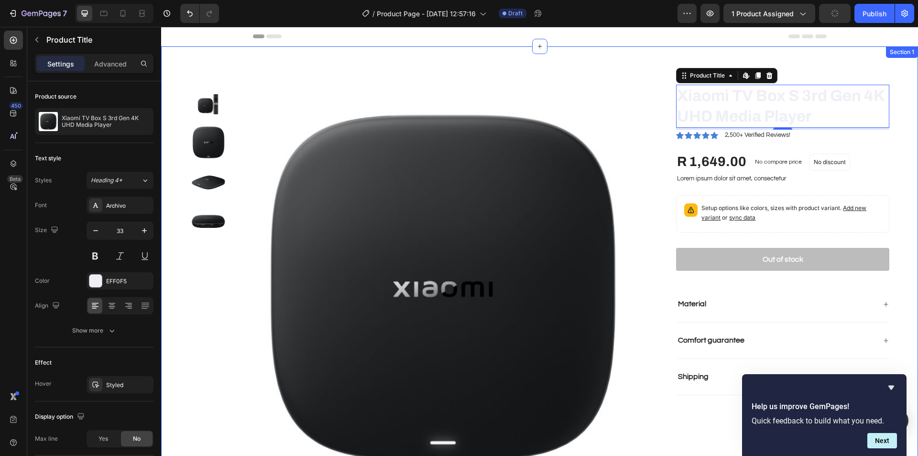
click at [580, 77] on div "Product Images Xiaomi TV Box S 3rd Gen 4K UHD Media Player Product Title Edit c…" at bounding box center [539, 286] width 757 height 481
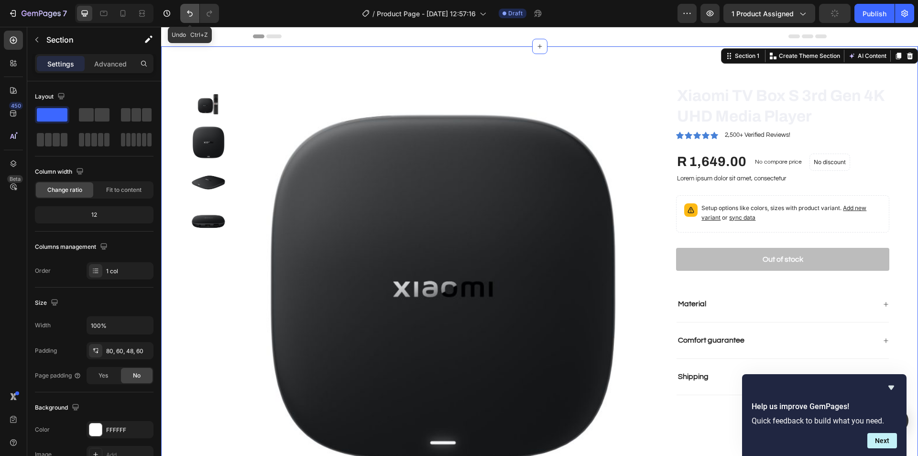
click at [182, 12] on button "Undo/Redo" at bounding box center [189, 13] width 19 height 19
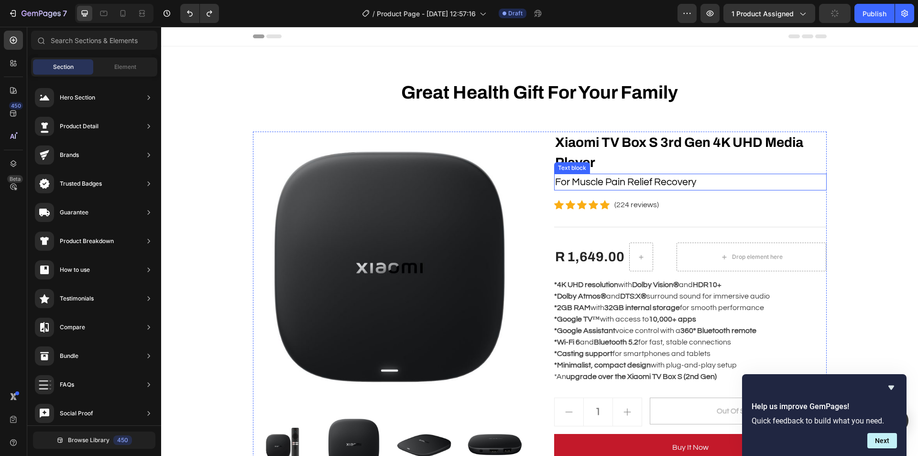
click at [720, 184] on p "For Muscle Pain Relief Recovery" at bounding box center [690, 182] width 271 height 15
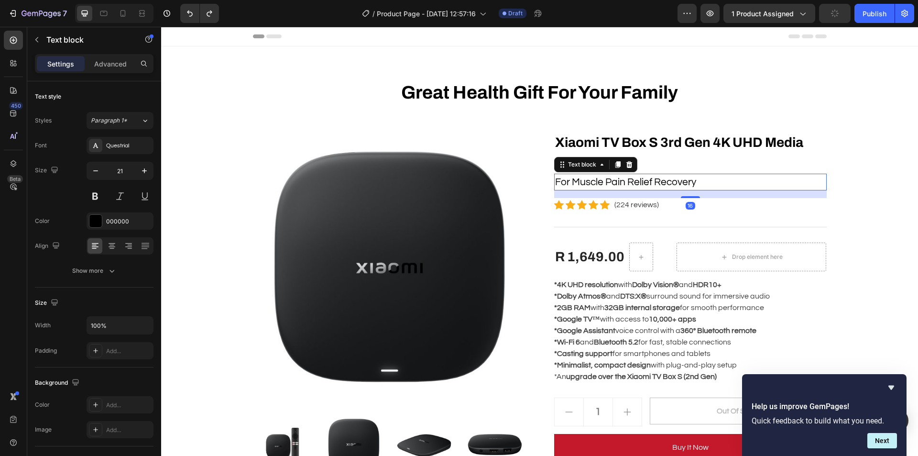
click at [698, 183] on p "For Muscle Pain Relief Recovery" at bounding box center [690, 182] width 271 height 15
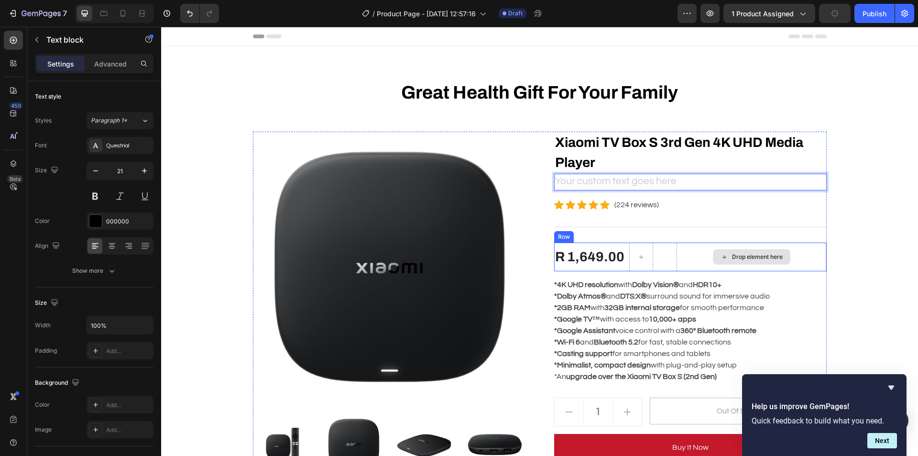
click at [734, 255] on div "Drop element here" at bounding box center [757, 257] width 51 height 8
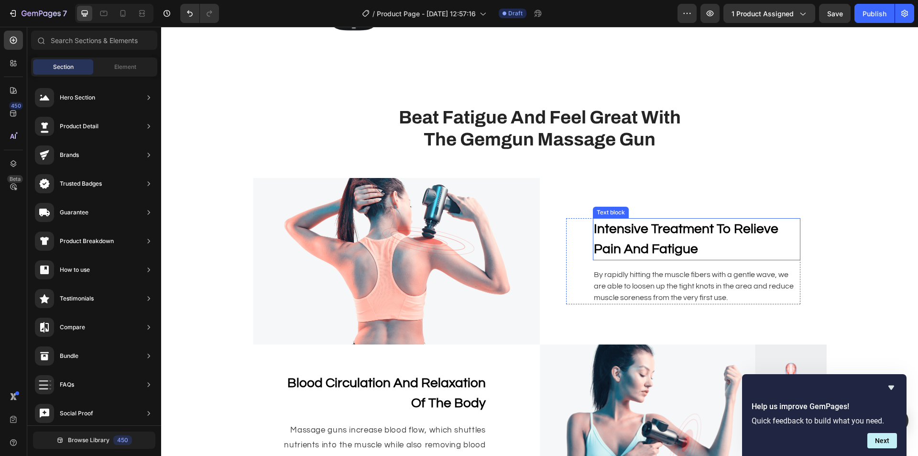
scroll to position [526, 0]
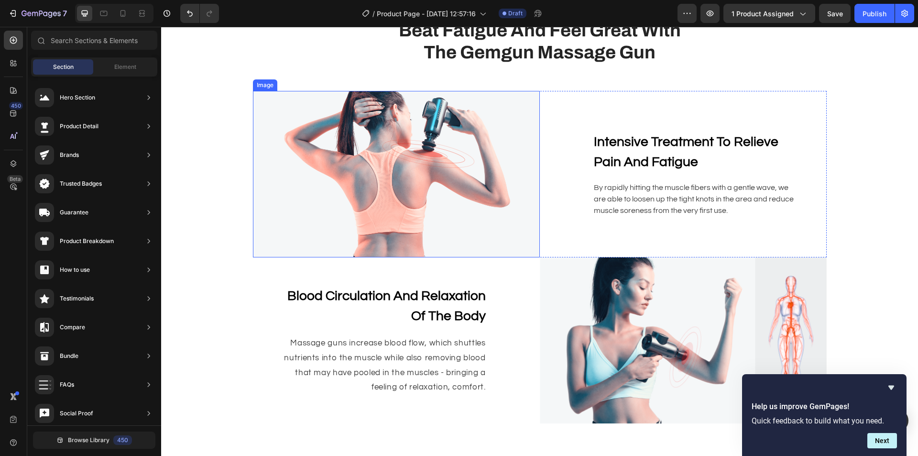
click at [503, 176] on img at bounding box center [396, 174] width 287 height 166
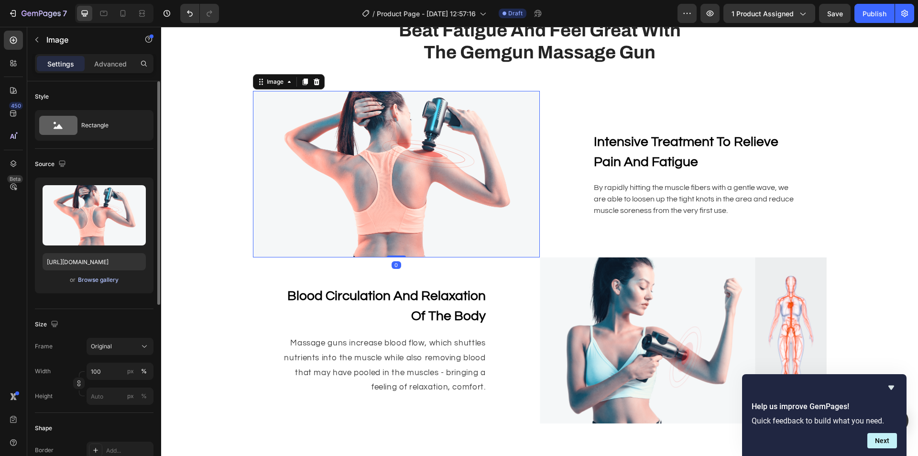
click at [95, 277] on div "Browse gallery" at bounding box center [98, 279] width 41 height 9
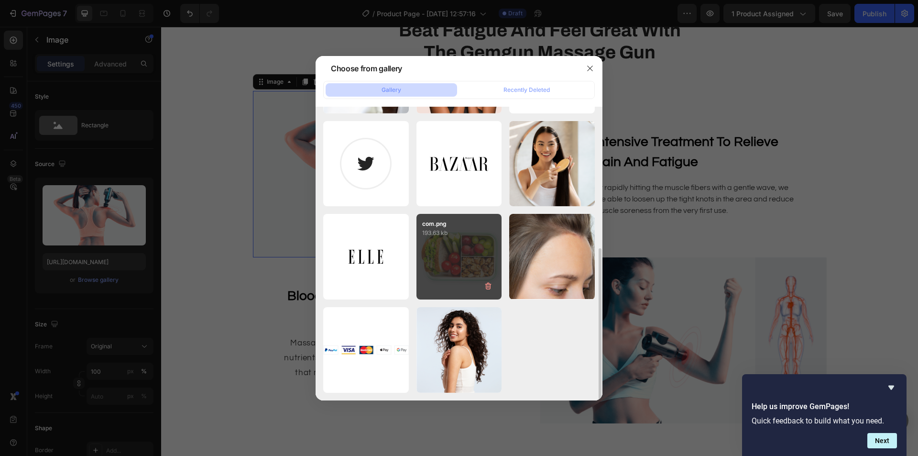
scroll to position [0, 0]
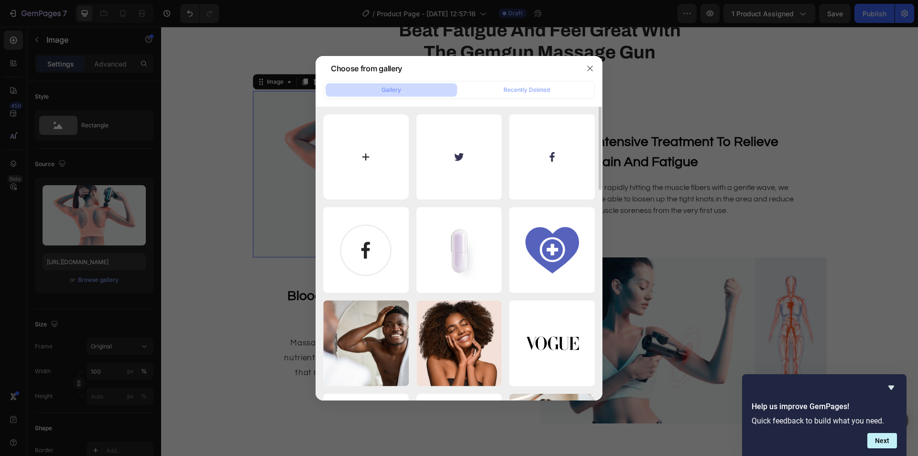
click at [362, 167] on input "file" at bounding box center [366, 157] width 86 height 86
type input "C:\fakepath\main-image-6 (2).jpeg"
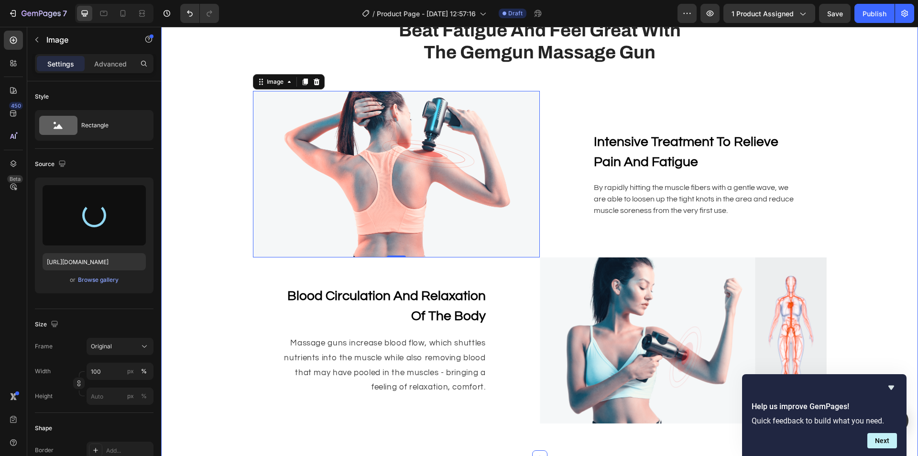
type input "[URL][DOMAIN_NAME]"
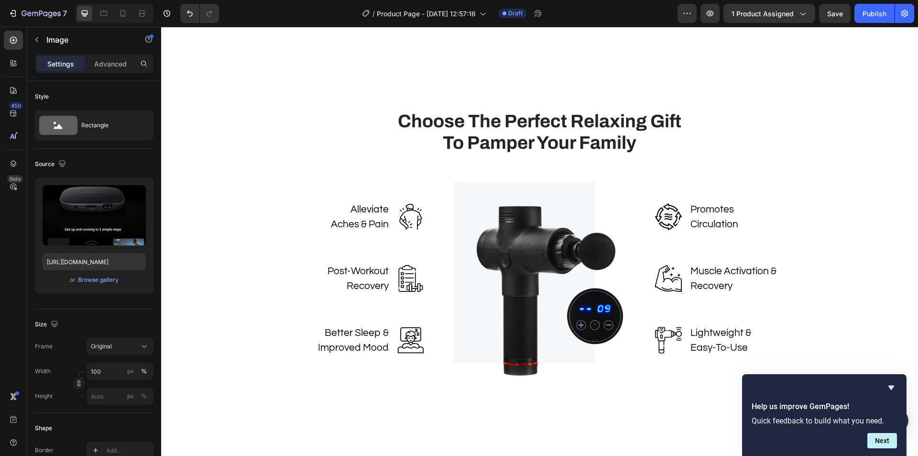
scroll to position [909, 0]
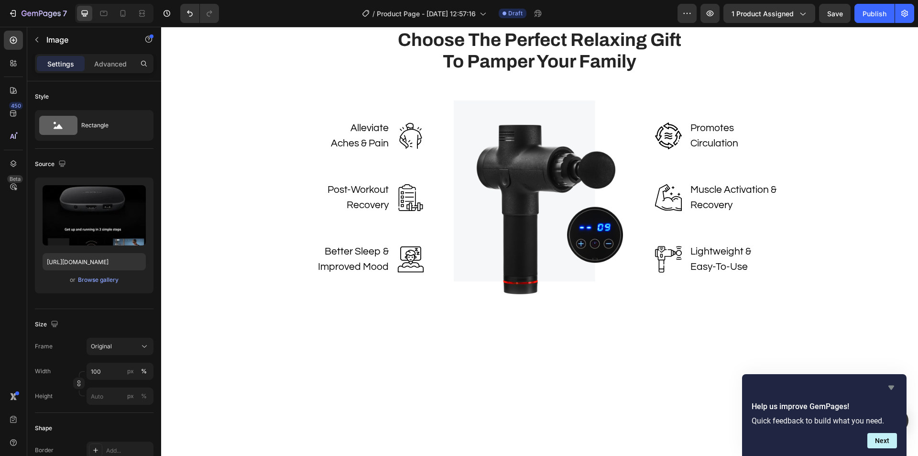
click at [892, 388] on icon "Hide survey" at bounding box center [892, 387] width 6 height 4
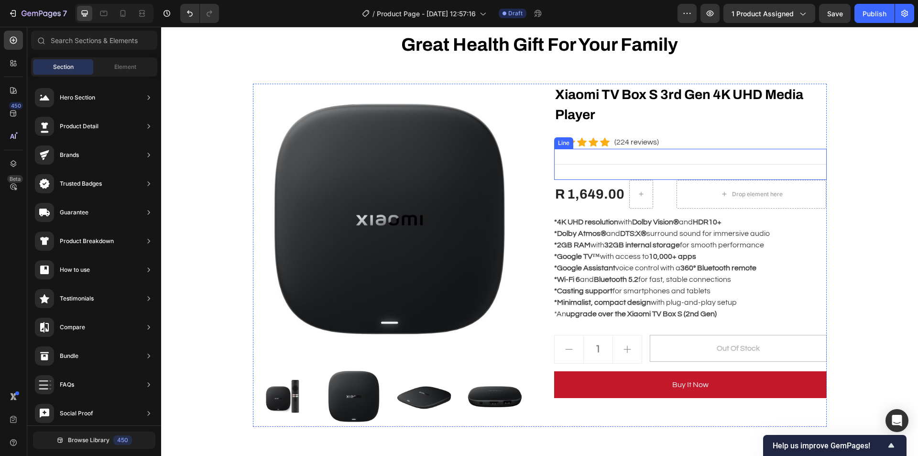
scroll to position [143, 0]
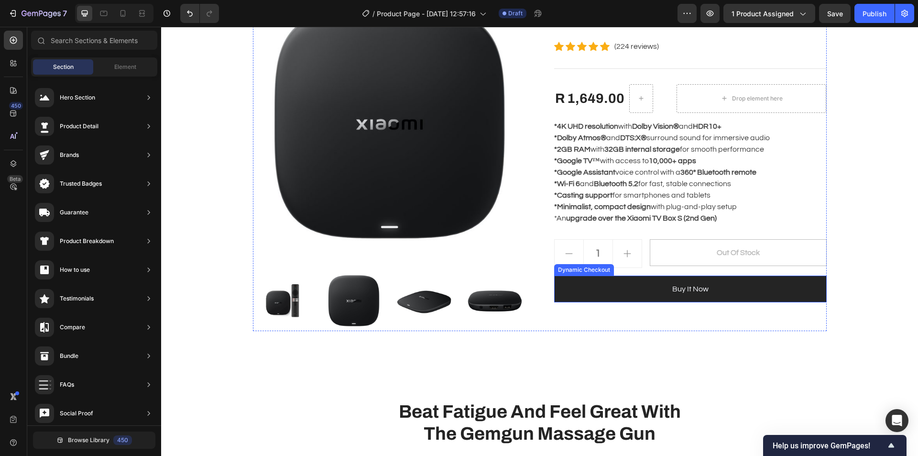
click at [699, 297] on button "Buy it now" at bounding box center [690, 288] width 273 height 27
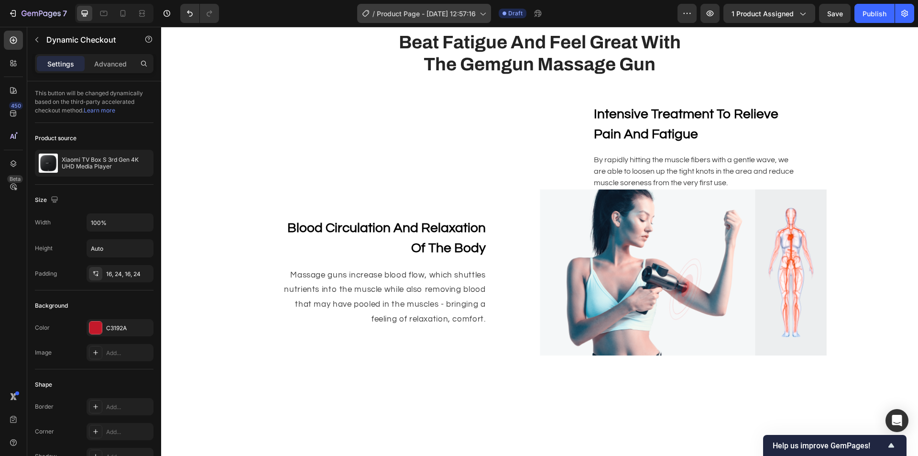
scroll to position [478, 0]
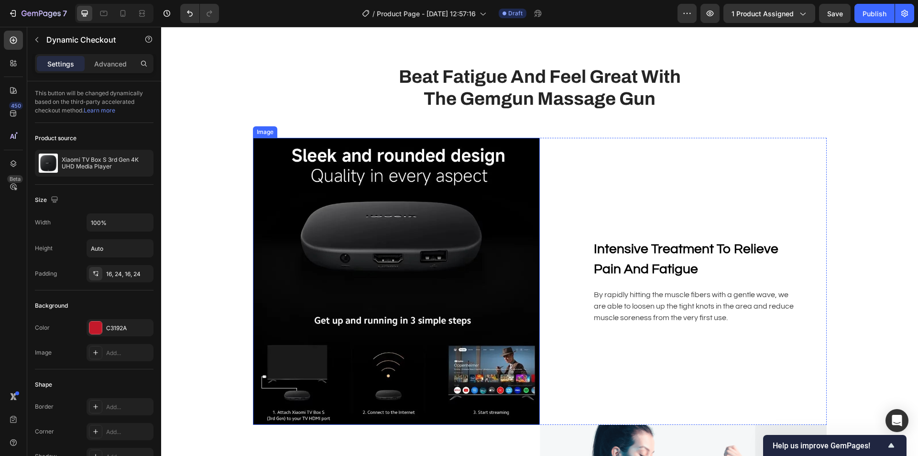
click at [503, 228] on img at bounding box center [396, 281] width 287 height 287
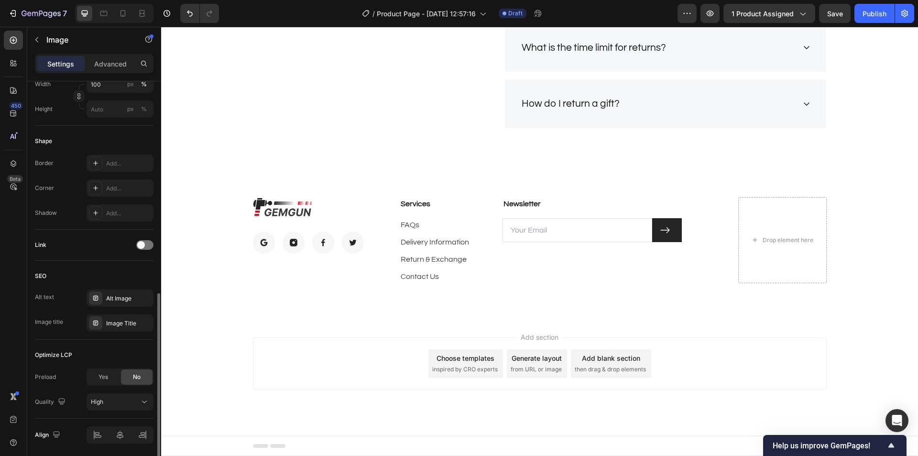
scroll to position [320, 0]
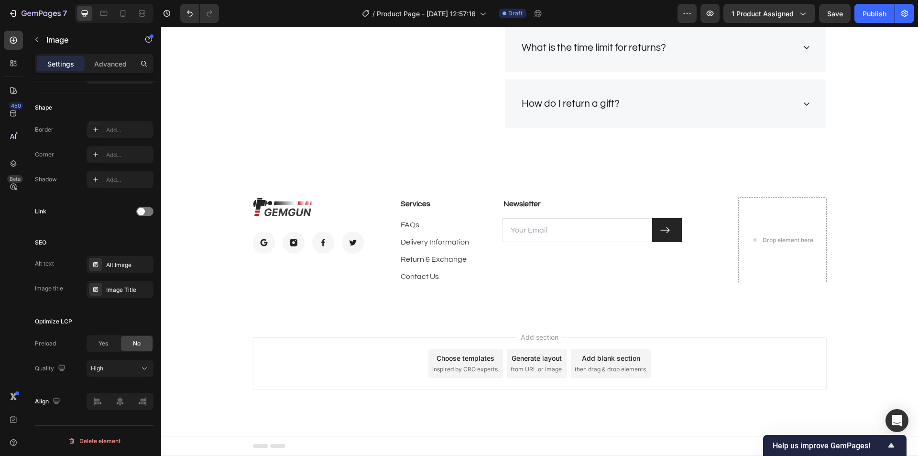
click at [441, 364] on div "Choose templates inspired by CRO experts" at bounding box center [466, 363] width 75 height 29
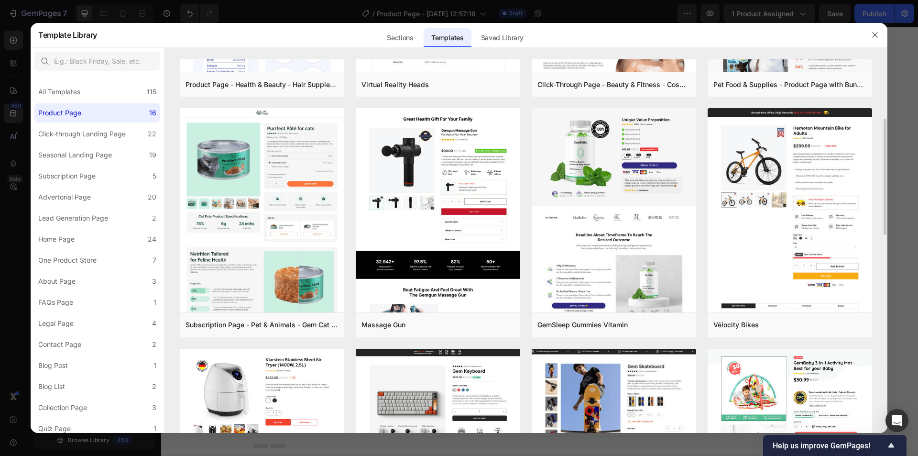
scroll to position [0, 0]
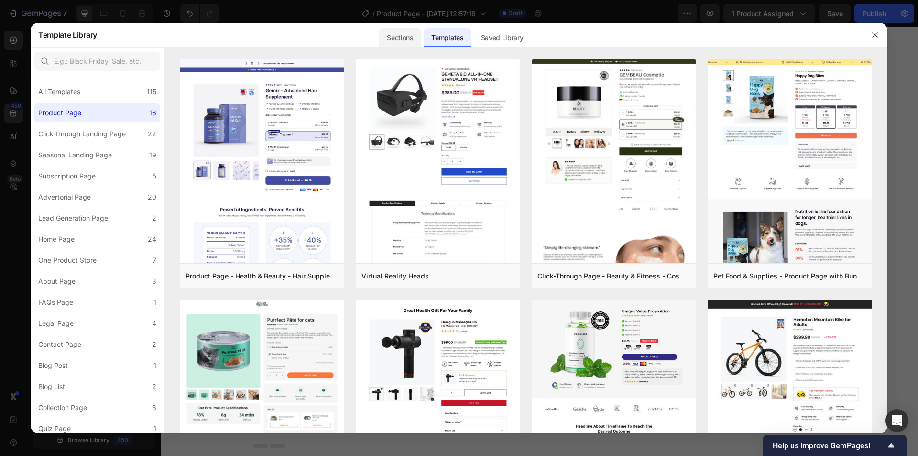
click at [397, 35] on div "Sections" at bounding box center [400, 37] width 42 height 19
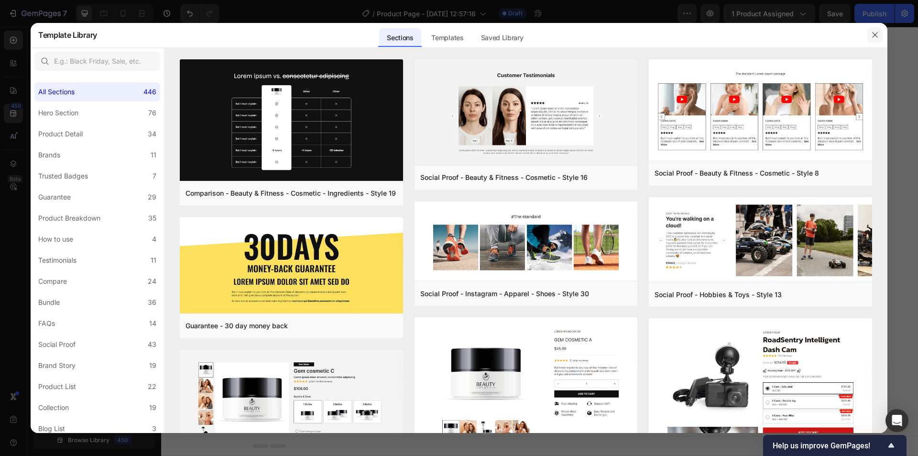
click at [872, 36] on icon "button" at bounding box center [875, 35] width 8 height 8
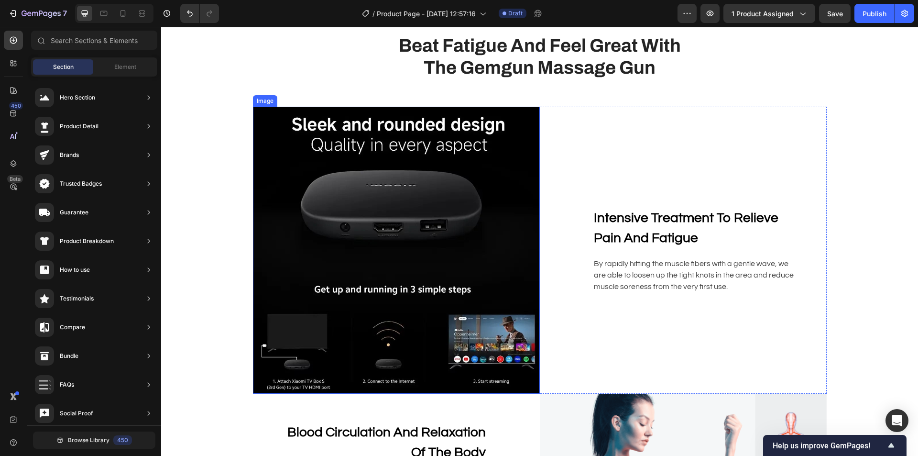
scroll to position [622, 0]
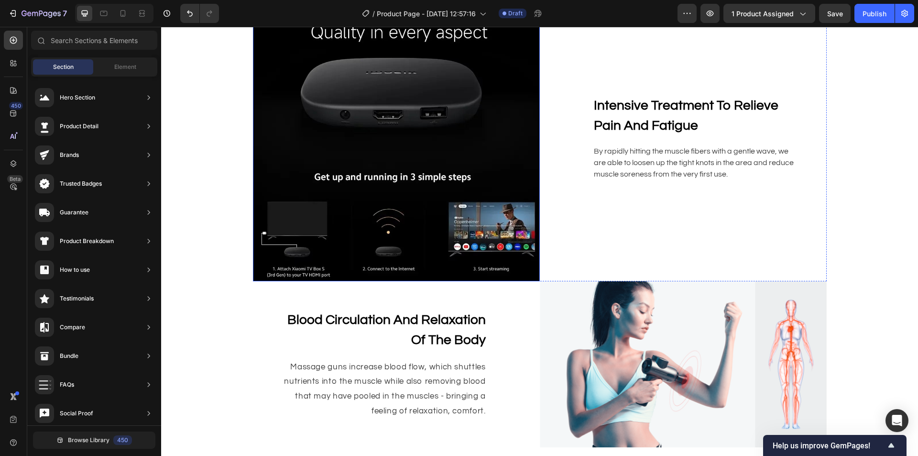
click at [511, 166] on img at bounding box center [396, 137] width 287 height 287
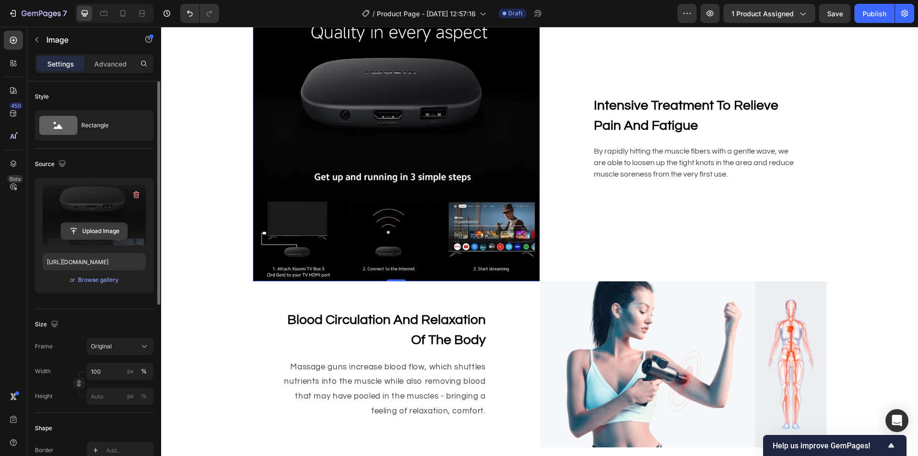
click at [104, 231] on input "file" at bounding box center [94, 231] width 66 height 16
click at [134, 196] on icon "button" at bounding box center [136, 194] width 6 height 7
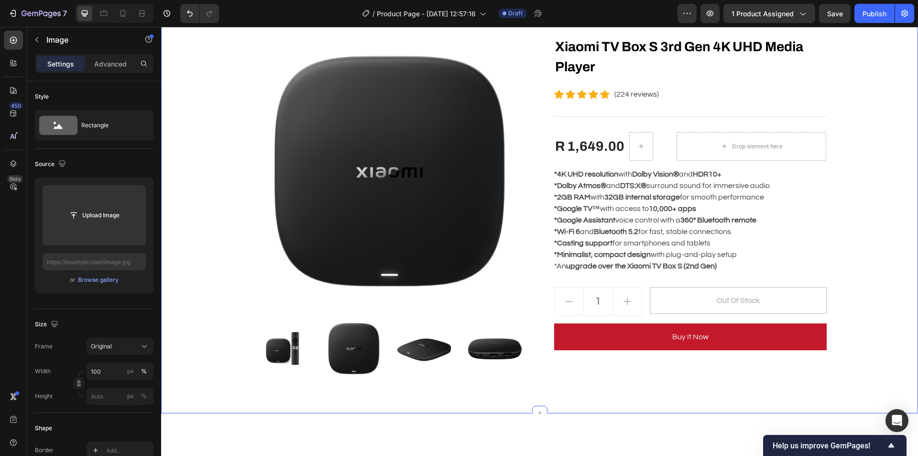
scroll to position [0, 0]
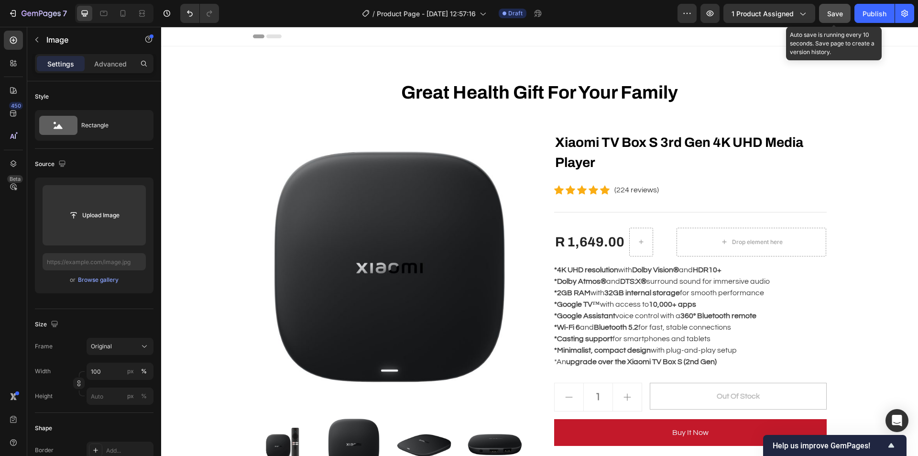
click at [842, 17] on span "Save" at bounding box center [835, 14] width 16 height 8
